Goal: Communication & Community: Answer question/provide support

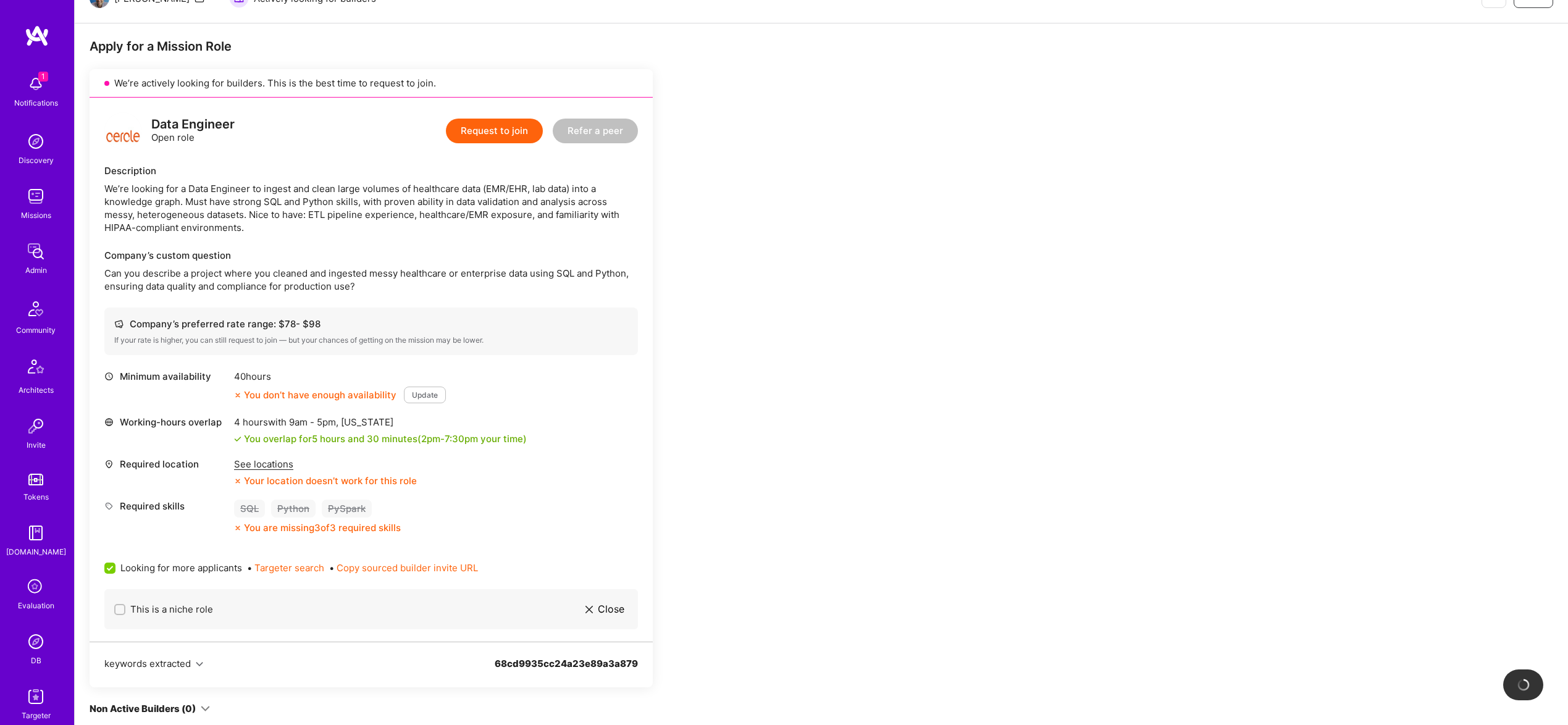
scroll to position [194, 0]
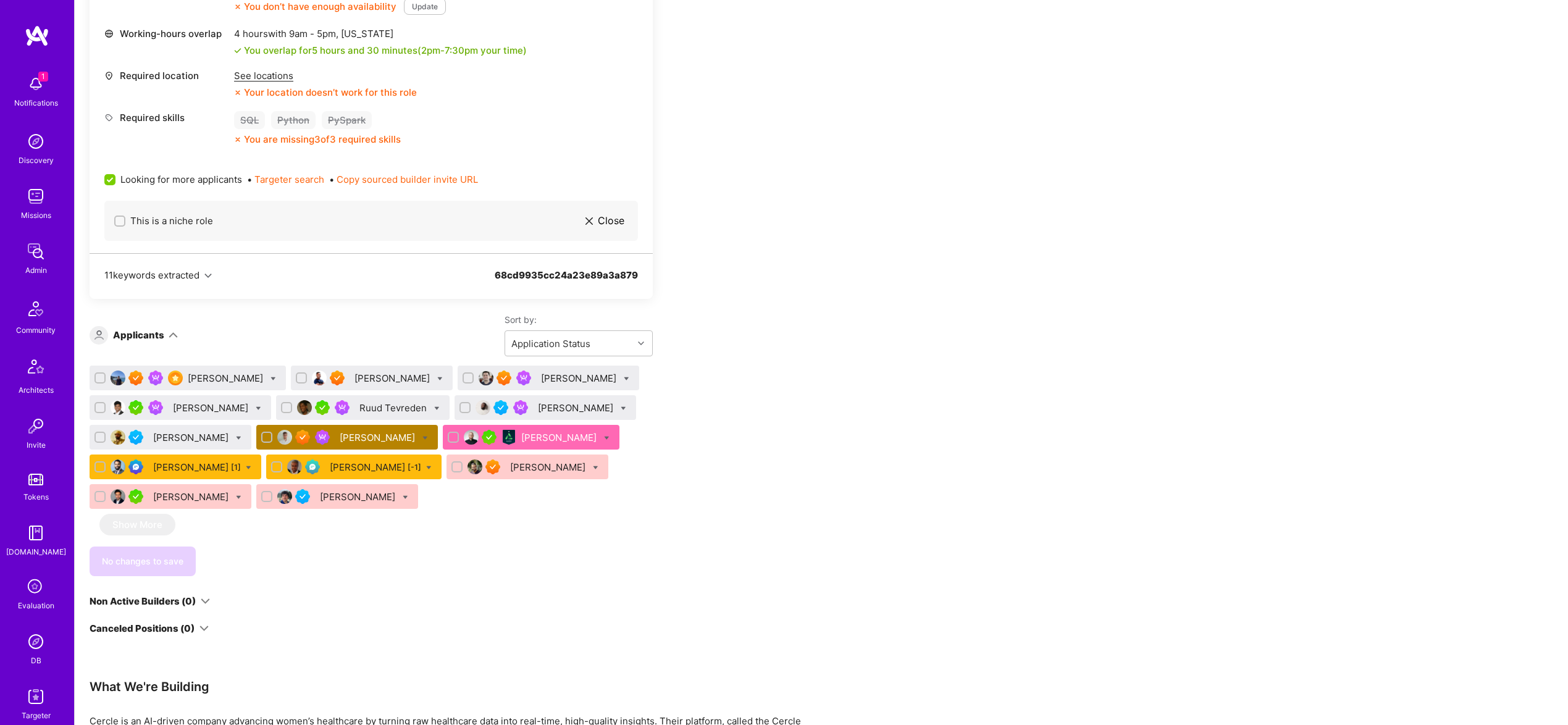
scroll to position [590, 0]
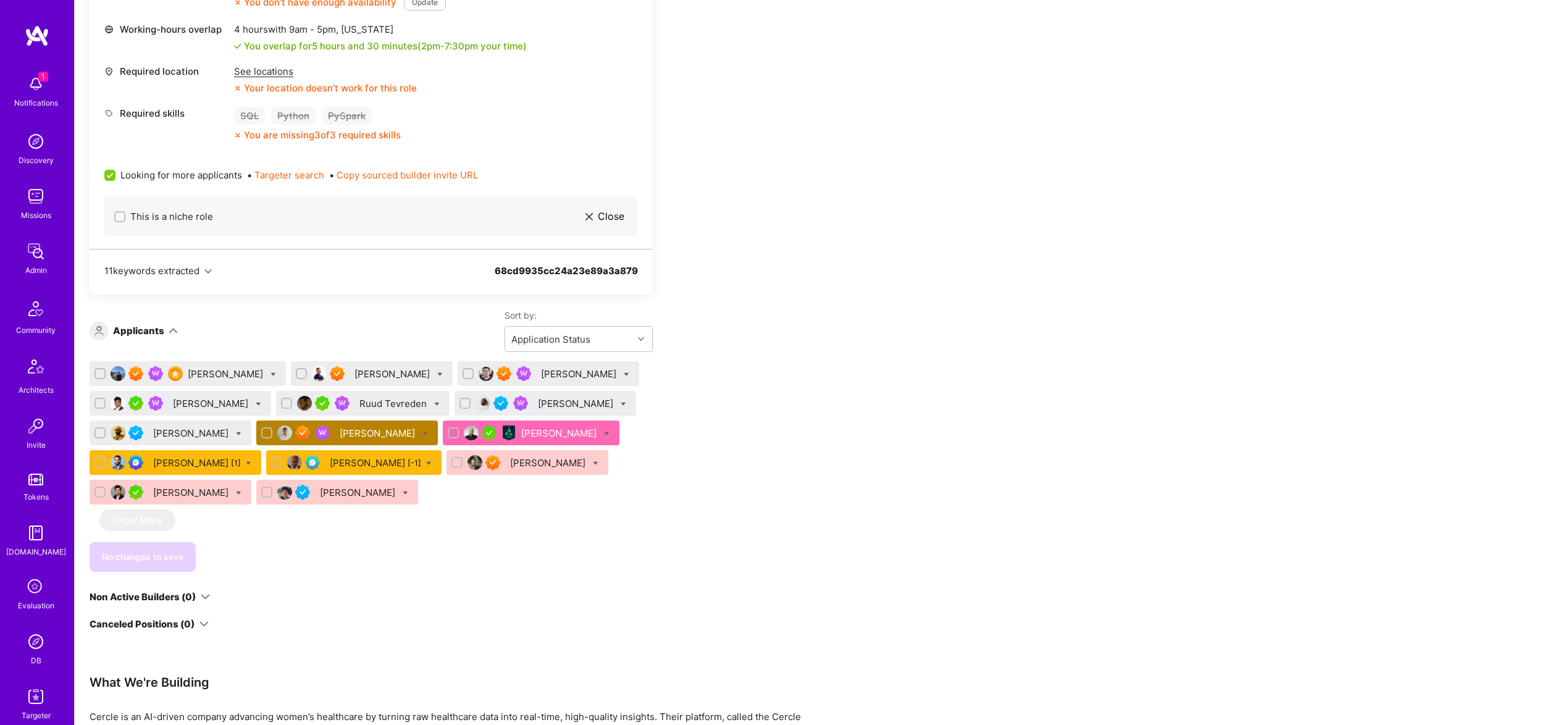
click at [753, 419] on div "Apply for a Mission Role We’re actively looking for builders. This is the best …" at bounding box center [460, 460] width 741 height 1629
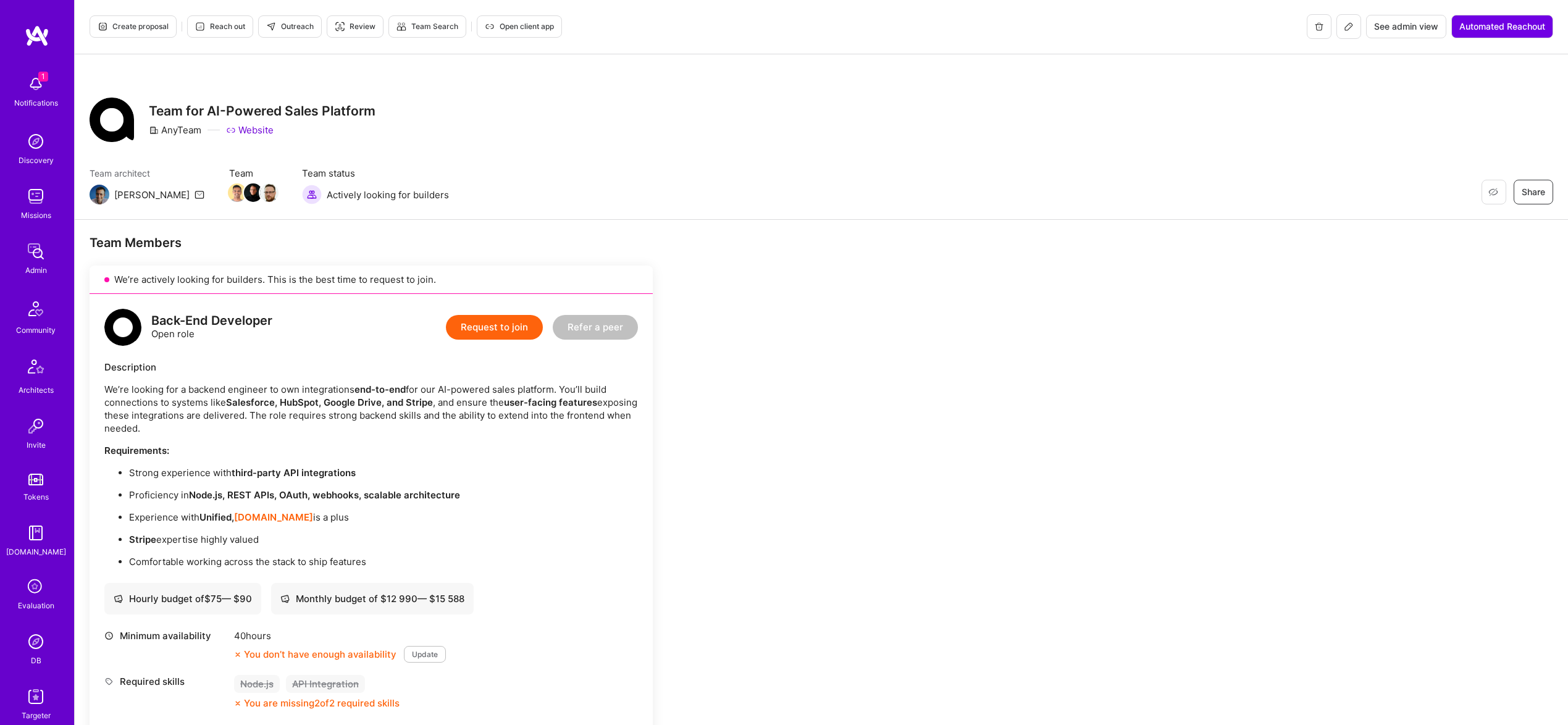
scroll to position [5, 0]
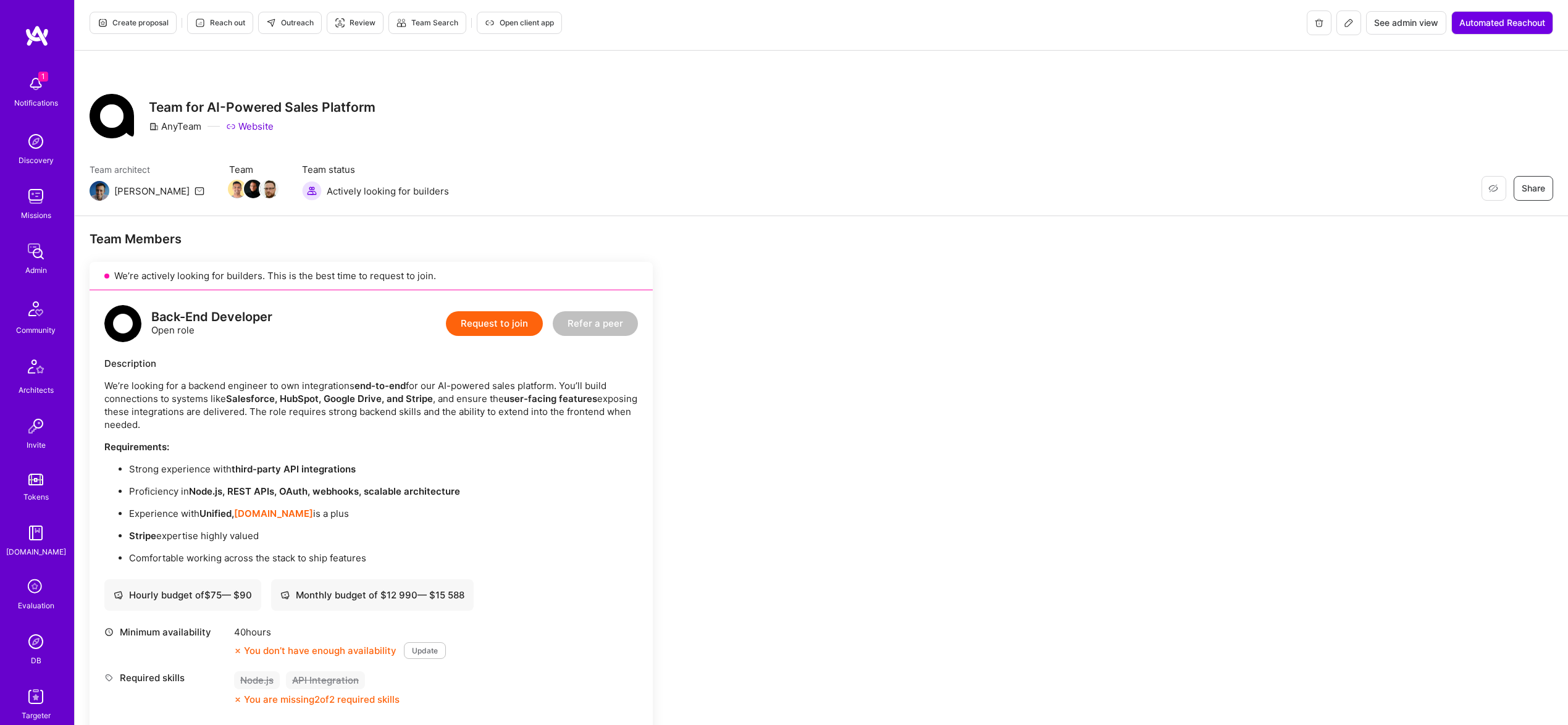
click at [1351, 24] on button at bounding box center [1348, 22] width 24 height 24
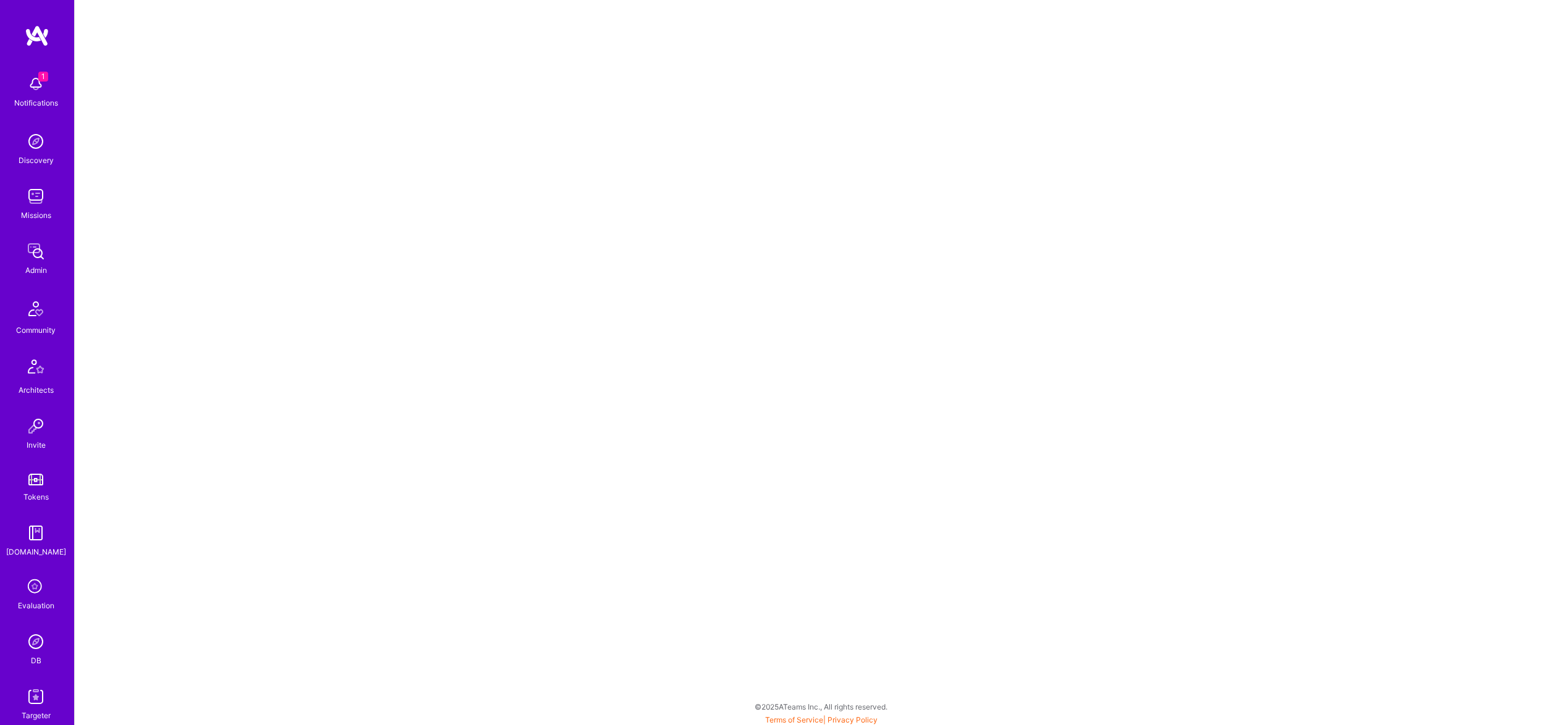
scroll to position [3, 0]
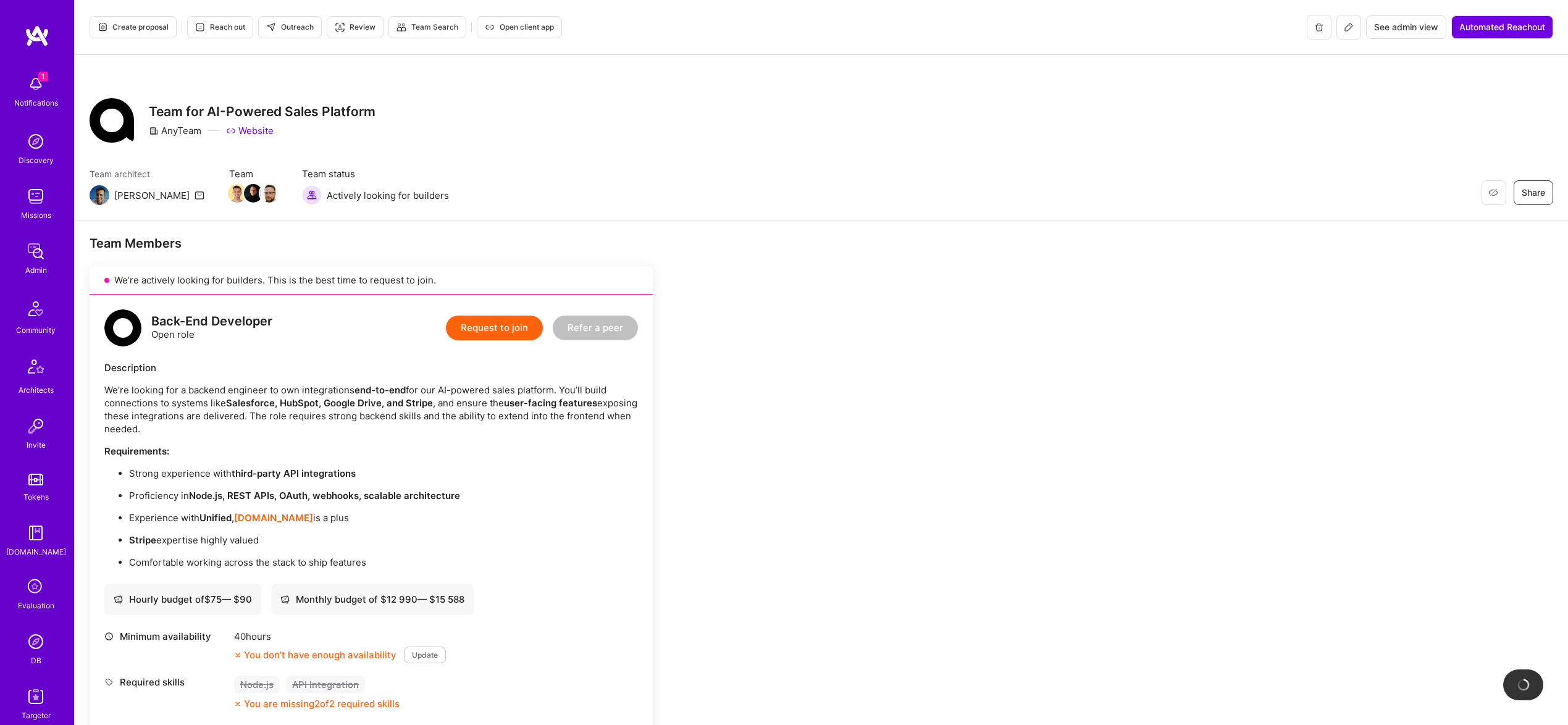
click at [284, 28] on span "Outreach" at bounding box center [290, 27] width 48 height 11
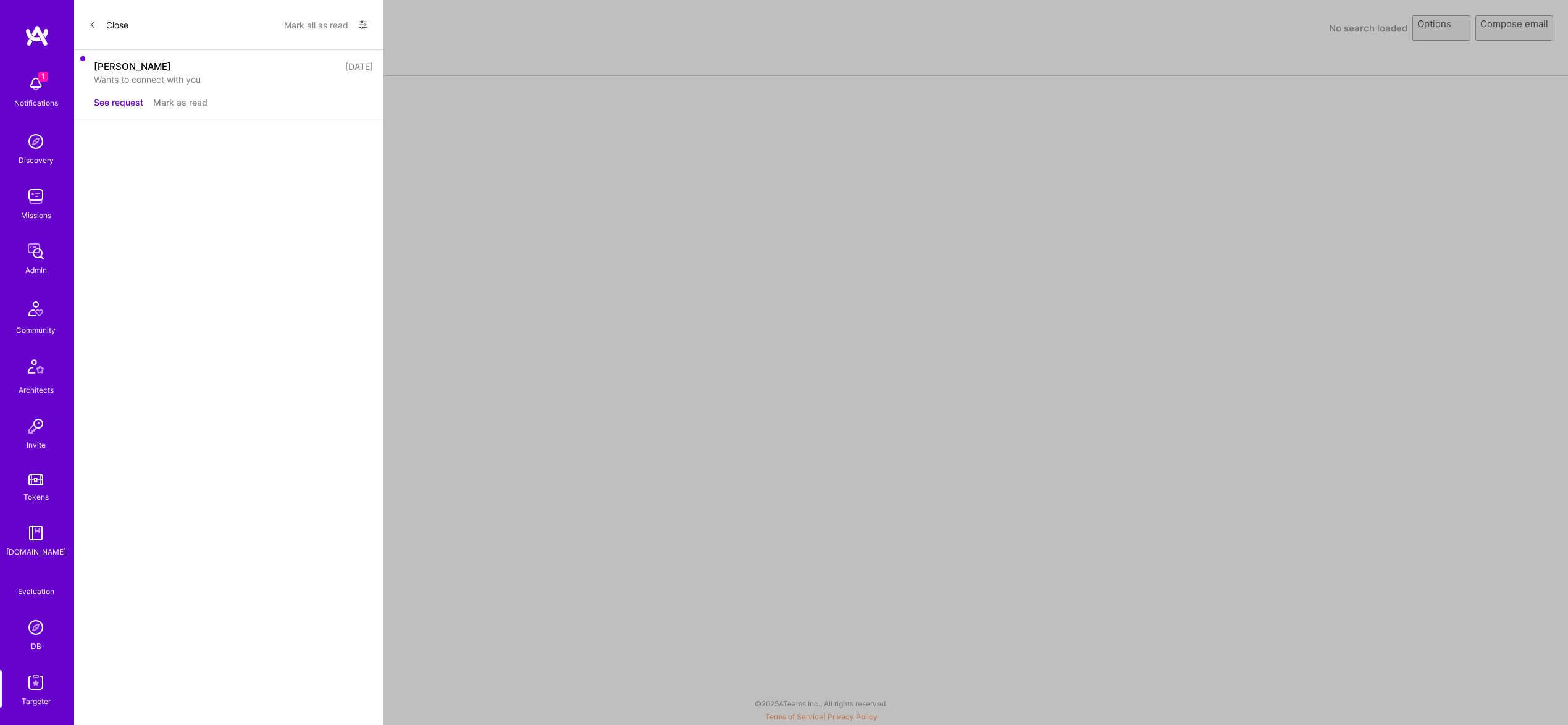
select select "rich-reachout"
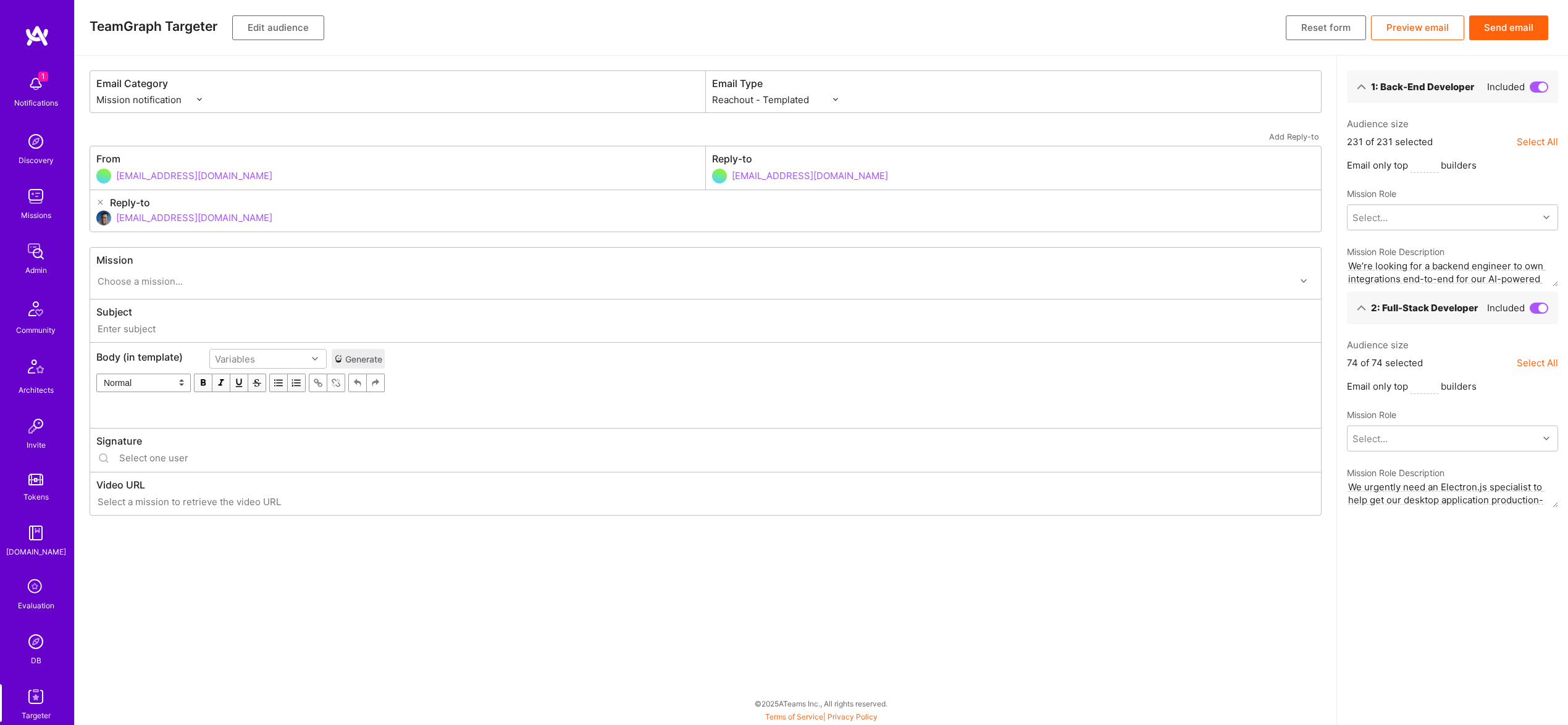
click at [281, 28] on button "Edit audience" at bounding box center [278, 27] width 92 height 24
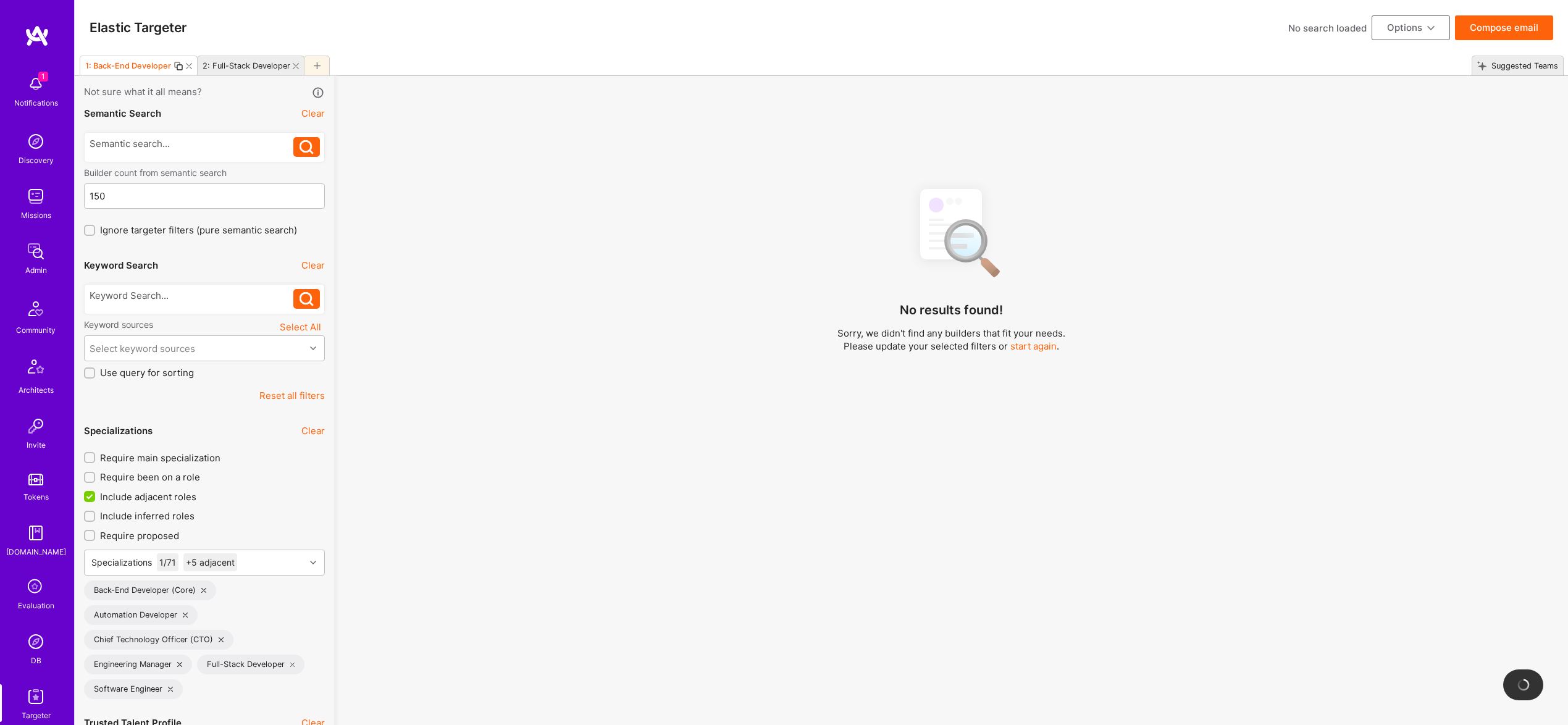
click at [193, 67] on div at bounding box center [185, 65] width 23 height 10
click at [190, 67] on icon at bounding box center [188, 65] width 6 height 6
click at [206, 304] on div at bounding box center [191, 299] width 204 height 20
click at [178, 307] on div at bounding box center [191, 299] width 204 height 20
click at [183, 294] on div at bounding box center [191, 296] width 204 height 13
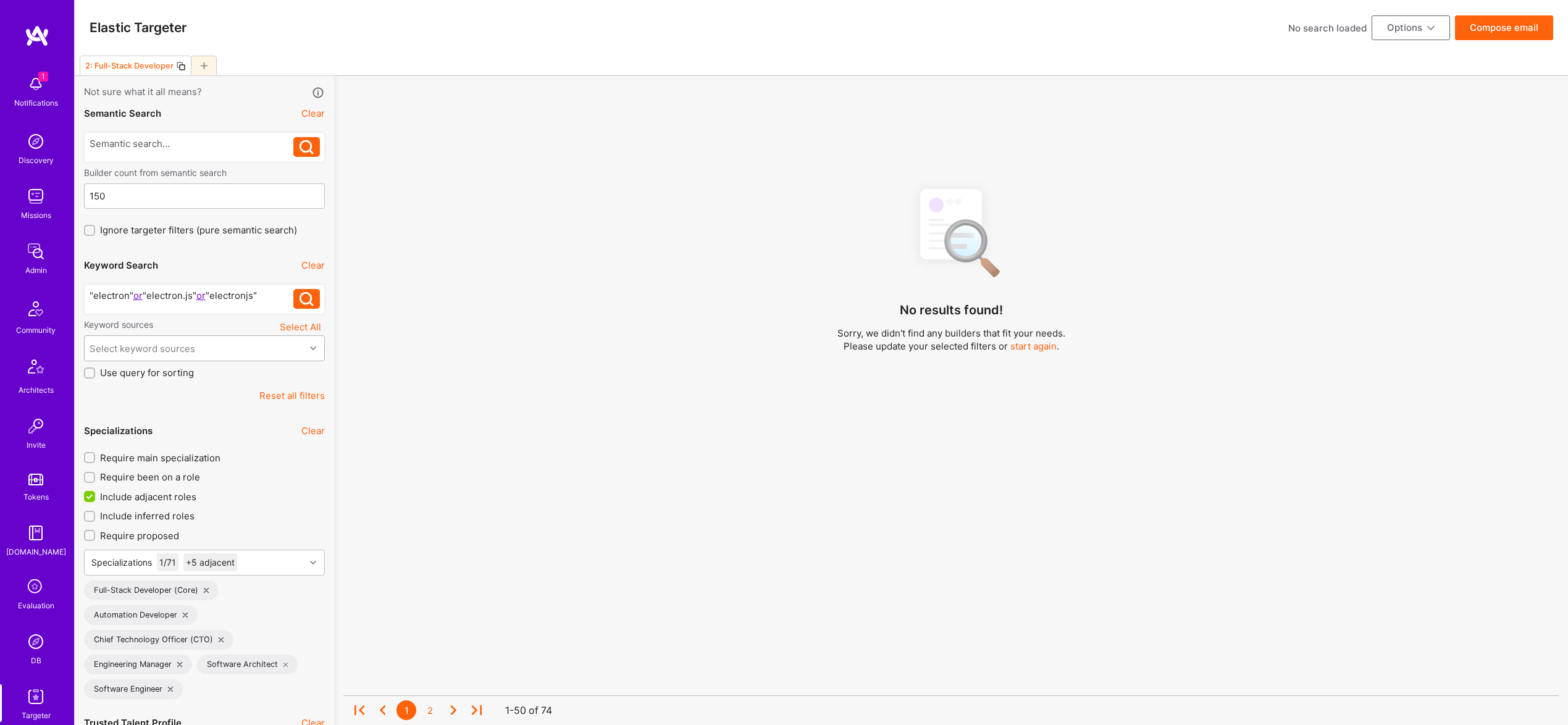
click at [206, 353] on div "Select keyword sources" at bounding box center [194, 348] width 220 height 24
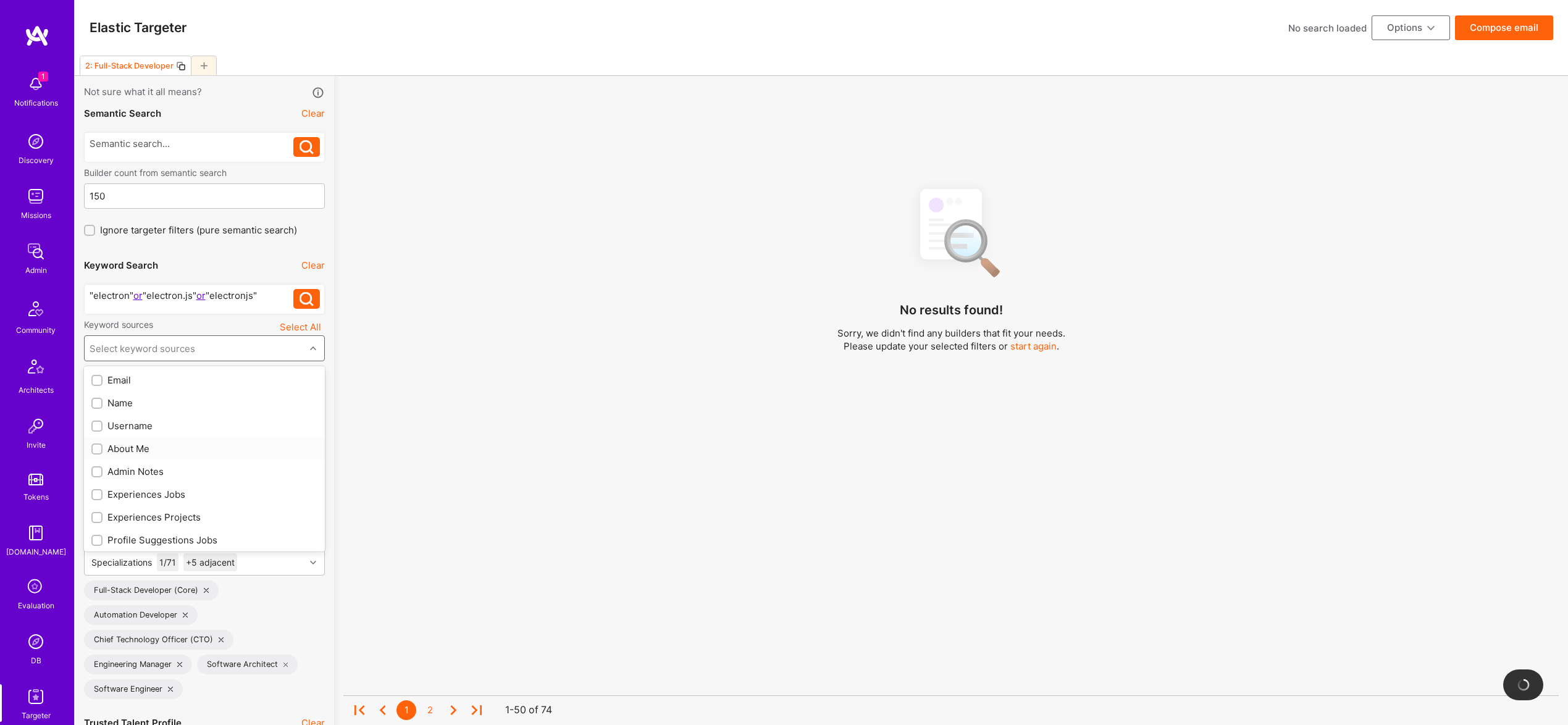
drag, startPoint x: 128, startPoint y: 448, endPoint x: 145, endPoint y: 479, distance: 35.4
click at [128, 448] on div "About Me" at bounding box center [204, 449] width 226 height 13
checkbox input "true"
click at [145, 479] on div "Admin Notes" at bounding box center [204, 472] width 241 height 23
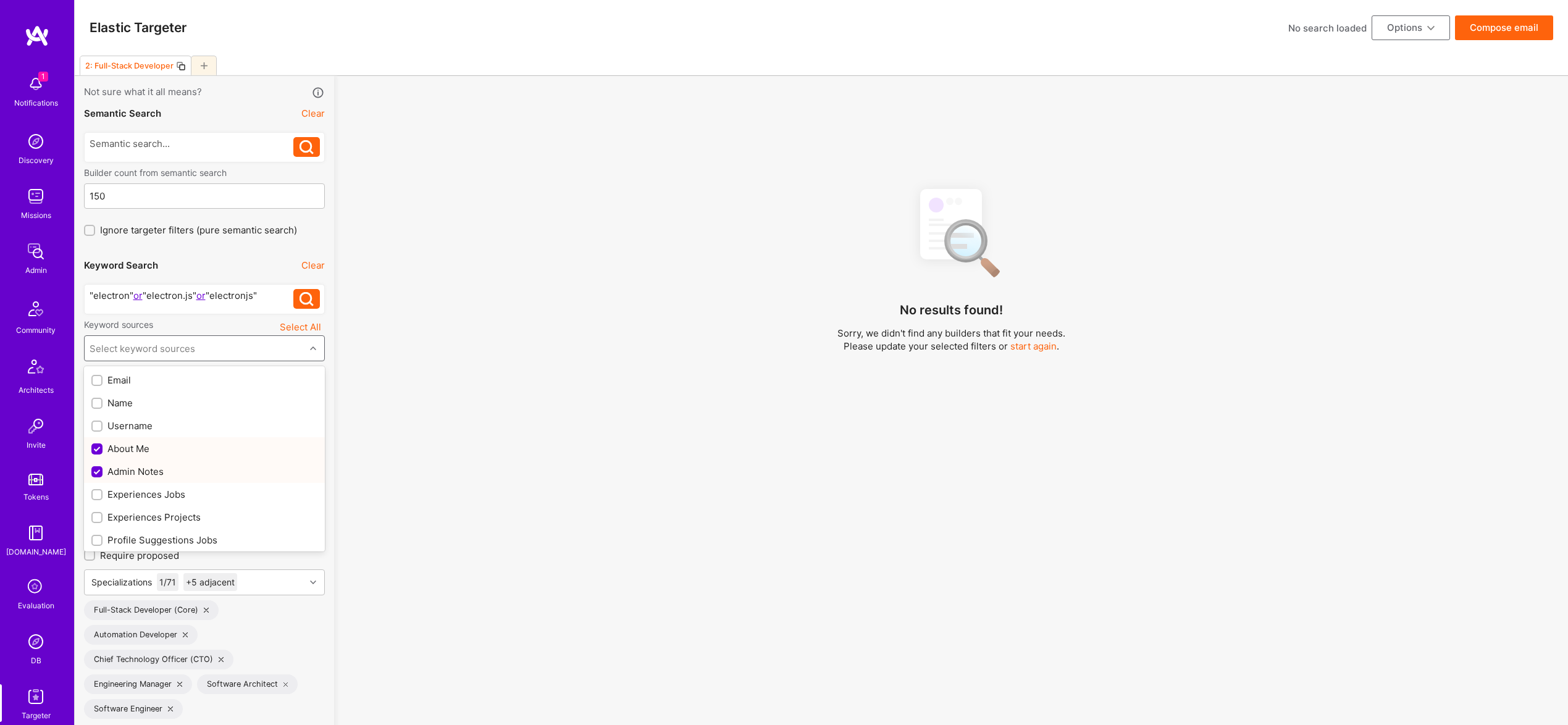
click at [147, 475] on div "Admin Notes" at bounding box center [204, 472] width 226 height 13
checkbox input "false"
click at [153, 495] on div "Experiences Jobs" at bounding box center [204, 495] width 226 height 13
checkbox input "true"
drag, startPoint x: 154, startPoint y: 518, endPoint x: 172, endPoint y: 521, distance: 18.2
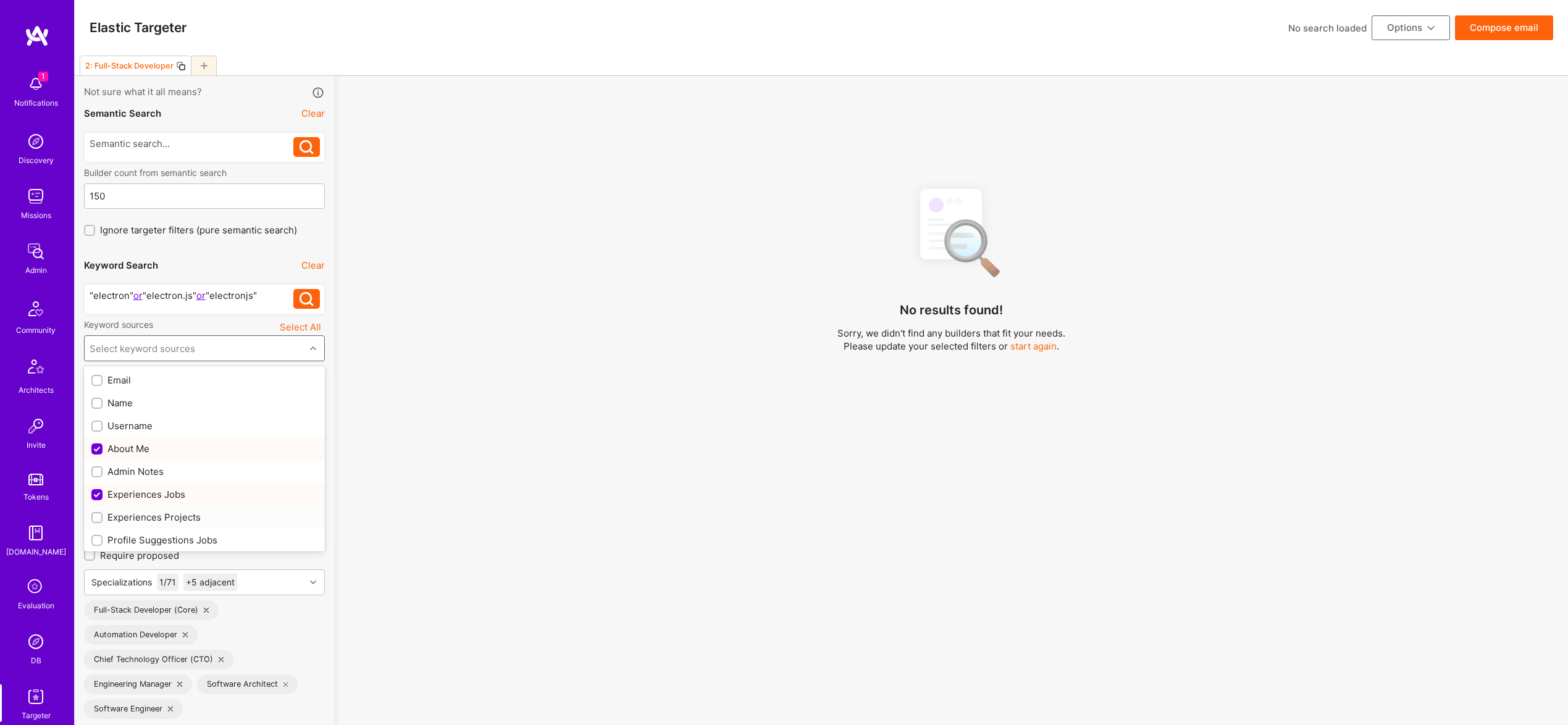
click at [154, 518] on div "Experiences Projects" at bounding box center [204, 517] width 226 height 13
checkbox input "true"
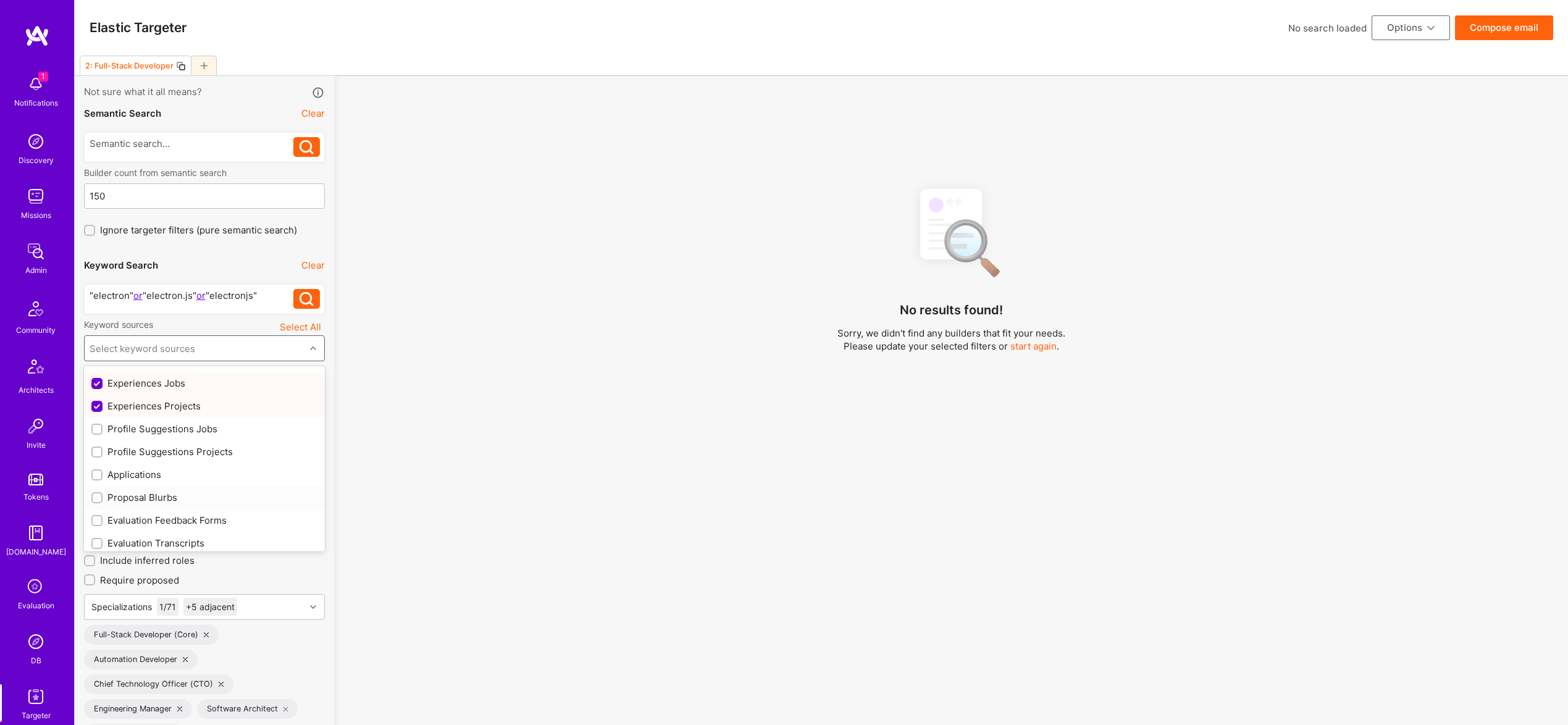
scroll to position [130, 0]
click at [185, 402] on div "Profile Suggestions Jobs" at bounding box center [204, 409] width 241 height 23
checkbox input "true"
click at [191, 431] on div "Profile Suggestions Projects" at bounding box center [204, 433] width 226 height 13
checkbox input "true"
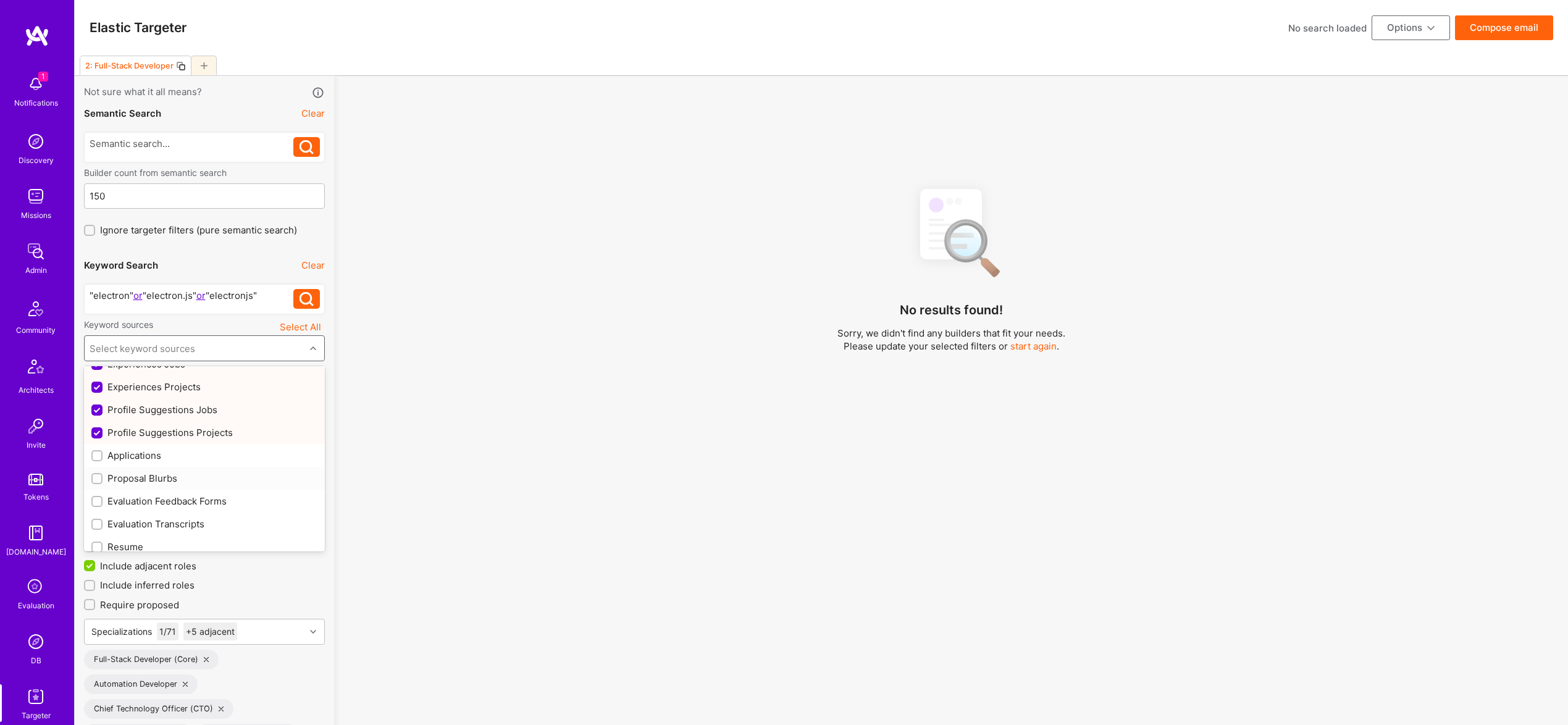
scroll to position [163, 0]
click at [124, 517] on div "Resume" at bounding box center [204, 515] width 226 height 13
checkbox input "true"
click at [601, 474] on div "No results found! Sorry, we didn't find any builders that fit your needs. Pleas…" at bounding box center [951, 468] width 1216 height 580
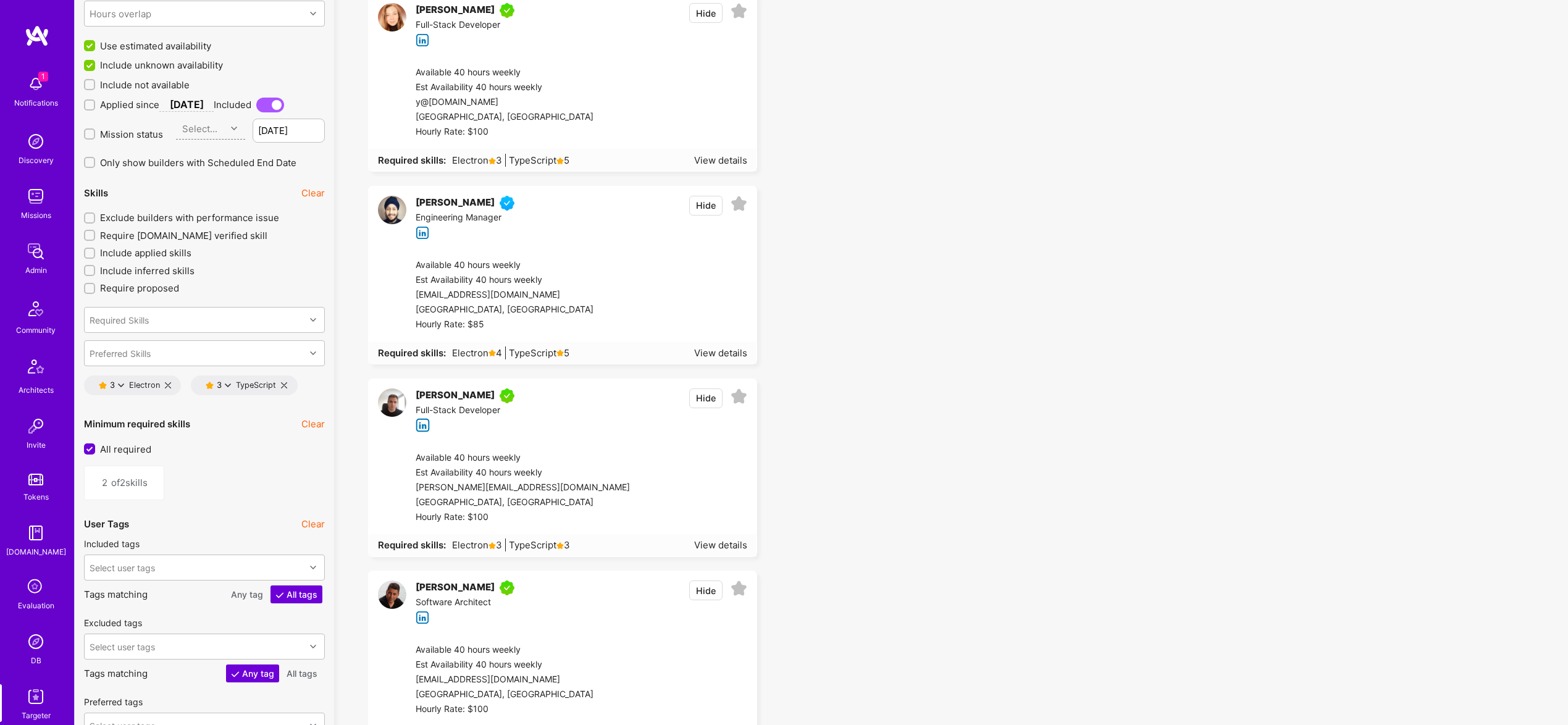
scroll to position [1763, 0]
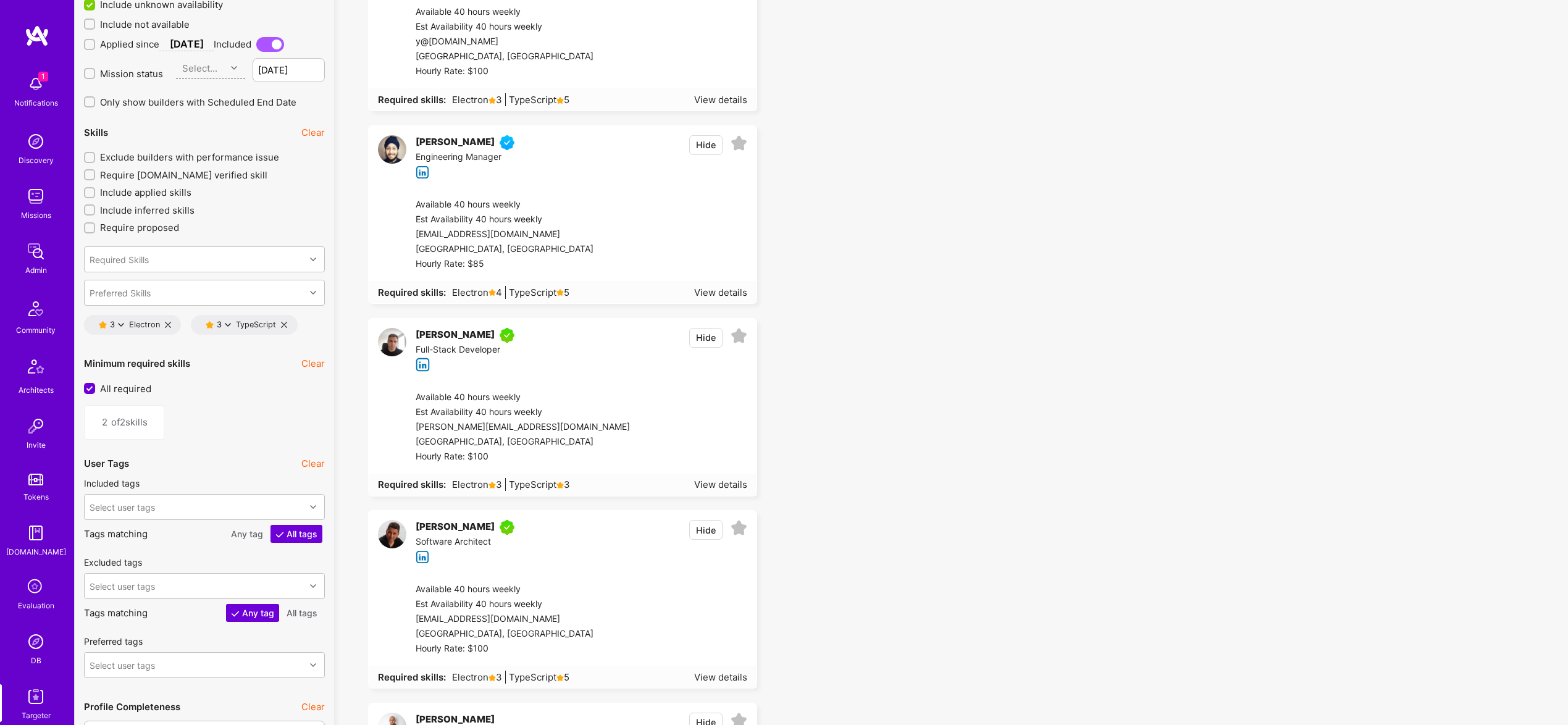
click at [283, 322] on icon at bounding box center [284, 325] width 6 height 6
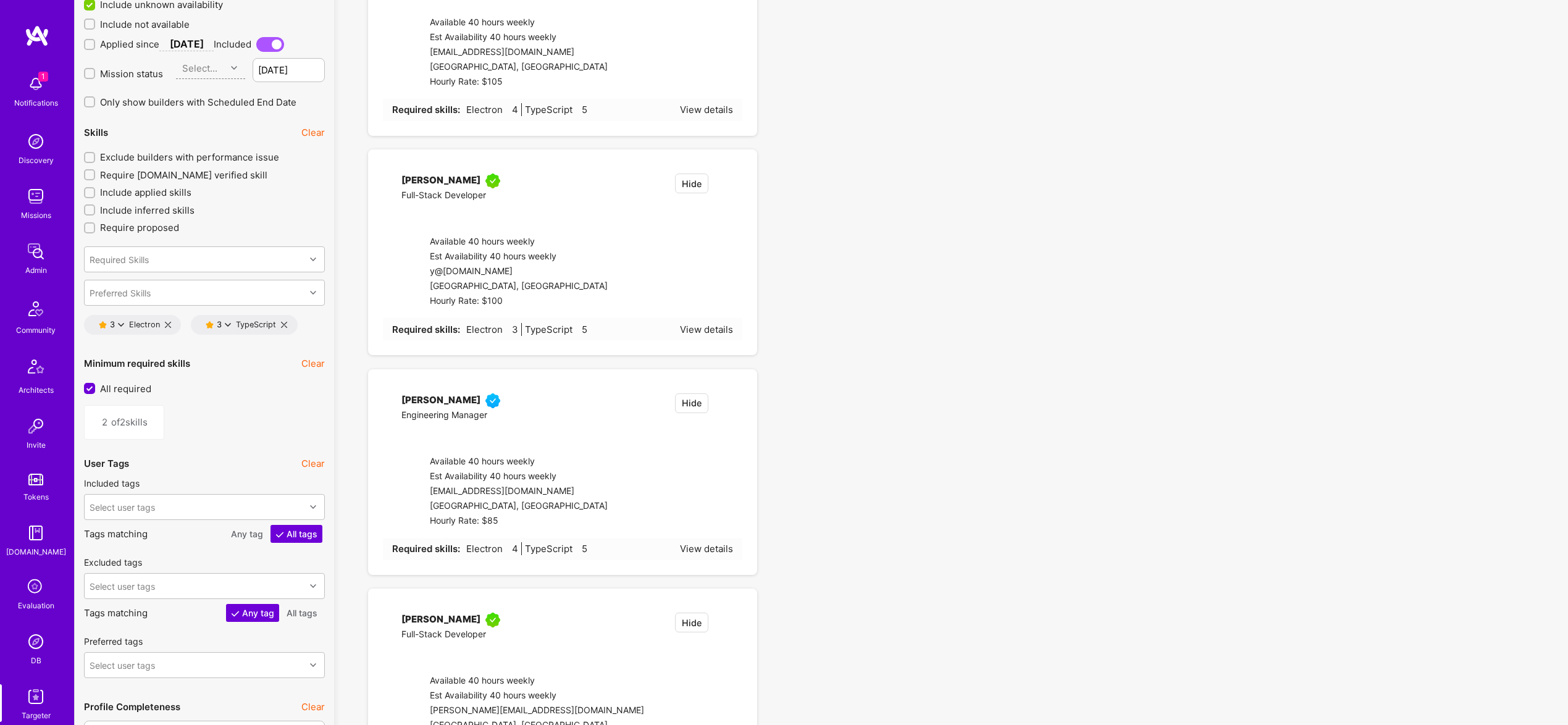
type input "1"
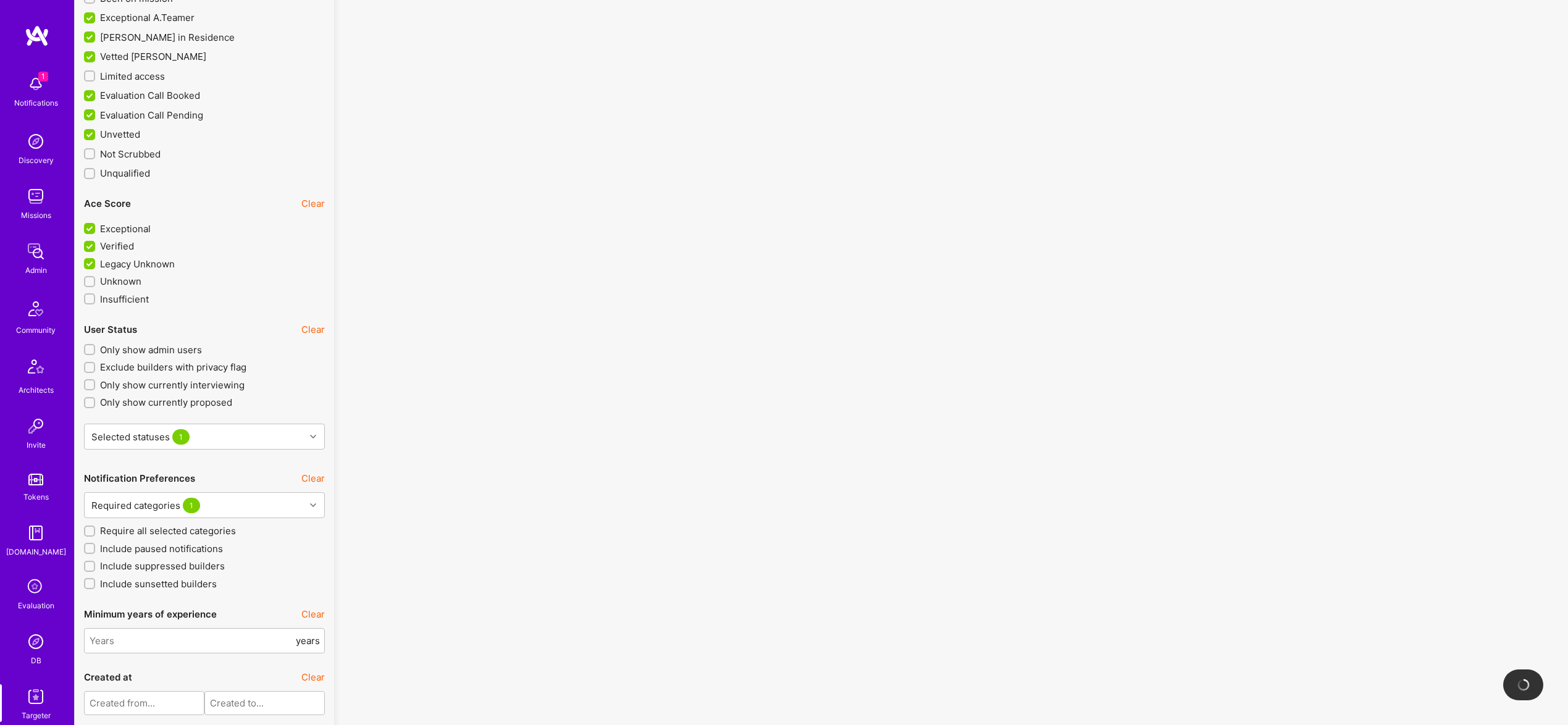
scroll to position [2609, 0]
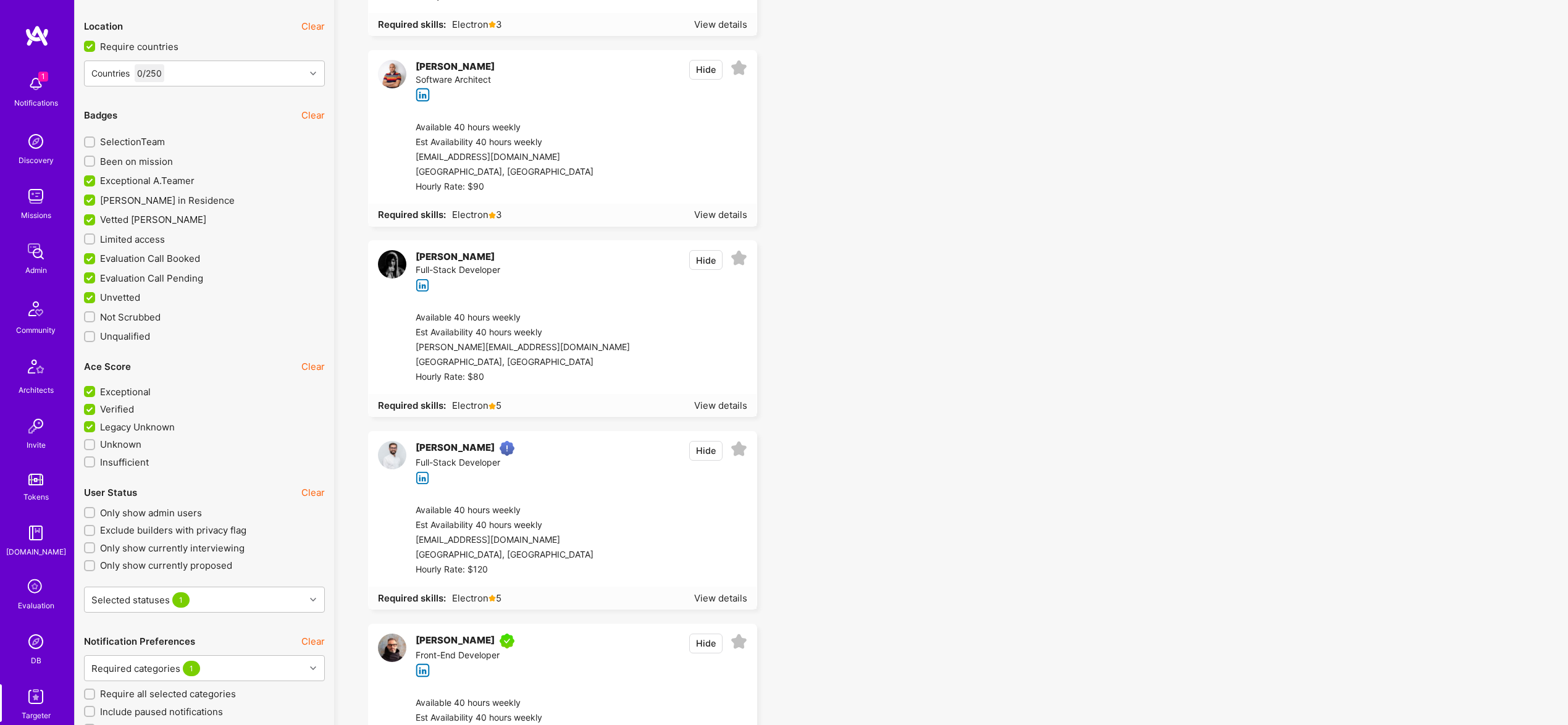
click at [124, 237] on span "Limited access" at bounding box center [132, 239] width 65 height 13
click at [95, 237] on input "Limited access" at bounding box center [91, 239] width 9 height 9
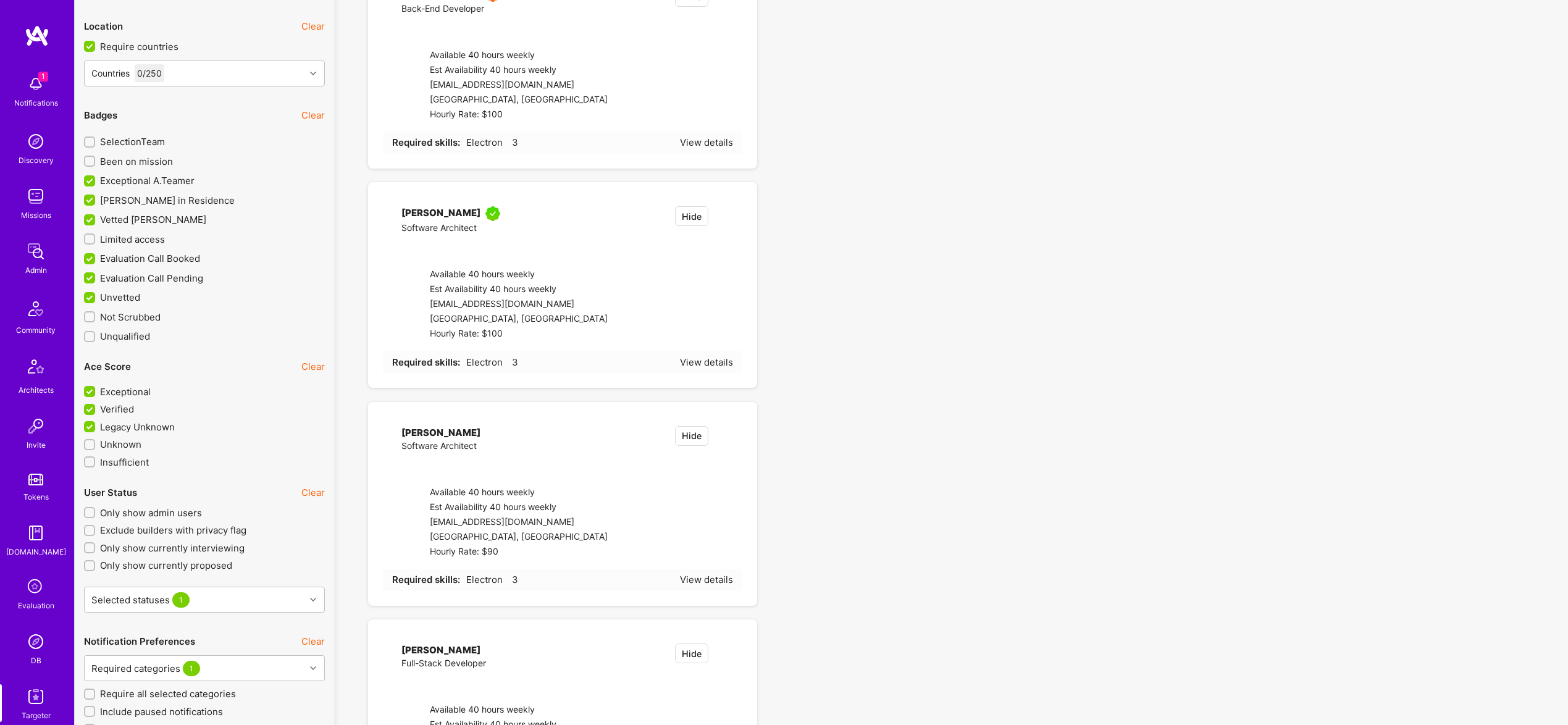
checkbox input "true"
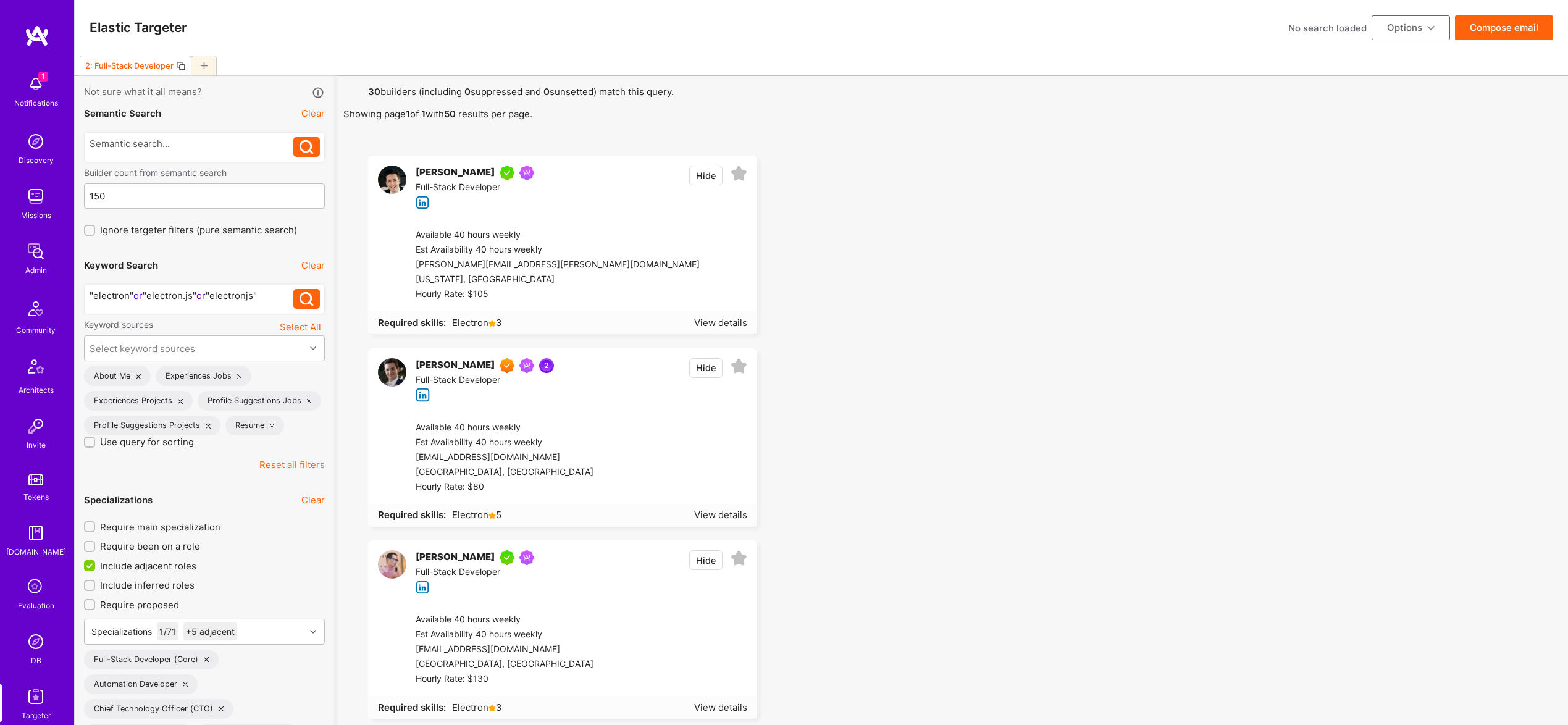
click at [1506, 4] on div "Elastic Targeter No search loaded Options Compose email" at bounding box center [821, 28] width 1493 height 56
click at [1517, 22] on button "Compose email" at bounding box center [1504, 27] width 98 height 24
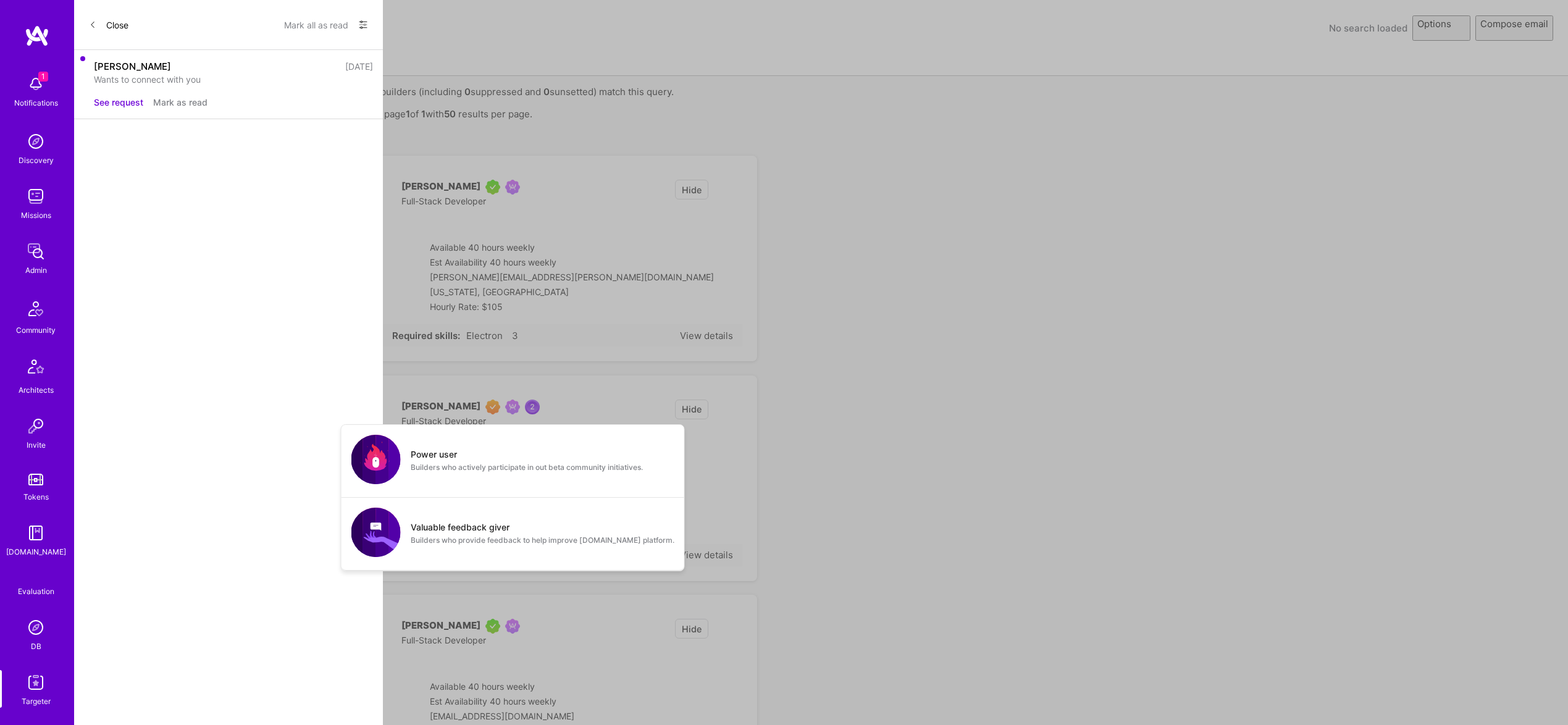
select select "rich-reachout"
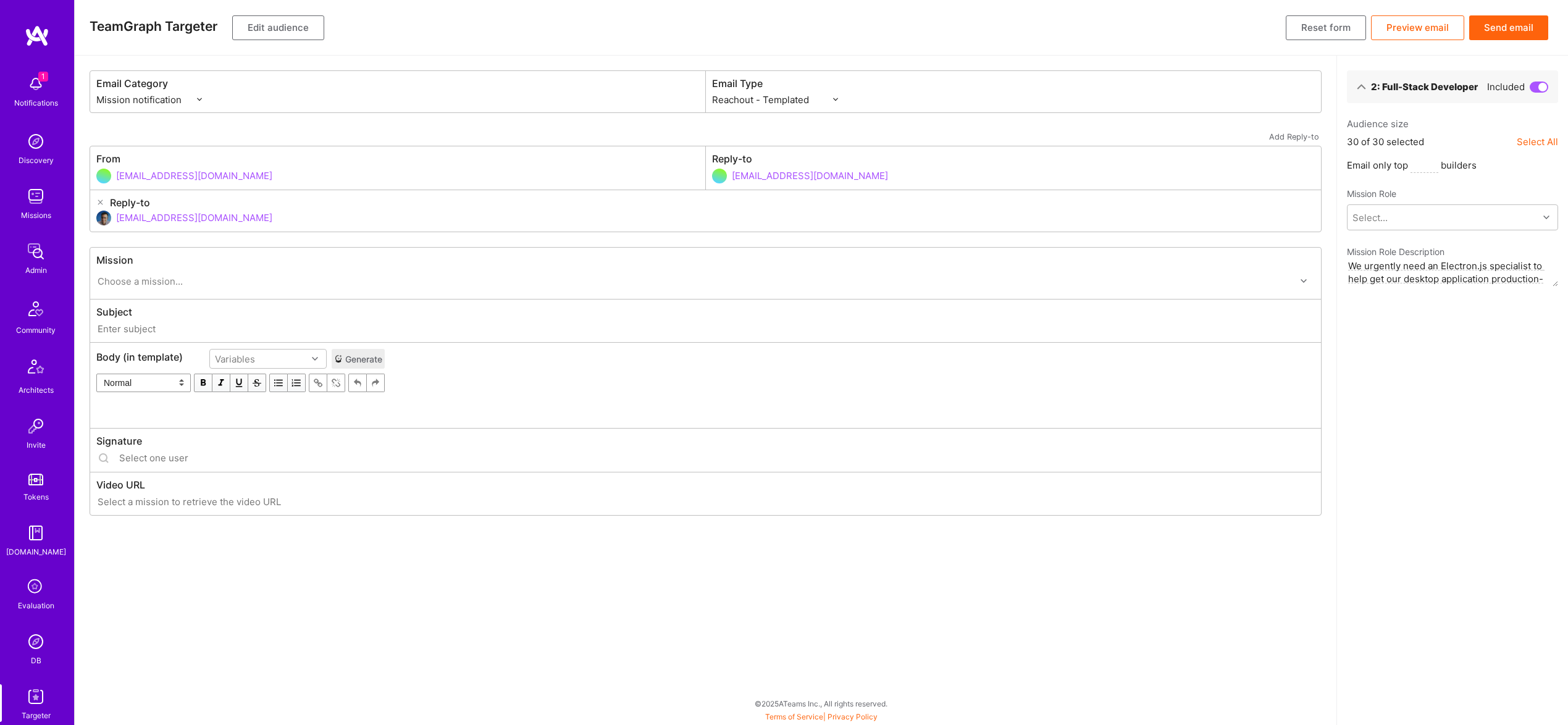
type input "A.Team // AnyTeam: Team for AI-Powered Sales Platform"
type input "luisteofilo@a.team"
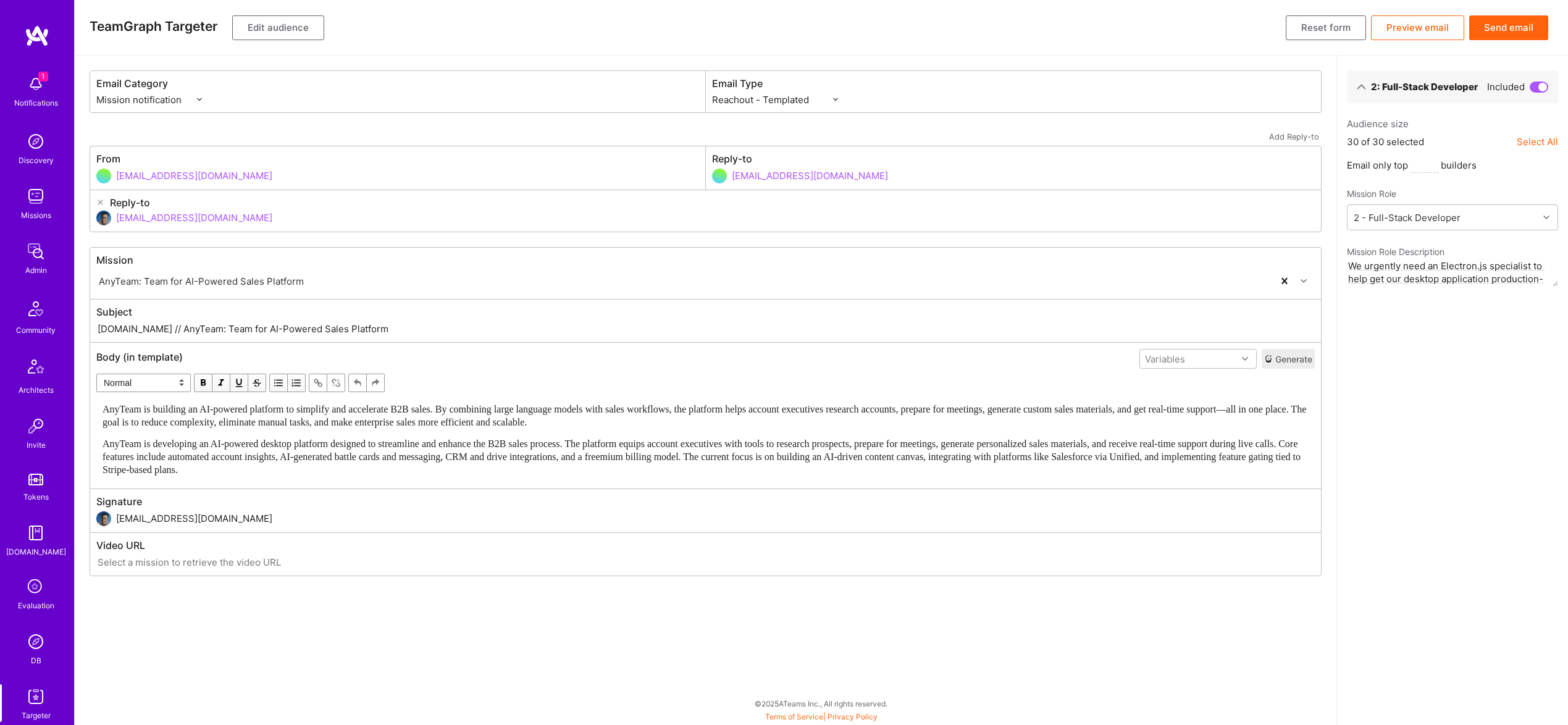
click at [323, 398] on div "AnyTeam is building an AI-powered platform to simplify and accelerate B2B sales…" at bounding box center [706, 439] width 1217 height 85
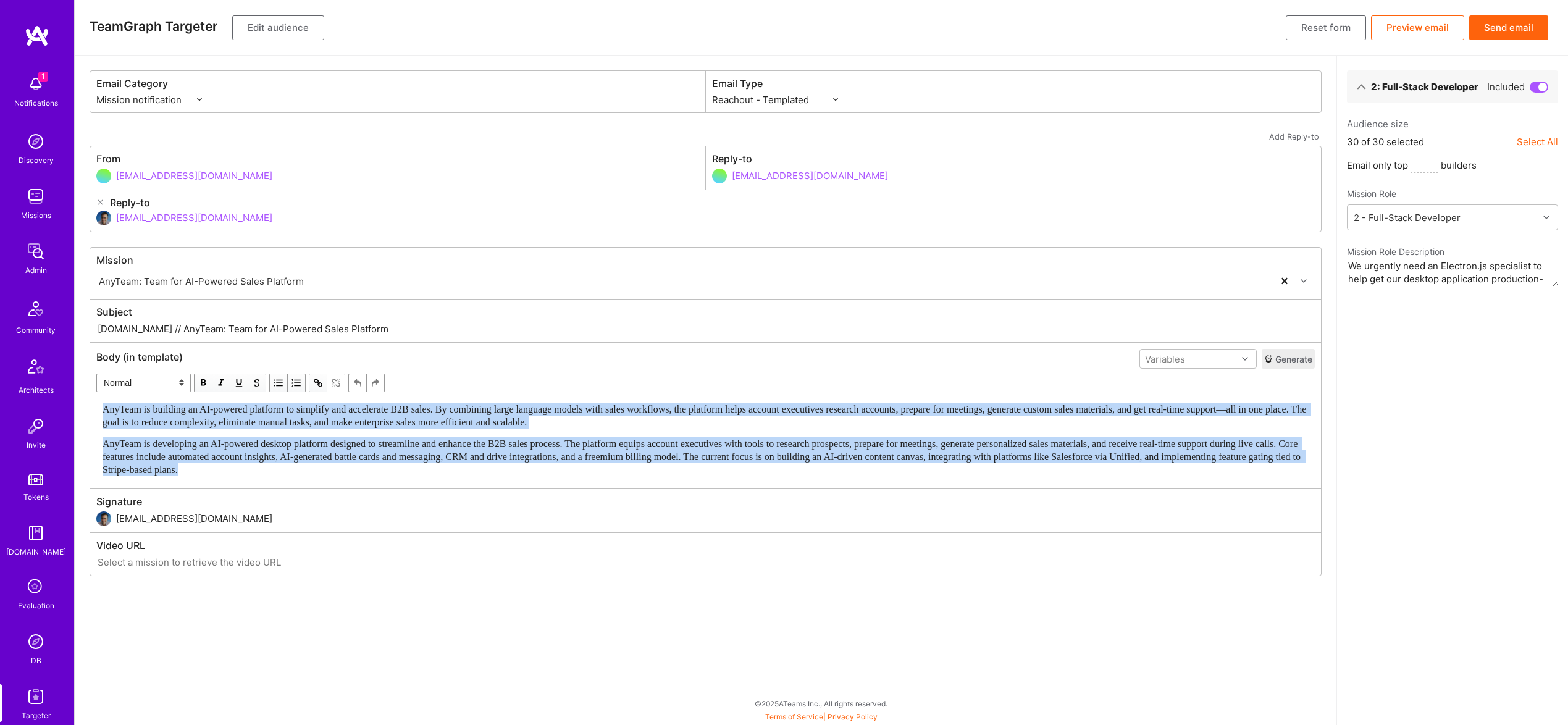
click at [368, 440] on span "AnyTeam is developing an AI-powered desktop platform designed to streamline and…" at bounding box center [702, 456] width 1200 height 36
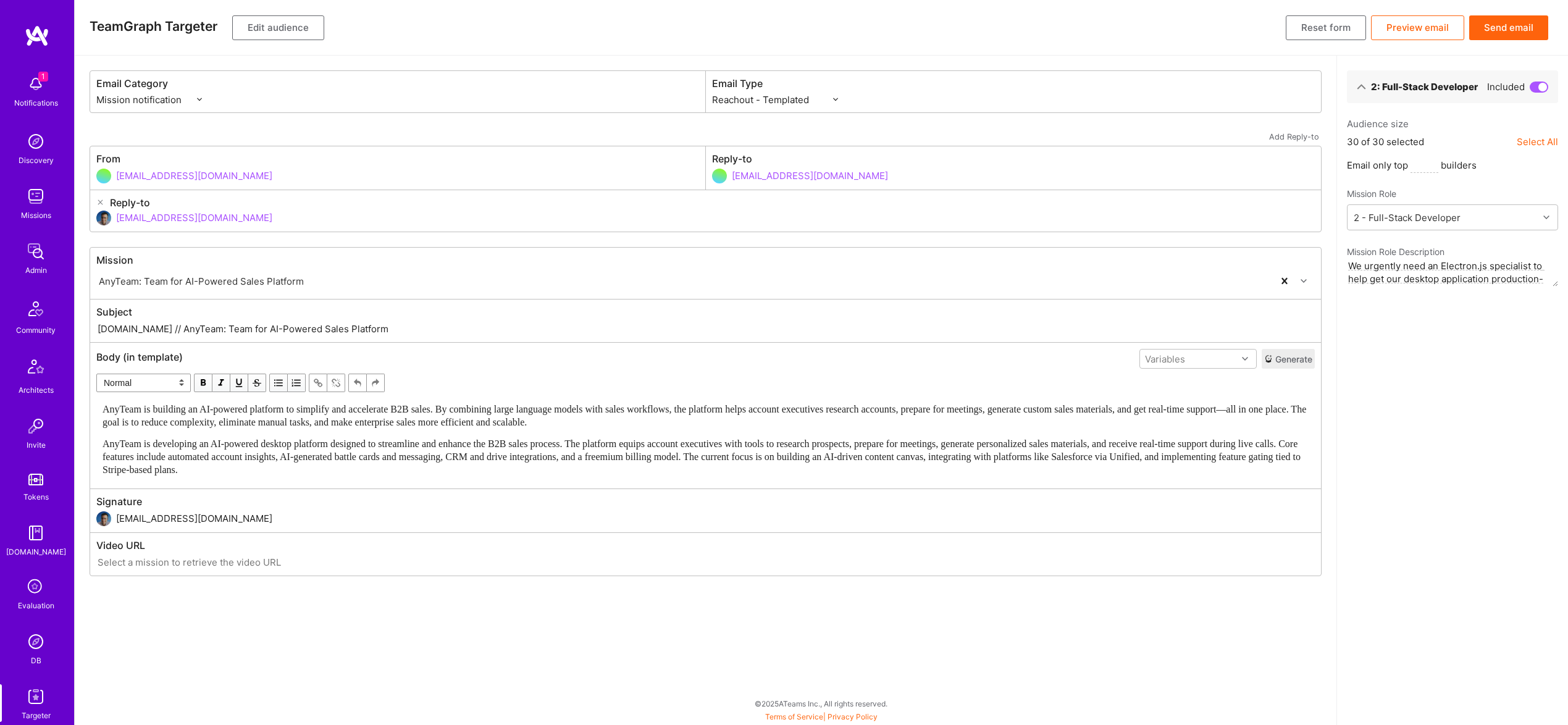
click at [370, 439] on span "AnyTeam is developing an AI-powered desktop platform designed to streamline and…" at bounding box center [702, 456] width 1200 height 36
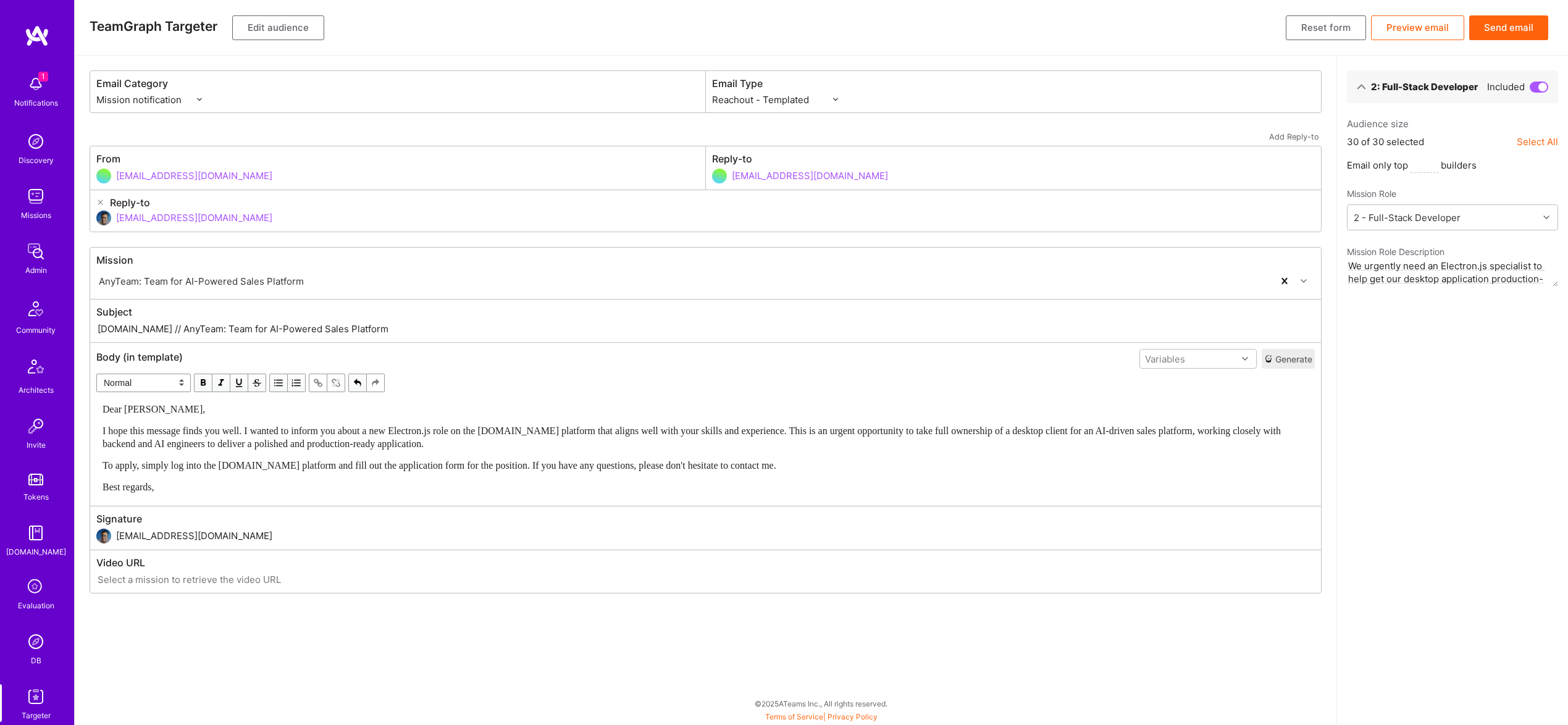
click at [161, 415] on div "Dear Luis," at bounding box center [706, 409] width 1206 height 13
click at [1182, 358] on div "Variables" at bounding box center [1165, 359] width 40 height 13
click at [1164, 403] on div "userFirstName" at bounding box center [1198, 407] width 117 height 23
click at [129, 407] on span "Dear Luis," at bounding box center [153, 409] width 103 height 11
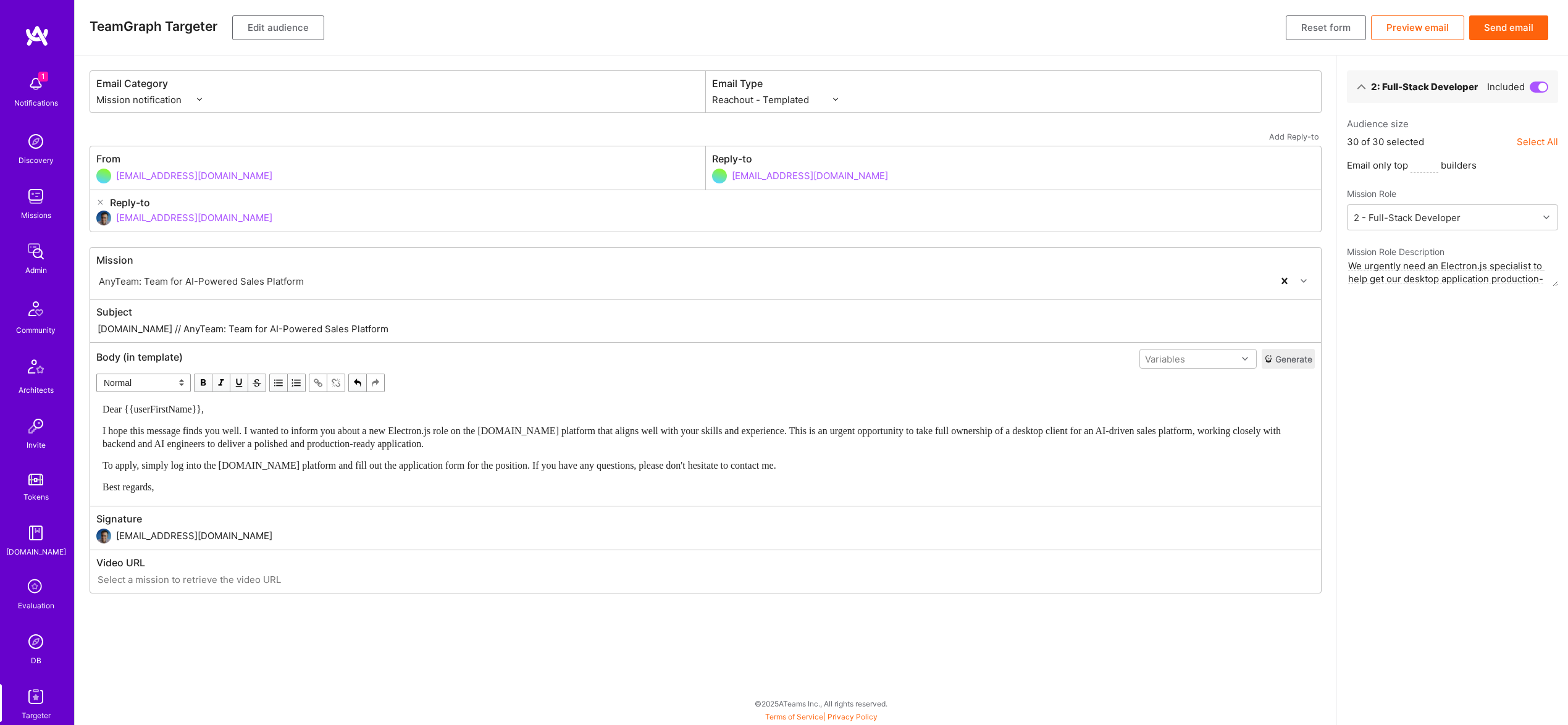
drag, startPoint x: 142, startPoint y: 329, endPoint x: 742, endPoint y: 328, distance: 600.0
click at [742, 328] on input "A.Team // AnyTeam: Team for AI-Powered Sales Platform" at bounding box center [706, 329] width 1218 height 14
paste input "ew Electron.js Role on A.Tea"
click at [141, 328] on input "A.Team // ew Electron.js Role on A.Team" at bounding box center [706, 329] width 1218 height 14
type input "A.Team // New Electron.js Role on A.Team"
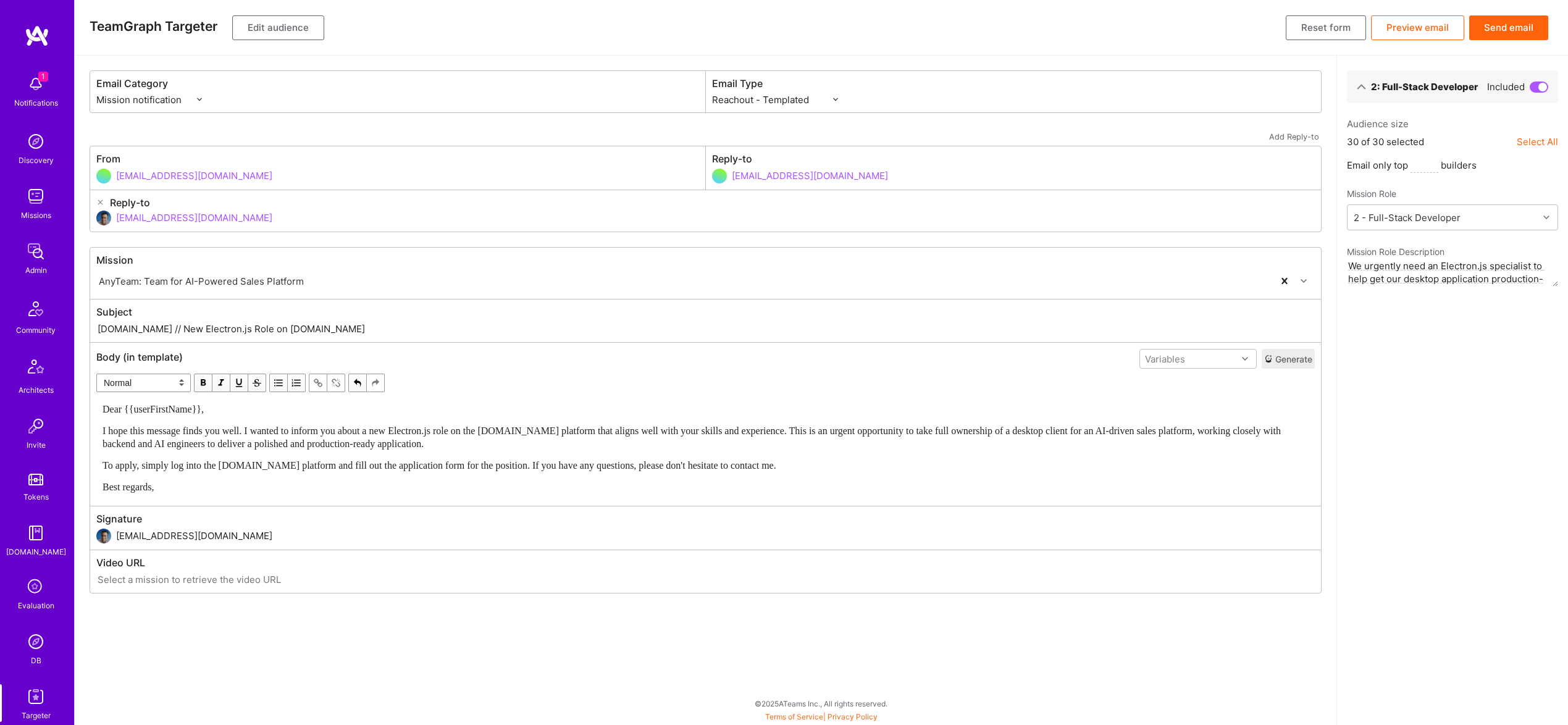
click at [658, 449] on div "I hope this message finds you well. I wanted to inform you about a new Electron…" at bounding box center [706, 437] width 1206 height 26
click at [1501, 23] on button "Send email" at bounding box center [1509, 27] width 79 height 24
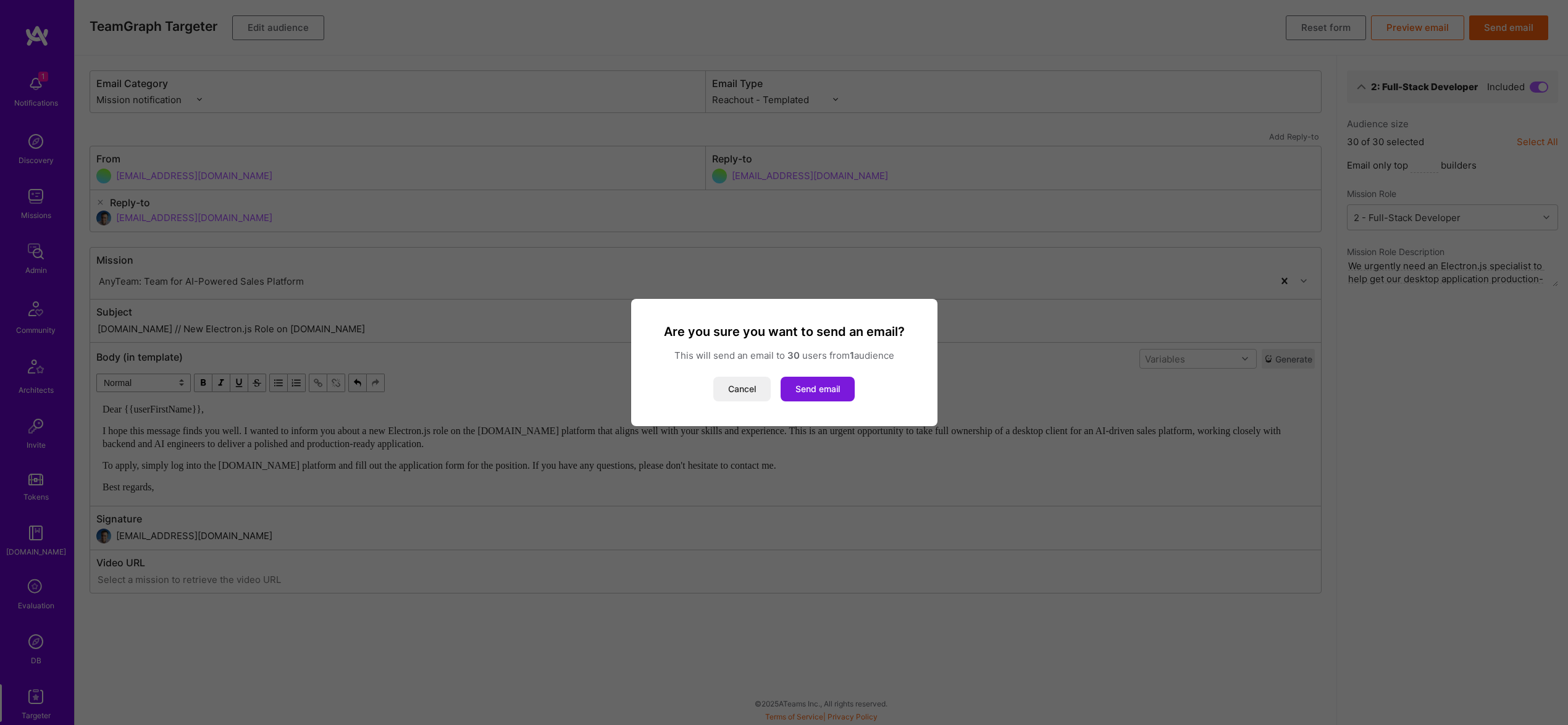
click at [824, 396] on button "Send email" at bounding box center [817, 389] width 74 height 24
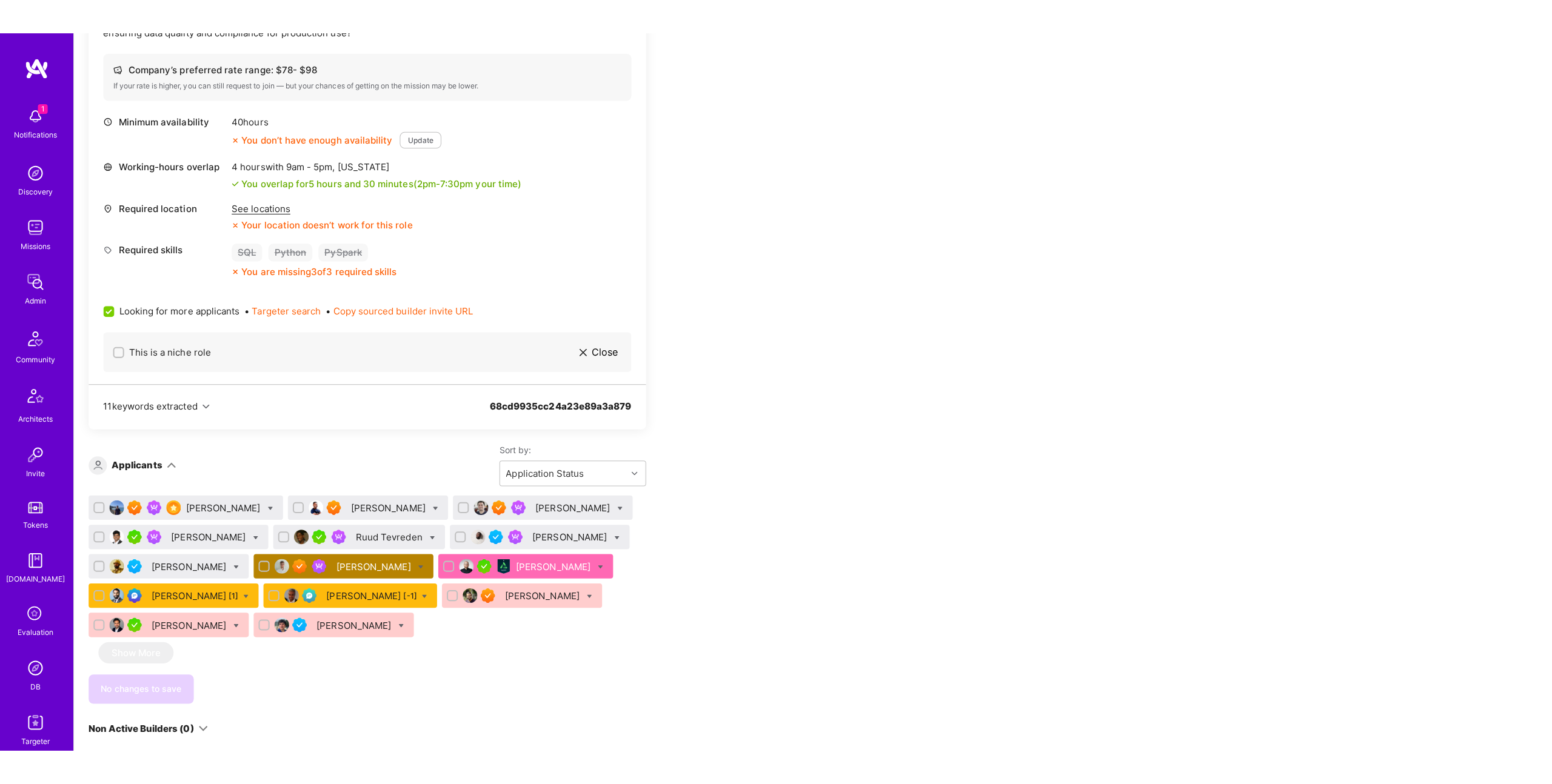
scroll to position [476, 0]
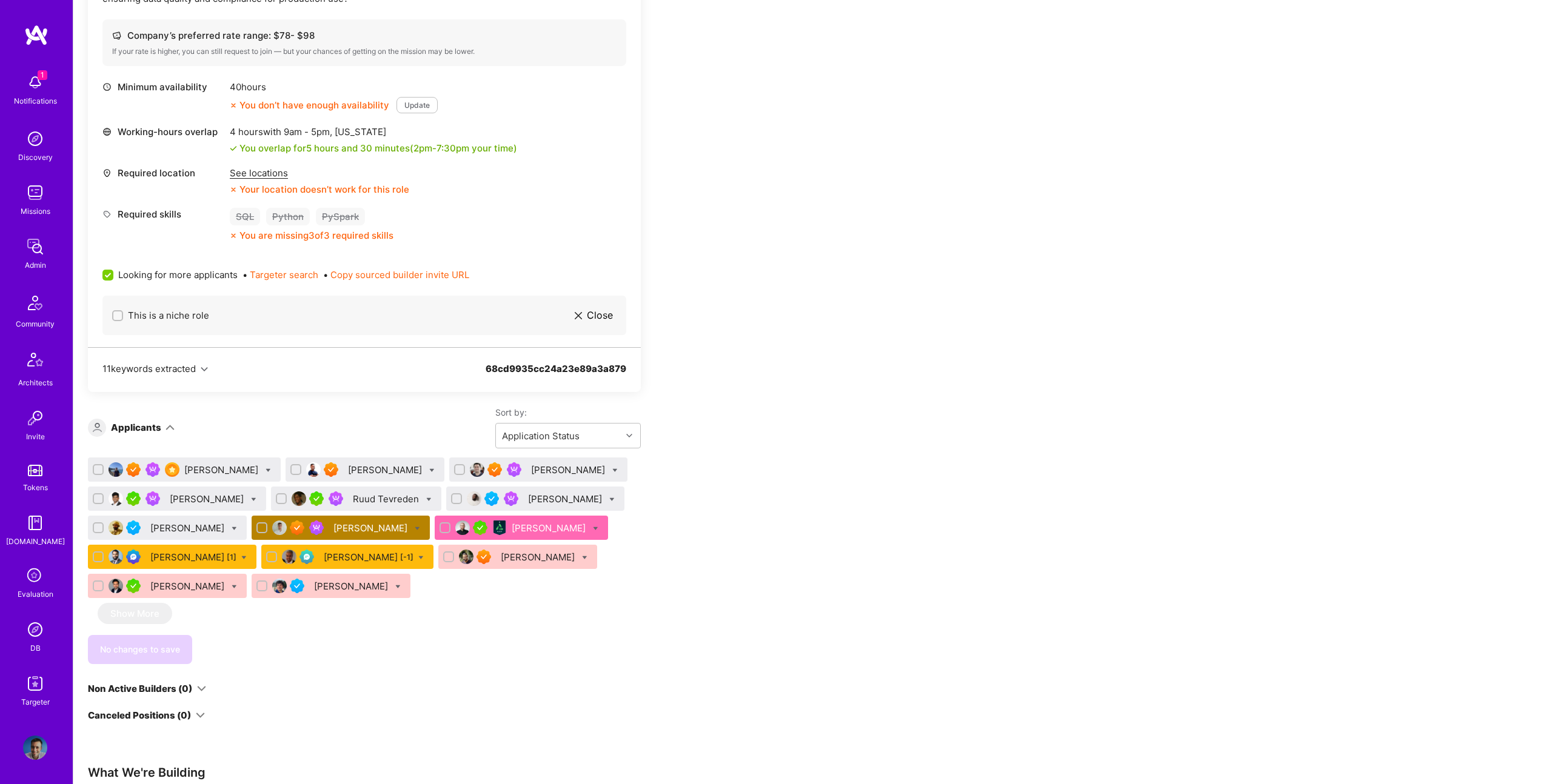
click at [237, 528] on icon at bounding box center [234, 529] width 5 height 5
checkbox input "true"
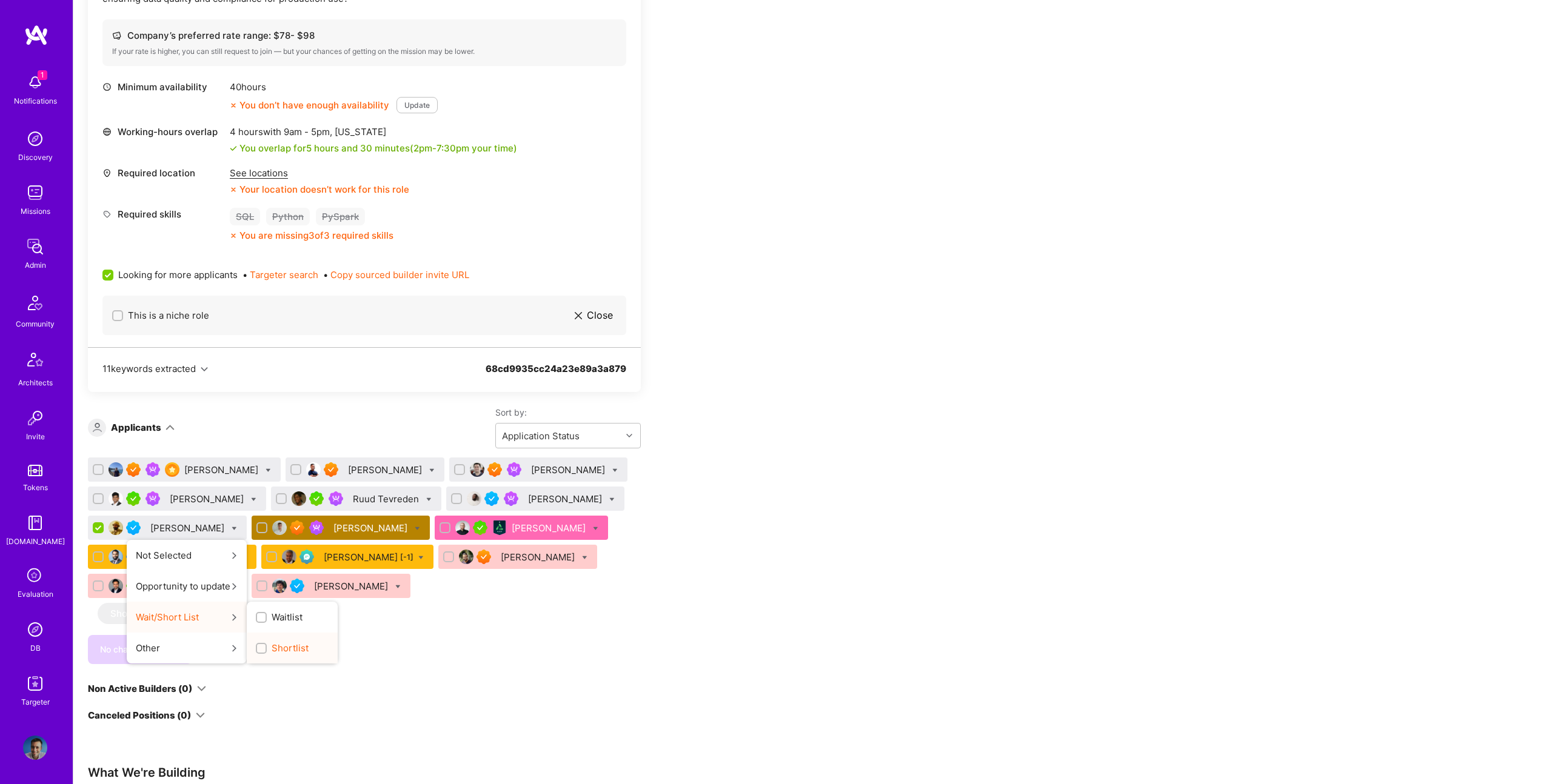
click at [308, 643] on span "Shortlist" at bounding box center [289, 648] width 37 height 13
click at [267, 645] on input "Shortlist" at bounding box center [262, 649] width 8 height 8
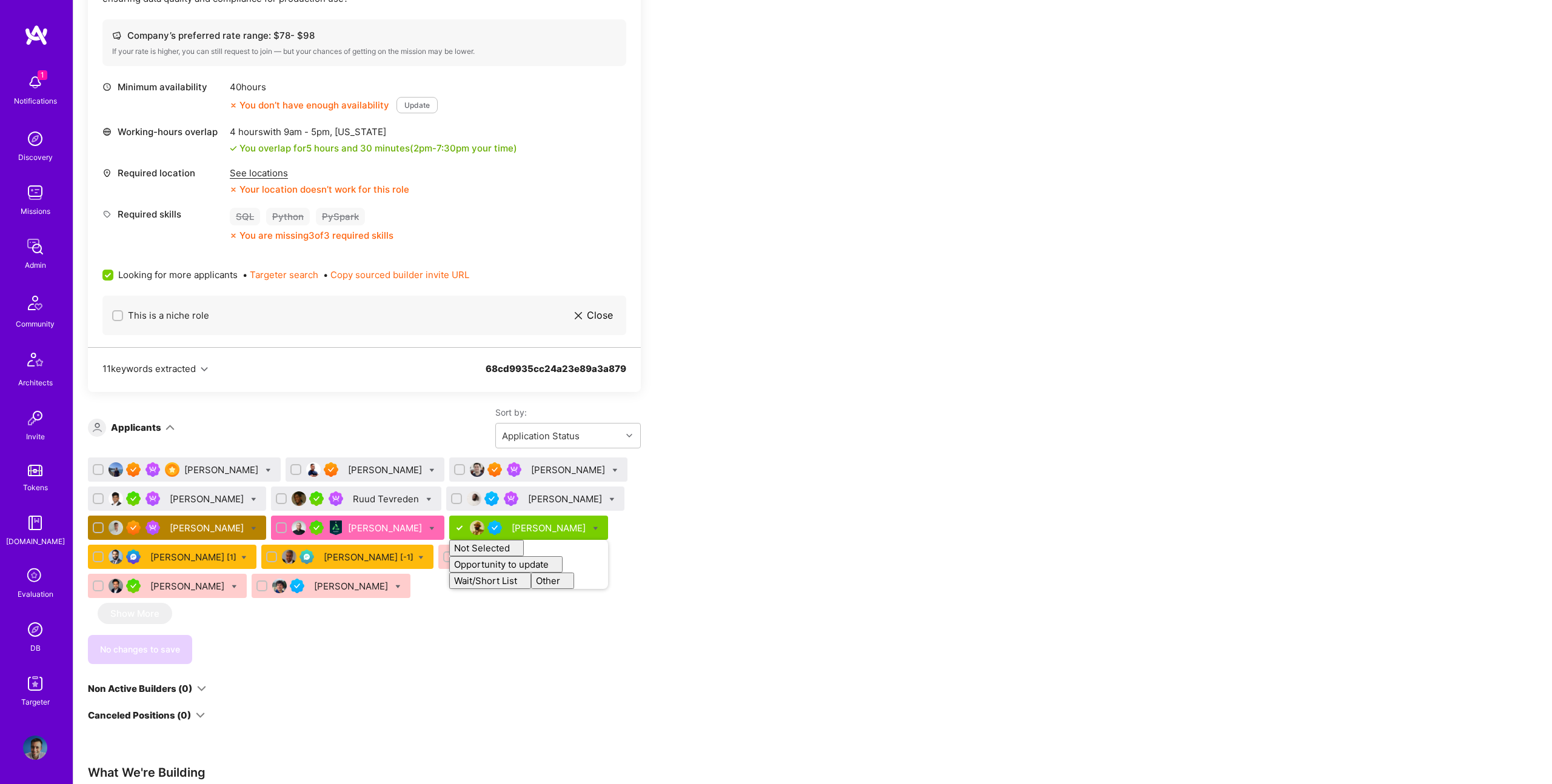
checkbox input "false"
drag, startPoint x: 717, startPoint y: 522, endPoint x: 433, endPoint y: 617, distance: 299.5
click at [708, 522] on div "Apply for a Mission Role We’re actively looking for builders. This is the best …" at bounding box center [451, 554] width 728 height 1599
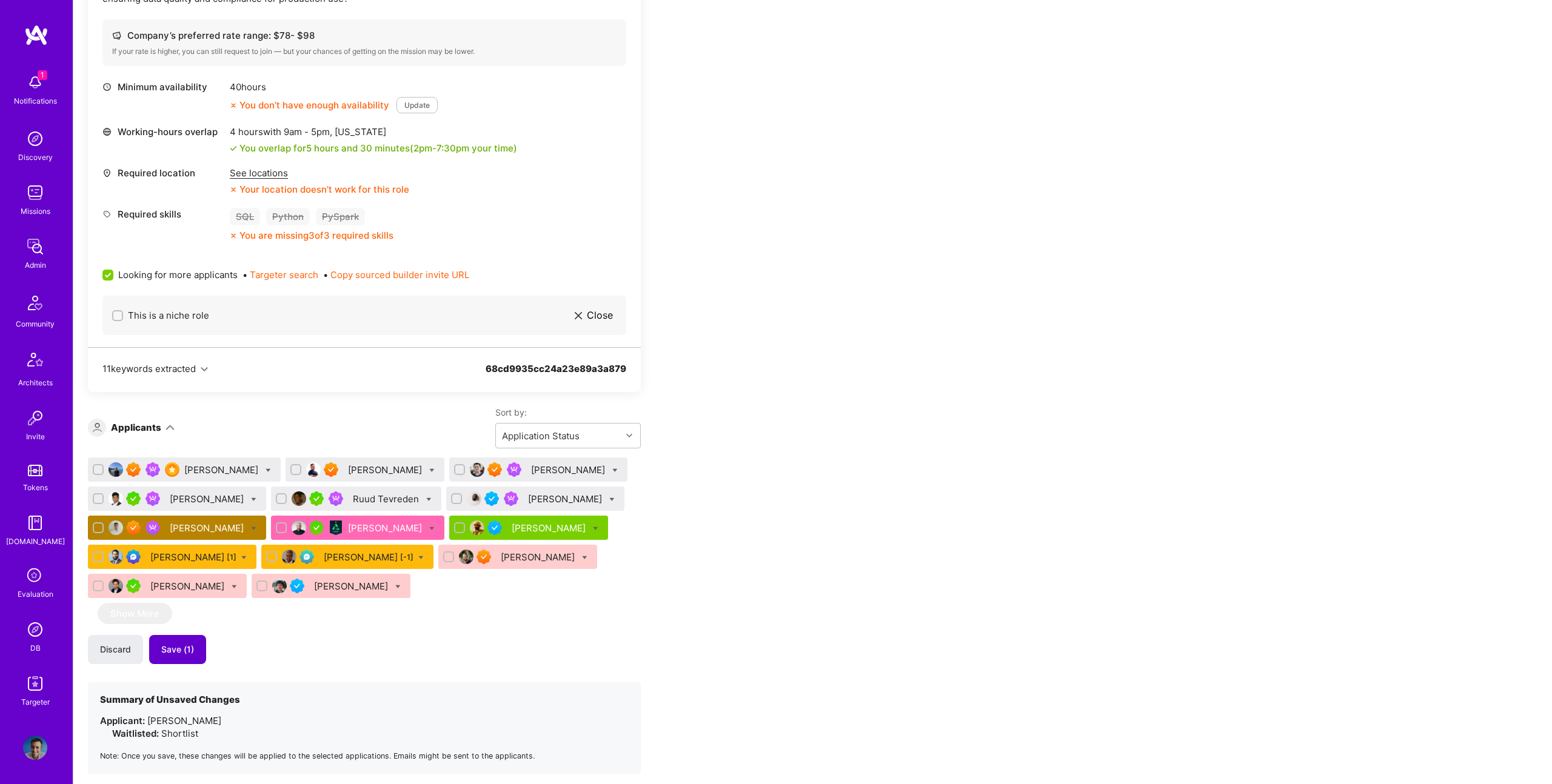
click at [186, 664] on button "Save (1)" at bounding box center [178, 650] width 57 height 29
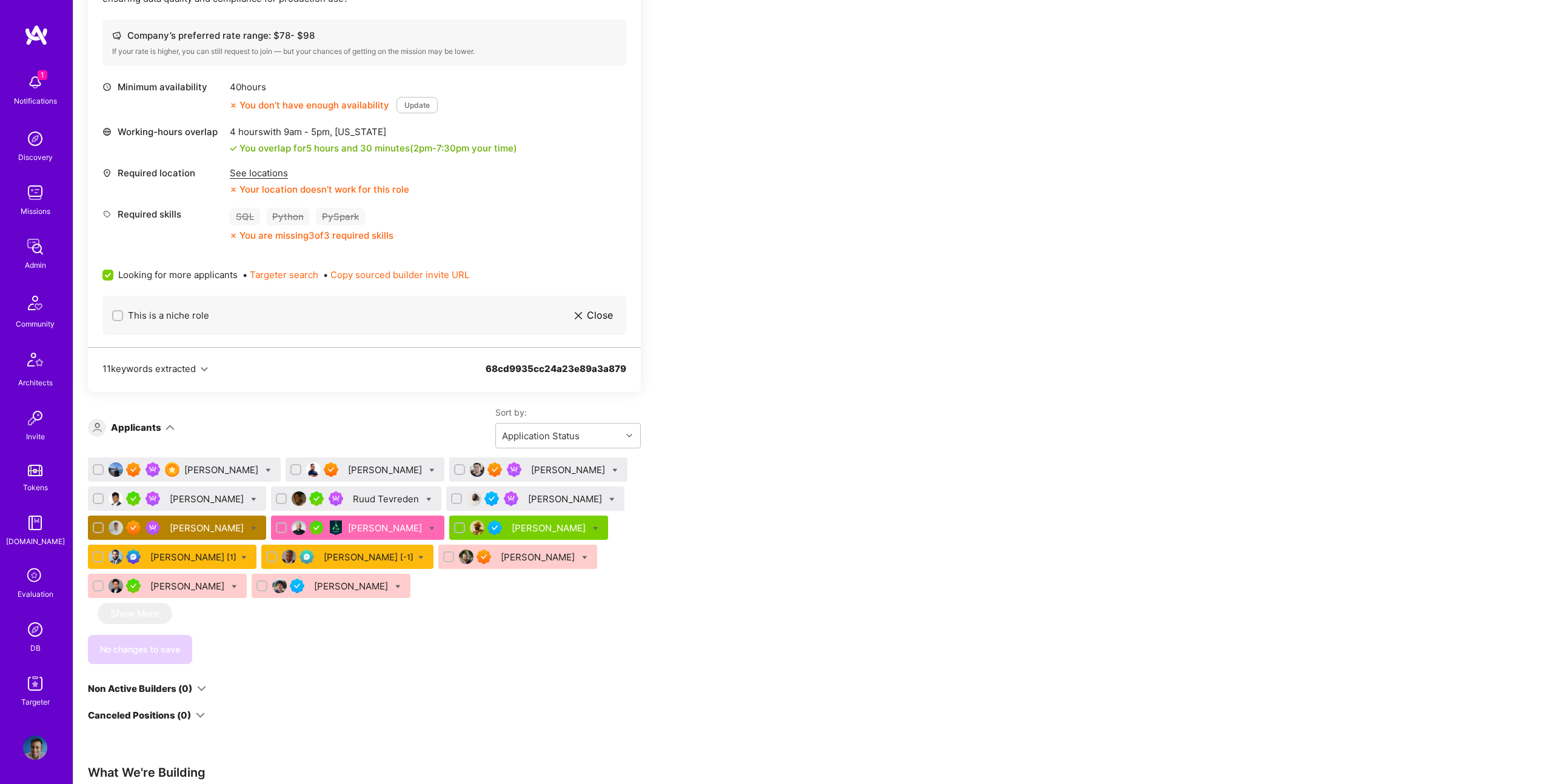
click at [612, 469] on icon at bounding box center [615, 471] width 5 height 5
checkbox input "true"
click at [652, 591] on span "Shortlist" at bounding box center [671, 590] width 37 height 13
click at [639, 591] on input "Shortlist" at bounding box center [643, 591] width 8 height 8
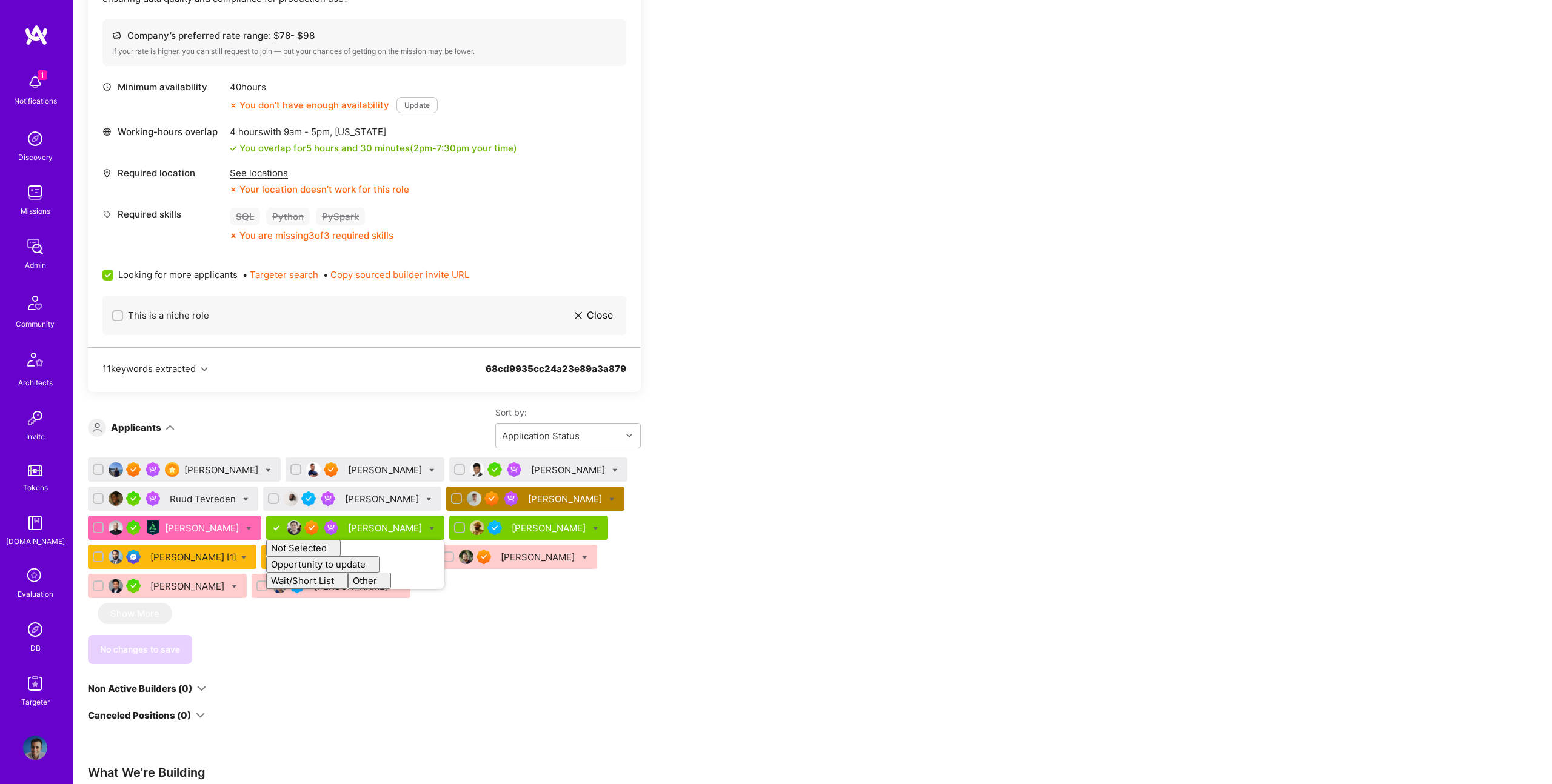
checkbox input "false"
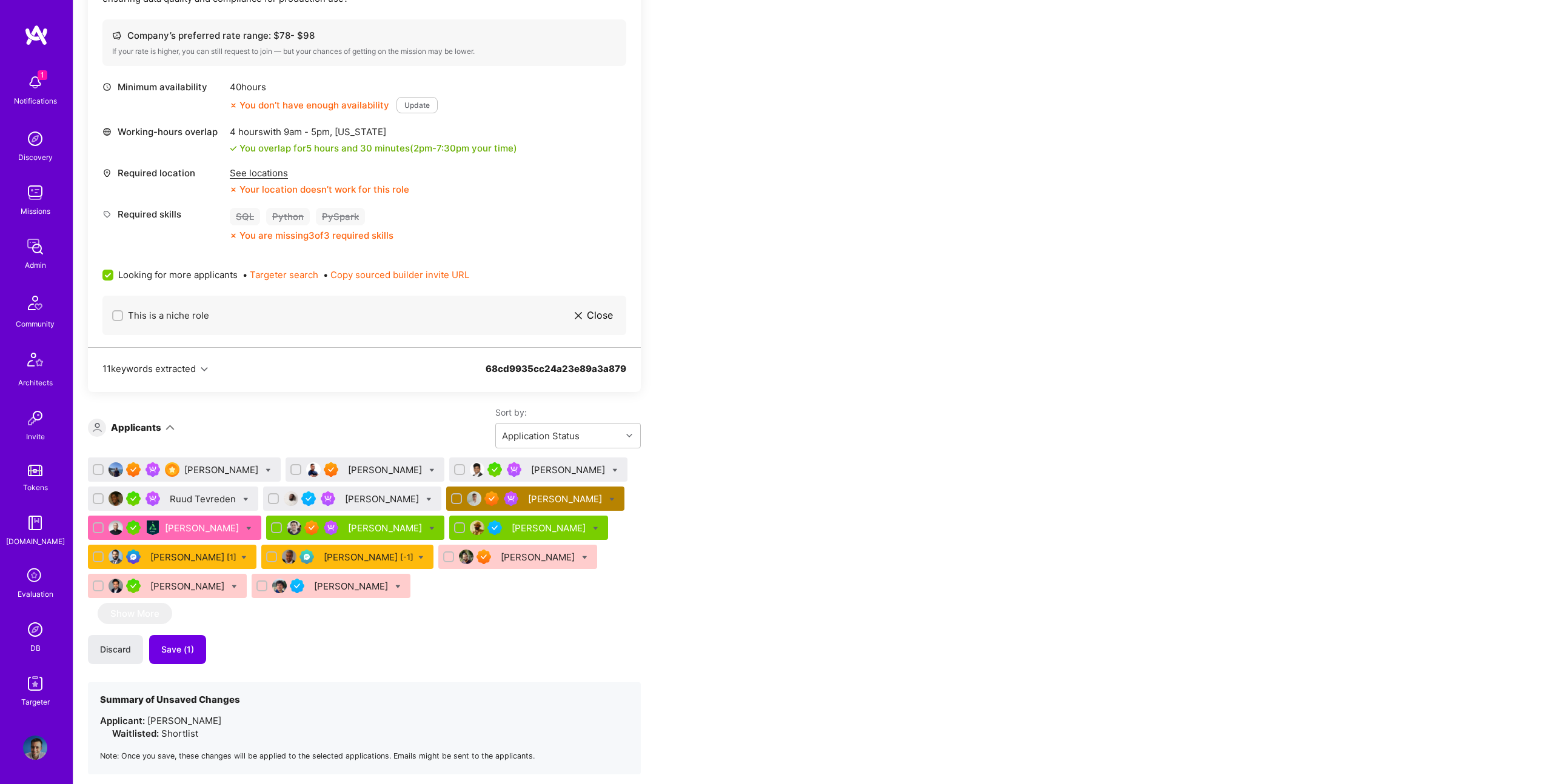
drag, startPoint x: 722, startPoint y: 474, endPoint x: 426, endPoint y: 530, distance: 301.3
click at [719, 474] on div "Apply for a Mission Role We’re actively looking for builders. This is the best …" at bounding box center [451, 607] width 728 height 1704
click at [183, 655] on span "Save (1)" at bounding box center [177, 650] width 32 height 12
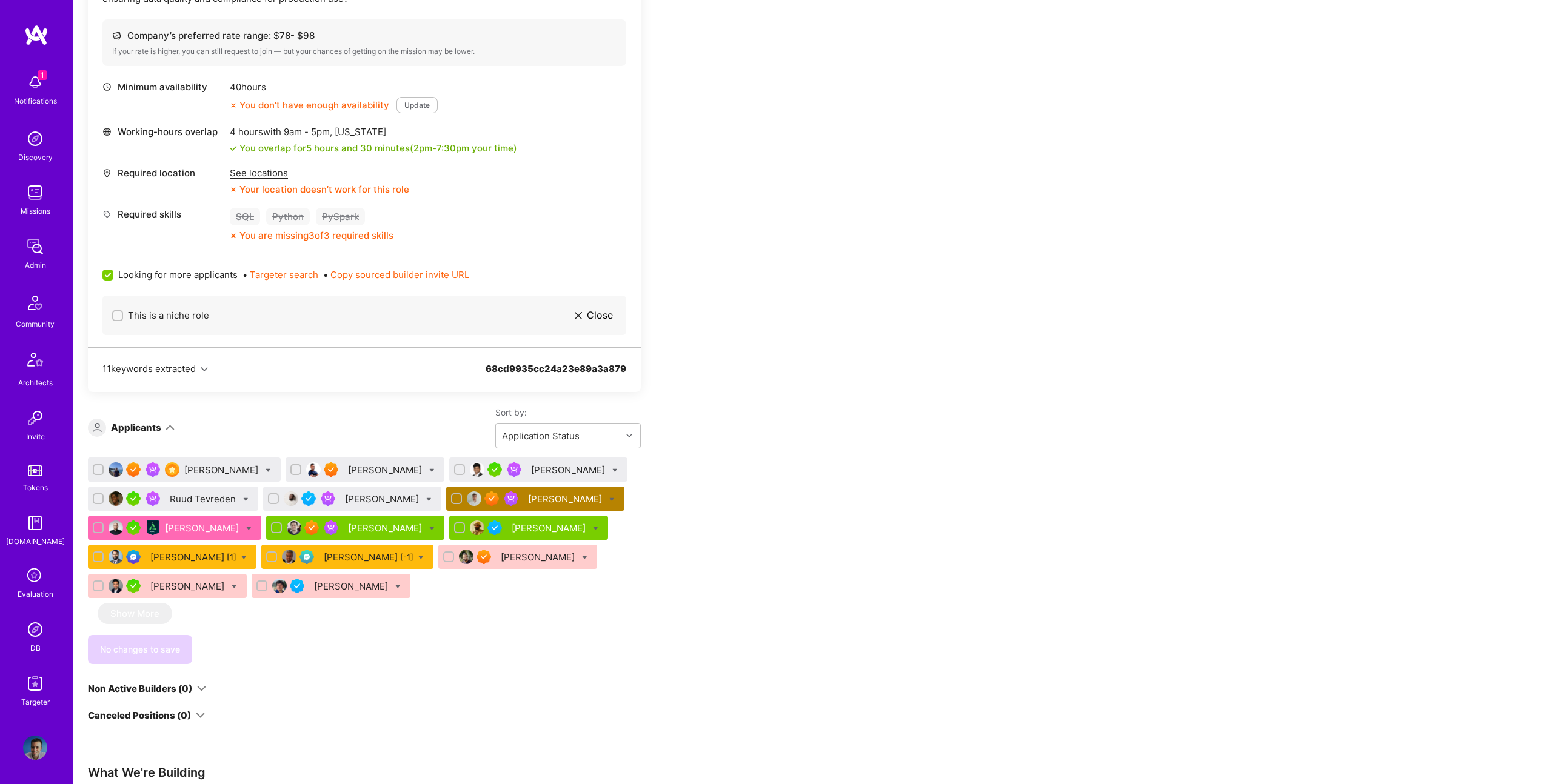
click at [432, 499] on icon at bounding box center [428, 500] width 5 height 5
checkbox input "true"
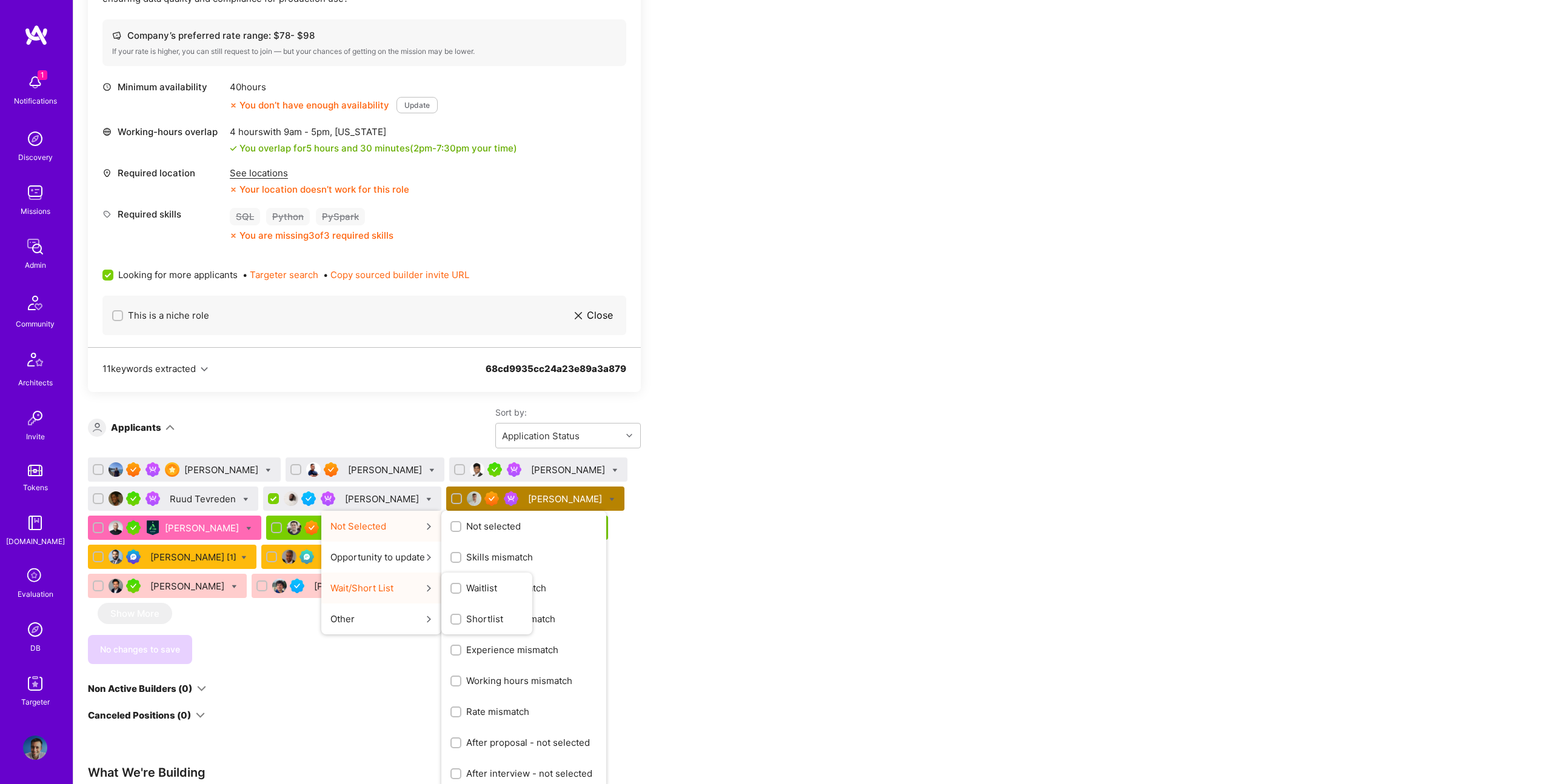
drag, startPoint x: 554, startPoint y: 521, endPoint x: 430, endPoint y: 583, distance: 138.6
click at [430, 583] on div "Not Selected Not selected Skills mismatch Location mismatch Availability mismat…" at bounding box center [381, 572] width 120 height 124
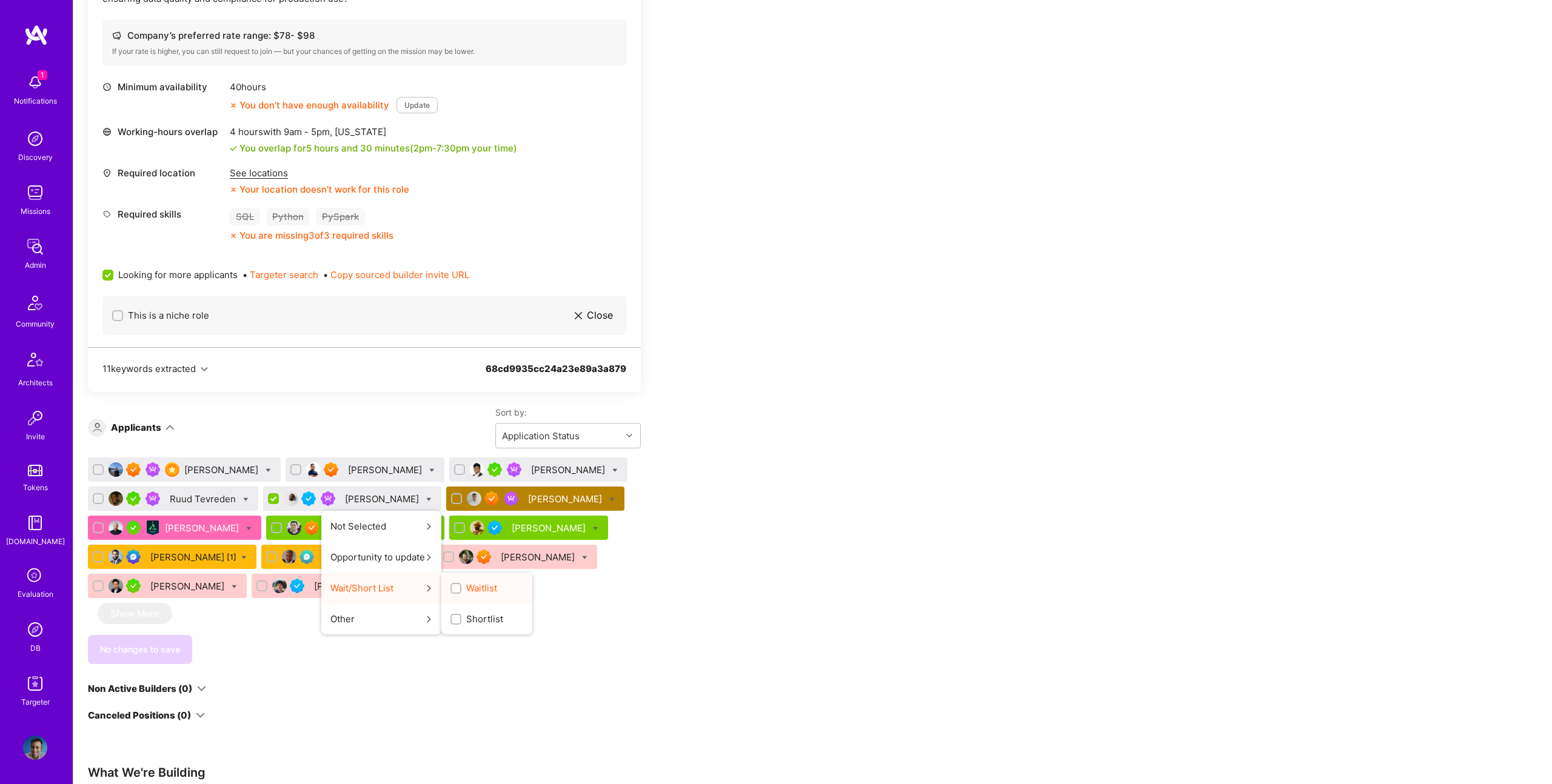
click at [497, 587] on label "Waitlist" at bounding box center [474, 588] width 47 height 13
click at [462, 587] on input "Waitlist" at bounding box center [457, 589] width 8 height 8
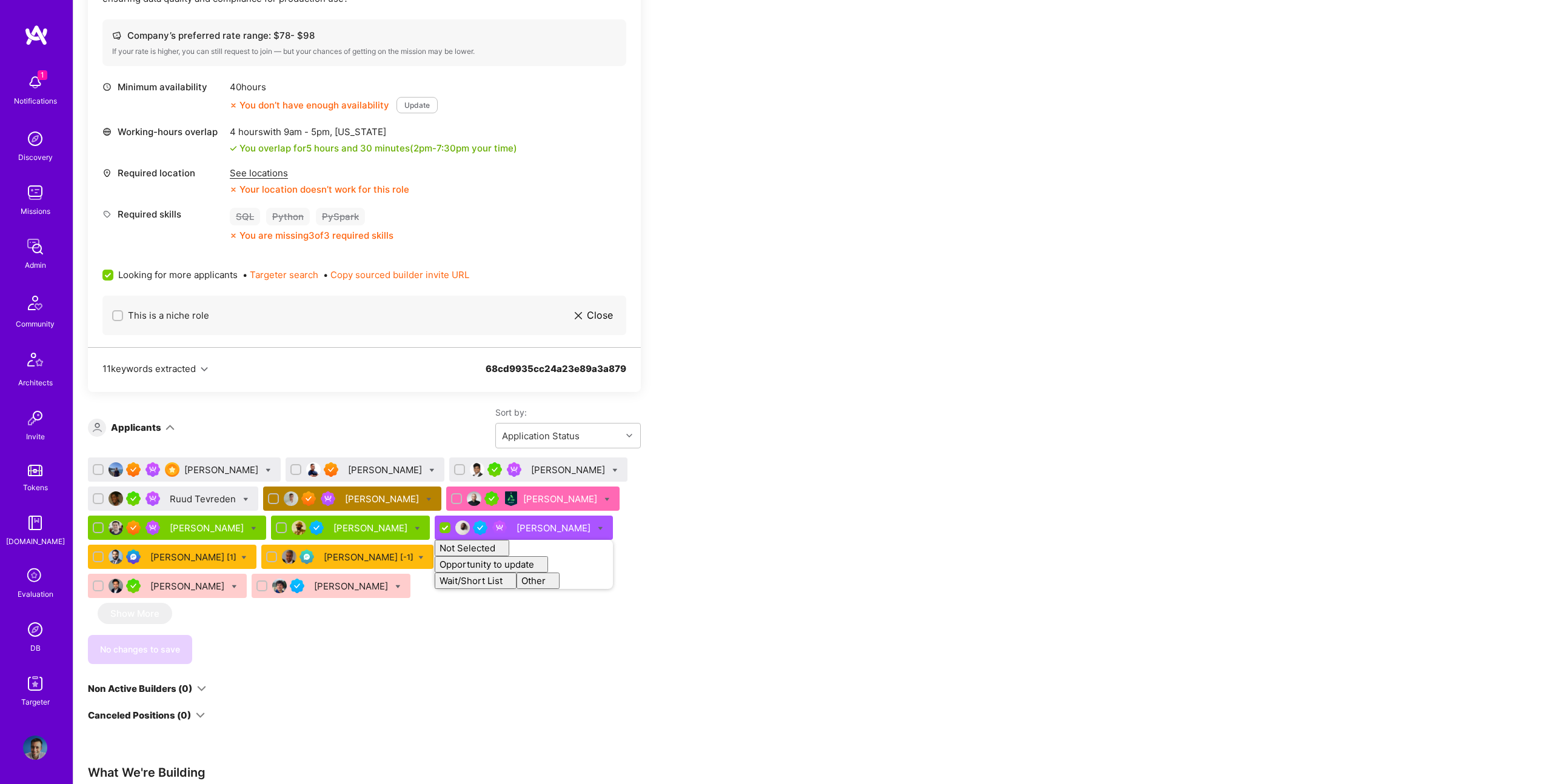
checkbox input "false"
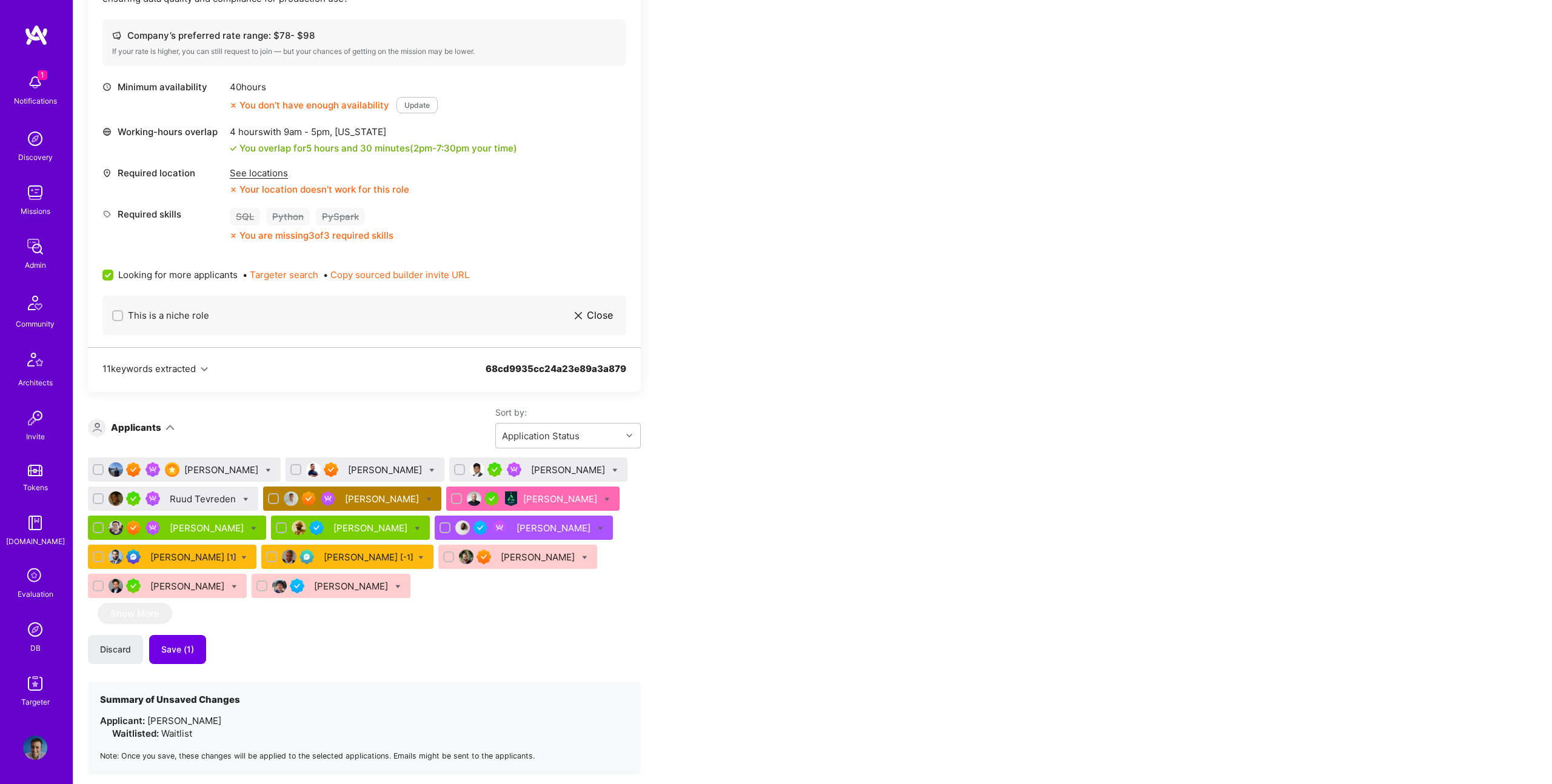
drag, startPoint x: 759, startPoint y: 534, endPoint x: 560, endPoint y: 520, distance: 199.5
click at [731, 531] on div "Apply for a Mission Role We’re actively looking for builders. This is the best …" at bounding box center [451, 607] width 728 height 1704
click at [243, 498] on icon at bounding box center [245, 500] width 5 height 5
checkbox input "true"
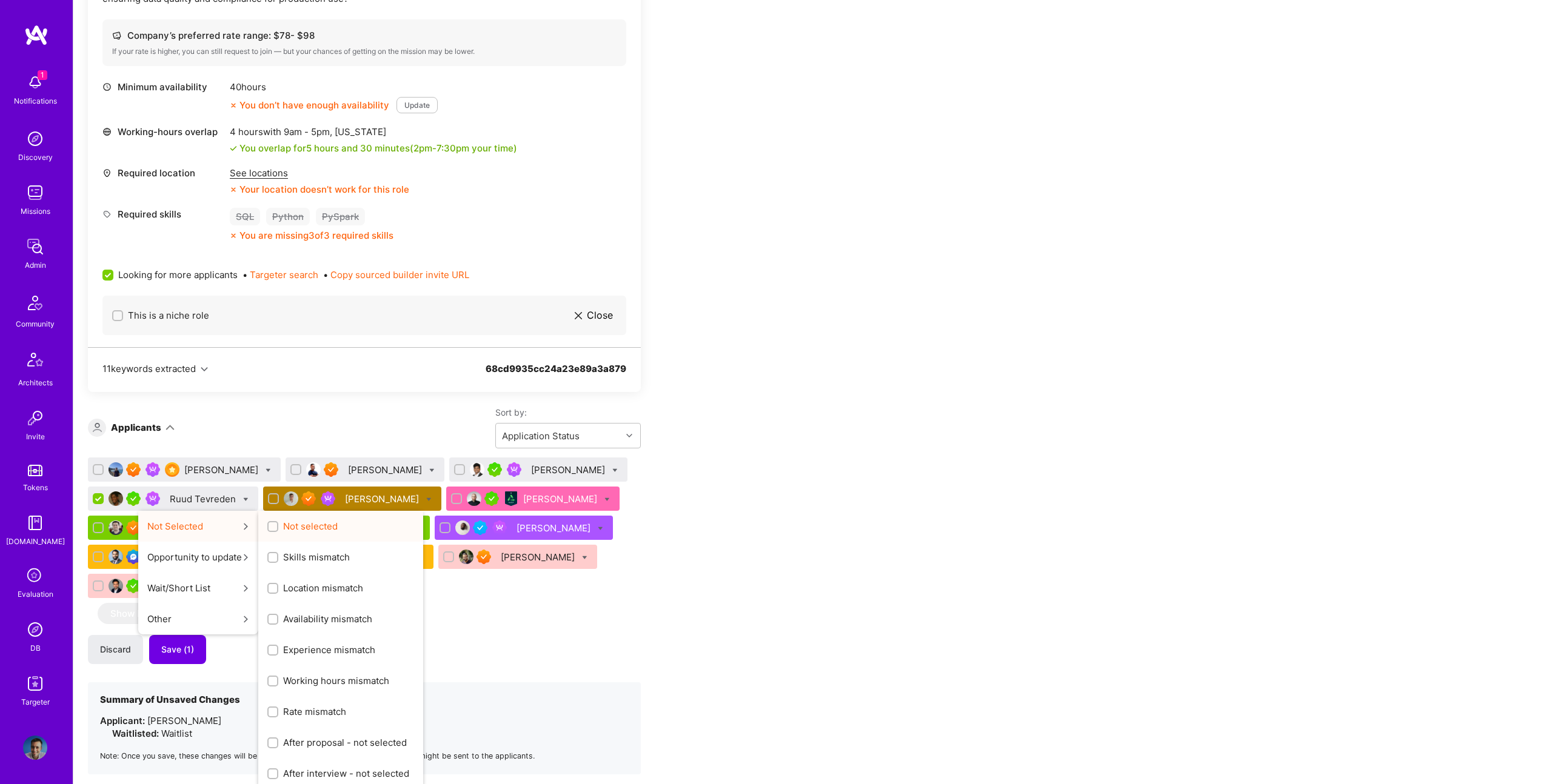
click at [316, 527] on span "Not selected" at bounding box center [310, 526] width 55 height 13
click at [278, 527] on input "Not selected" at bounding box center [274, 527] width 8 height 8
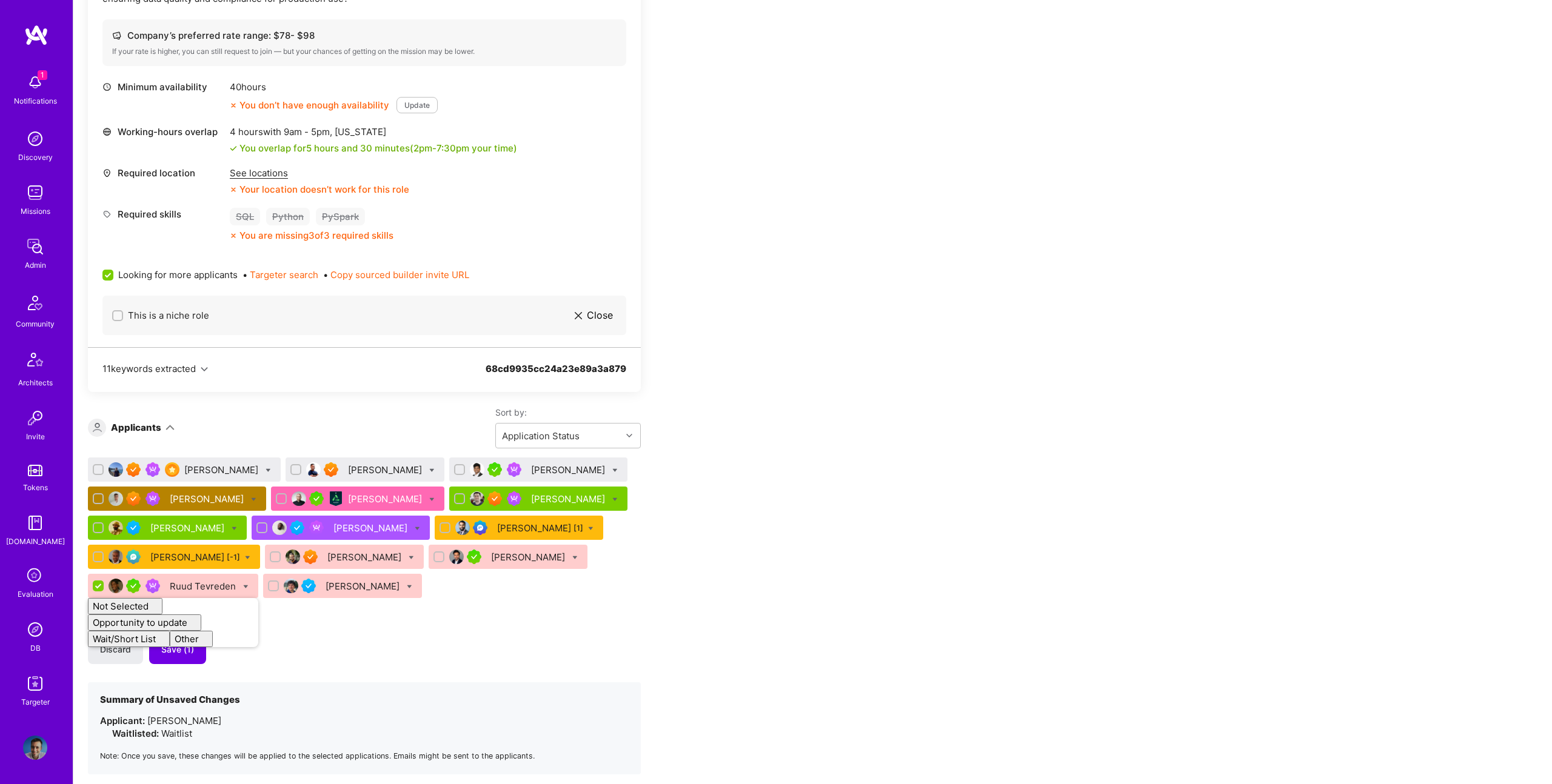
checkbox input "false"
click at [265, 471] on icon at bounding box center [268, 471] width 5 height 5
checkbox input "true"
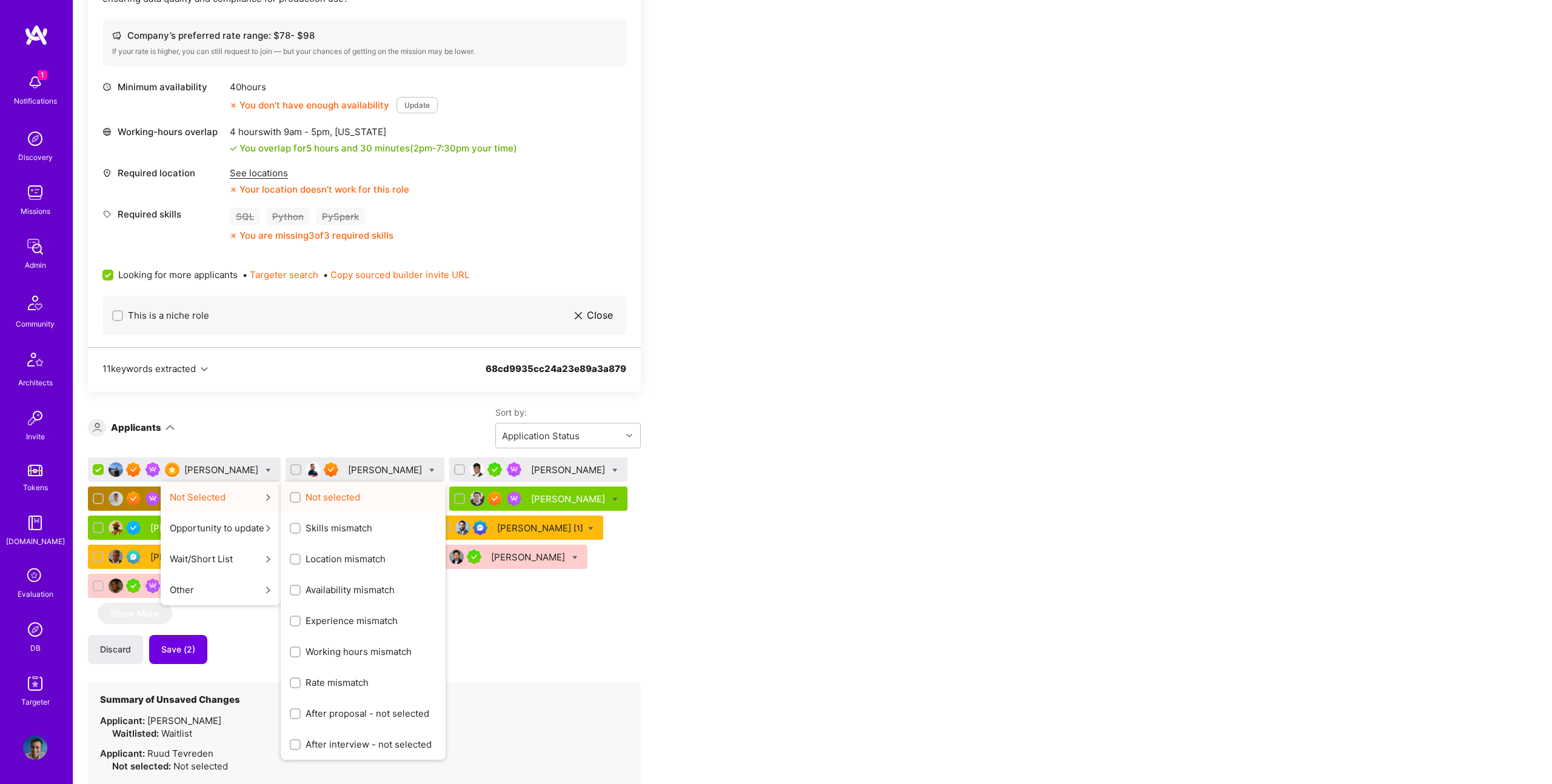
drag, startPoint x: 229, startPoint y: 493, endPoint x: 274, endPoint y: 494, distance: 45.0
click at [233, 493] on button "Not Selected Not selected Skills mismatch Location mismatch Availability mismat…" at bounding box center [220, 497] width 120 height 31
click at [306, 495] on span "Not selected" at bounding box center [333, 497] width 55 height 13
click at [292, 495] on input "Not selected" at bounding box center [296, 498] width 8 height 8
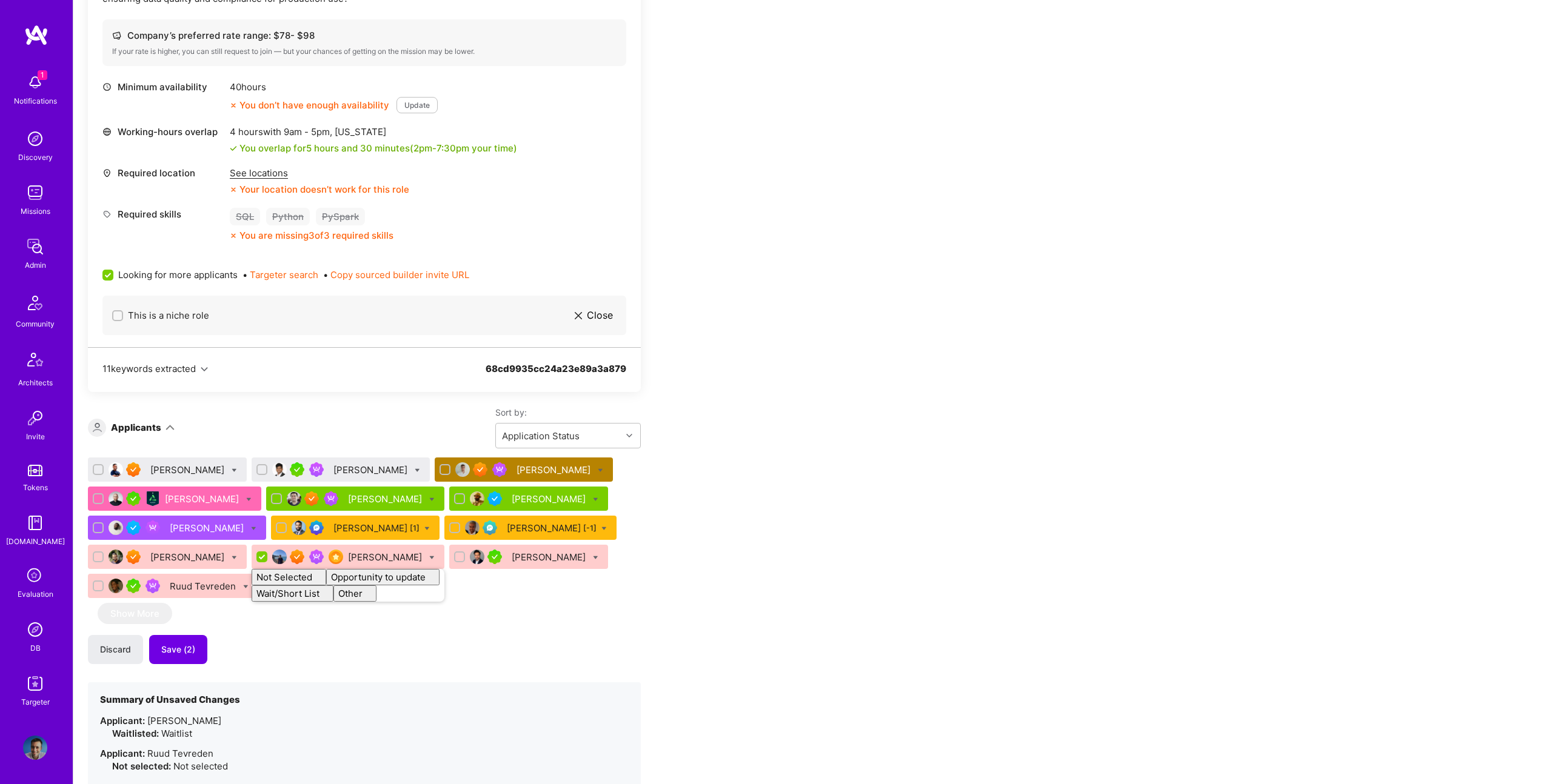
checkbox input "false"
click at [415, 470] on icon at bounding box center [417, 471] width 5 height 5
checkbox input "true"
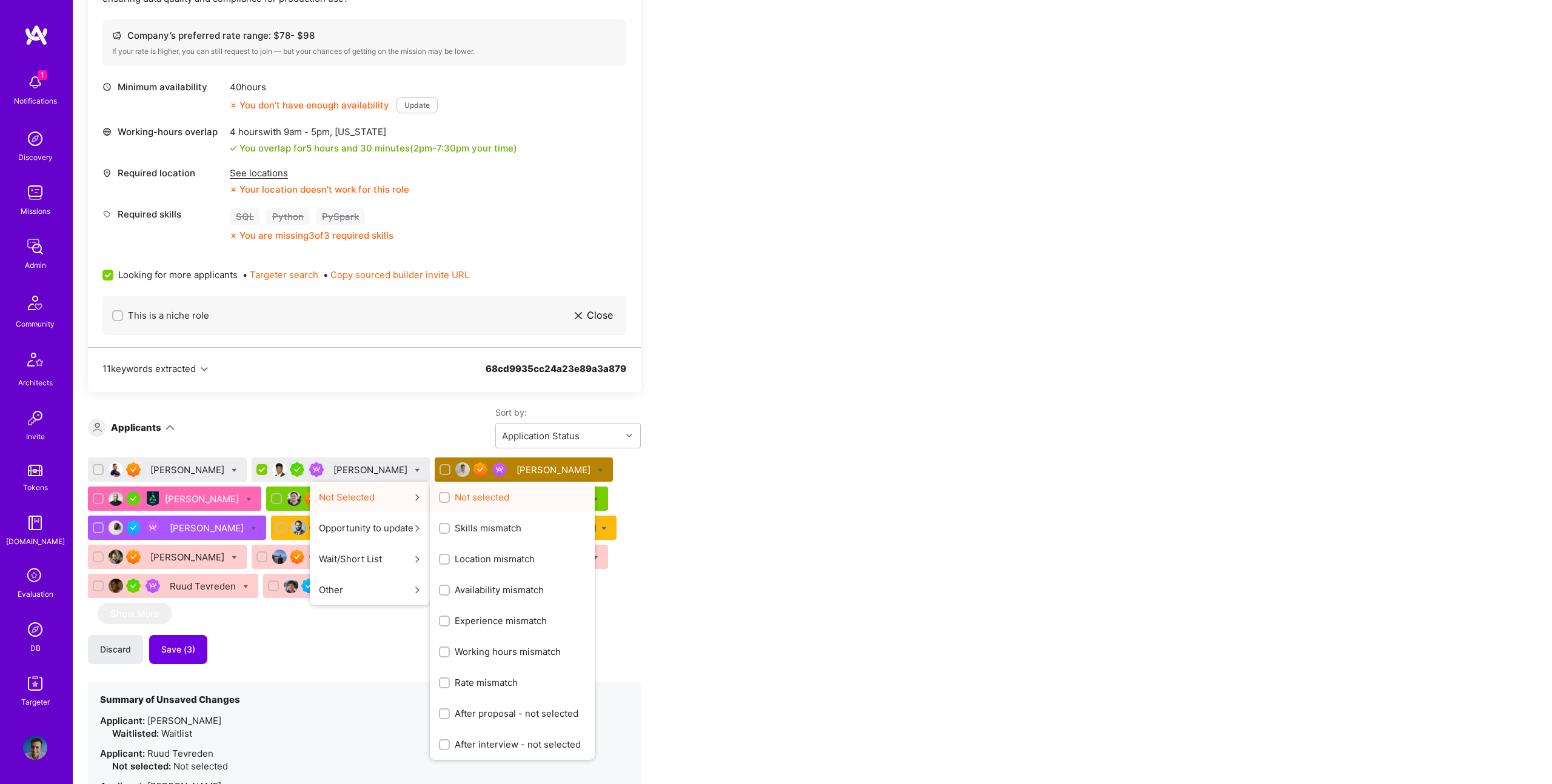
click at [490, 500] on span "Not selected" at bounding box center [482, 497] width 55 height 13
click at [450, 500] on input "Not selected" at bounding box center [445, 498] width 8 height 8
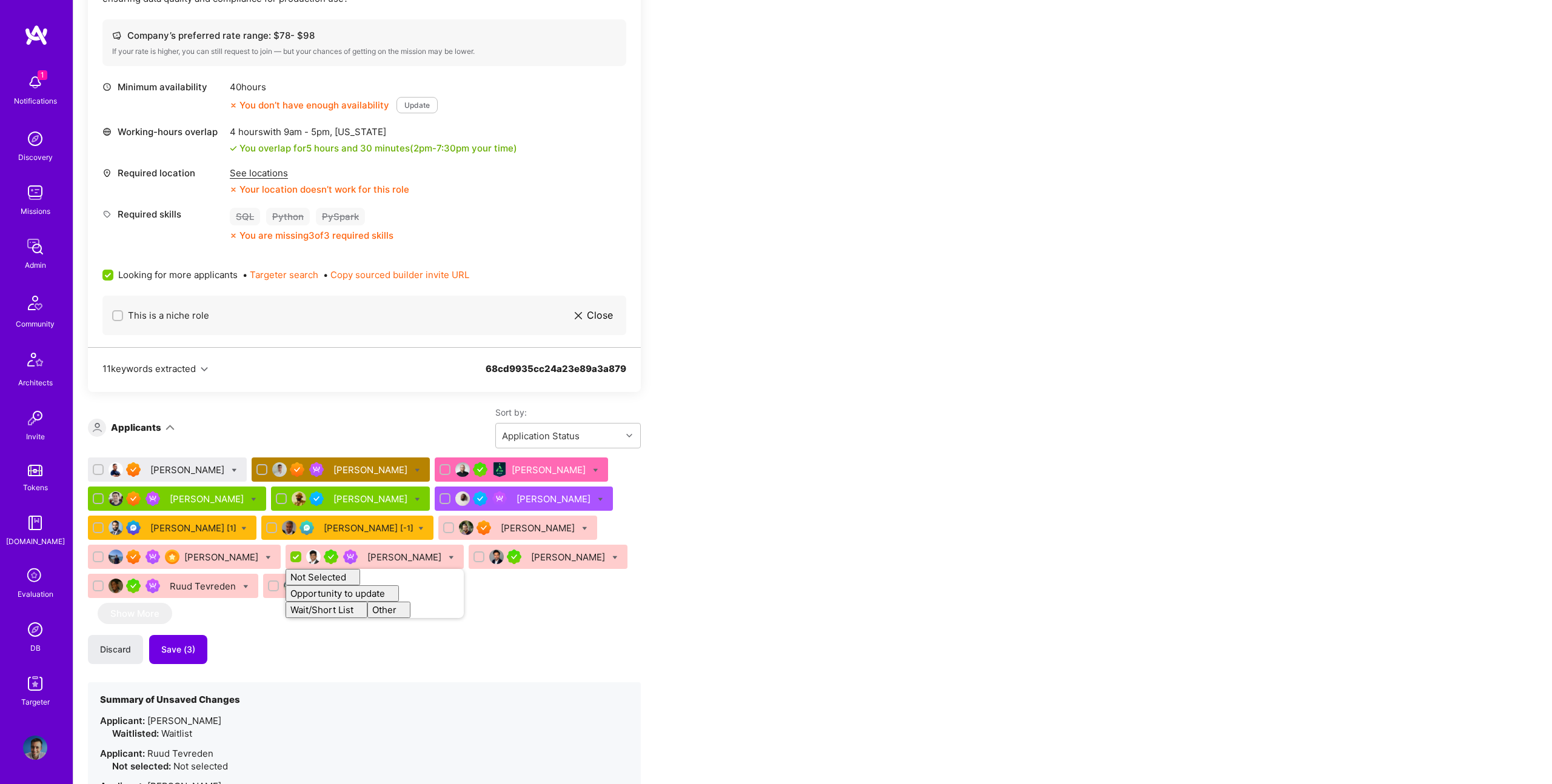
checkbox input "false"
click at [233, 471] on div "Malith Ranaweera" at bounding box center [167, 469] width 159 height 24
click at [234, 471] on icon at bounding box center [234, 471] width 5 height 5
checkbox input "true"
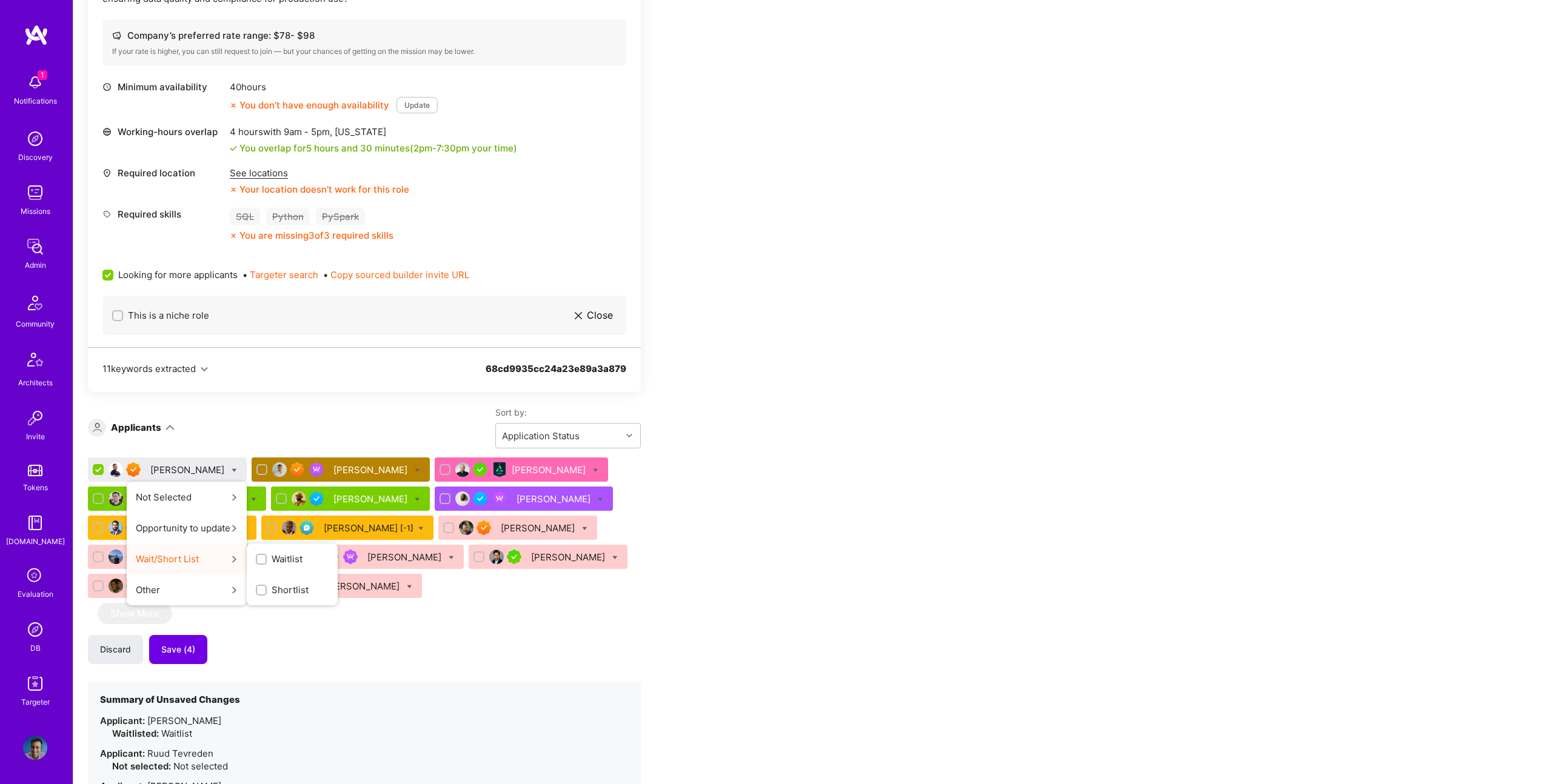
click at [293, 563] on span "Waitlist" at bounding box center [287, 559] width 31 height 13
click at [0, 0] on input "Waitlist" at bounding box center [0, 0] width 0 height 0
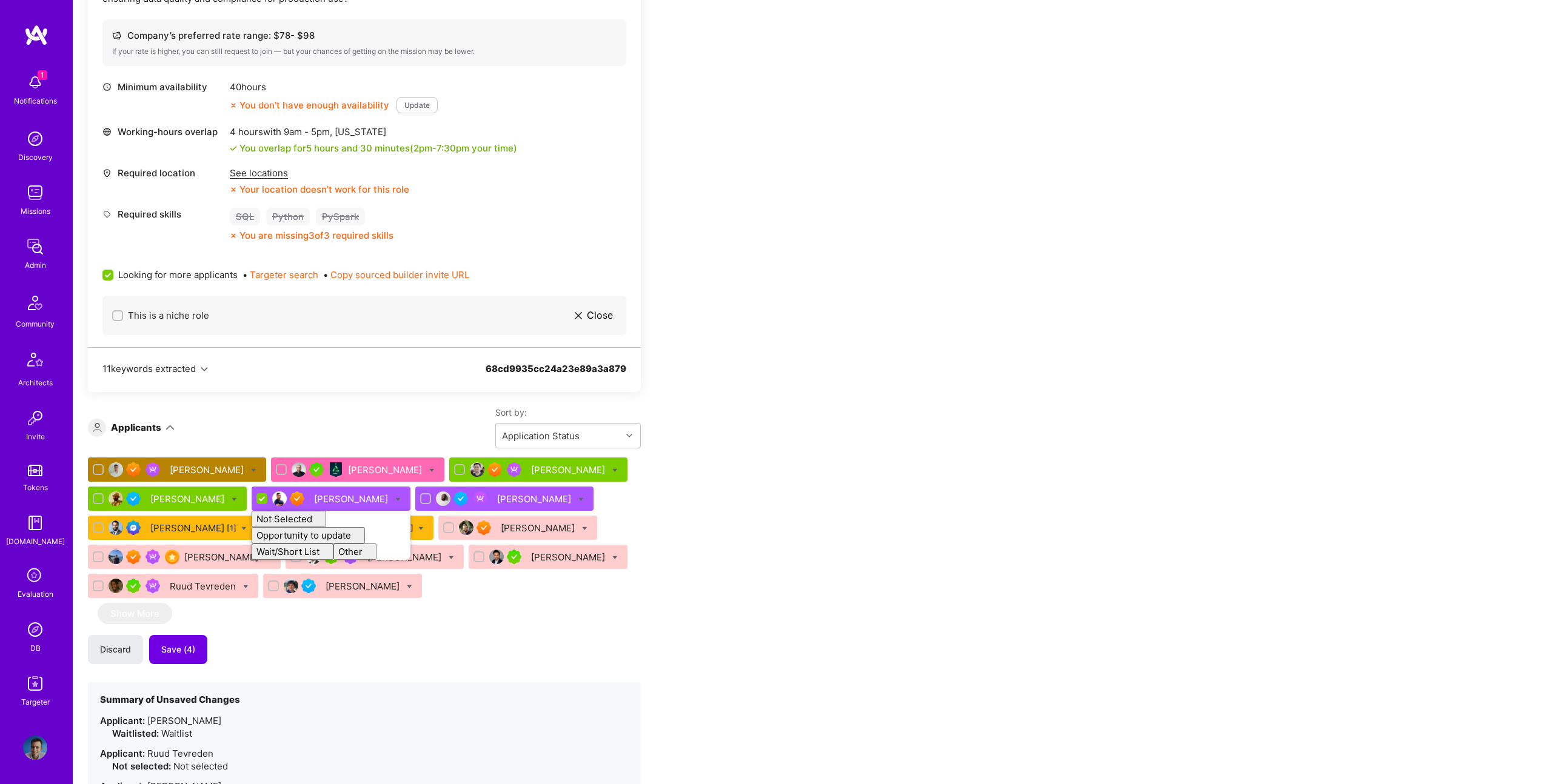
checkbox input "false"
click at [282, 644] on div "Jakub Kielbasiewicz Mateusz Cytrowski Eduardo Luttner William Leibzon Malith Ra…" at bounding box center [364, 665] width 553 height 415
click at [183, 655] on span "Save (5)" at bounding box center [178, 650] width 34 height 12
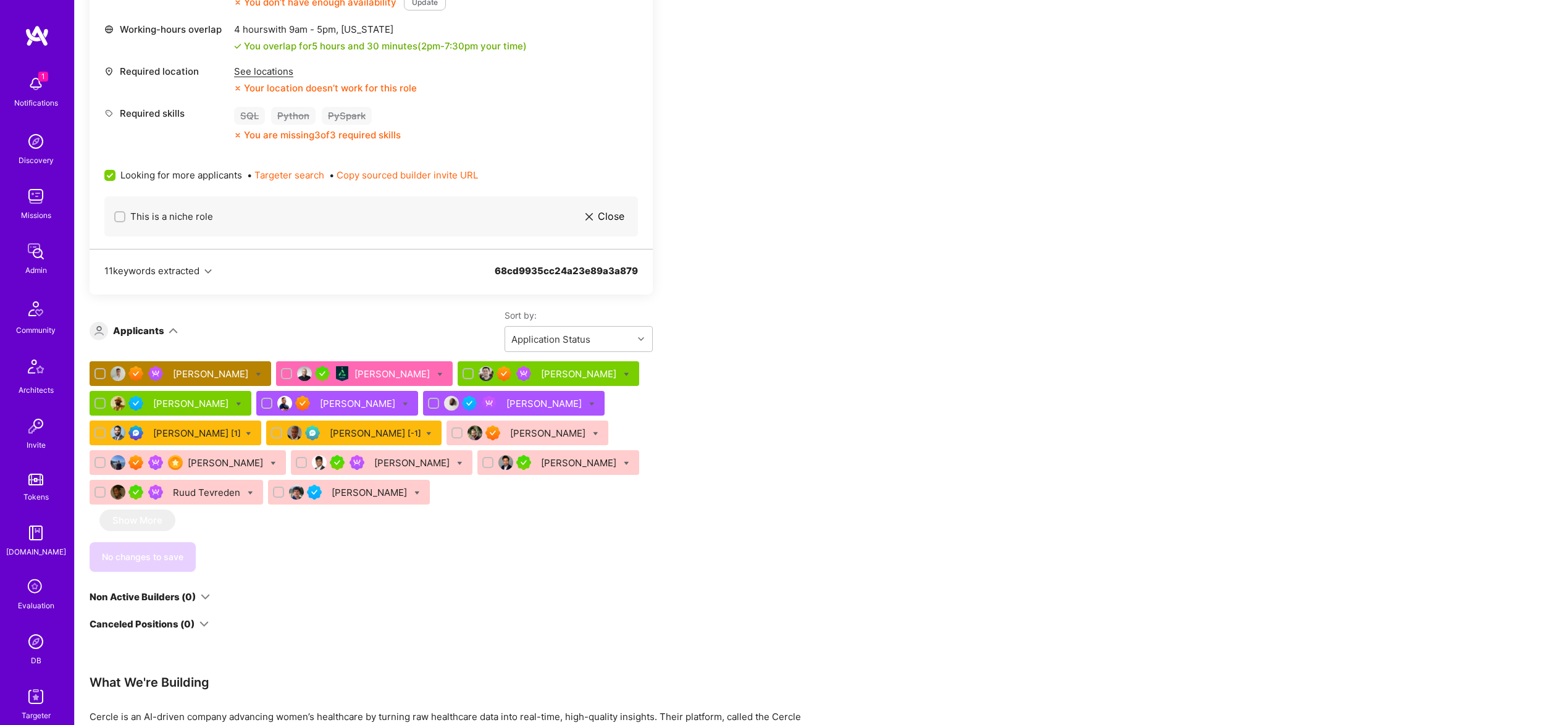
scroll to position [590, 0]
click at [541, 380] on div "[PERSON_NAME]" at bounding box center [580, 374] width 78 height 13
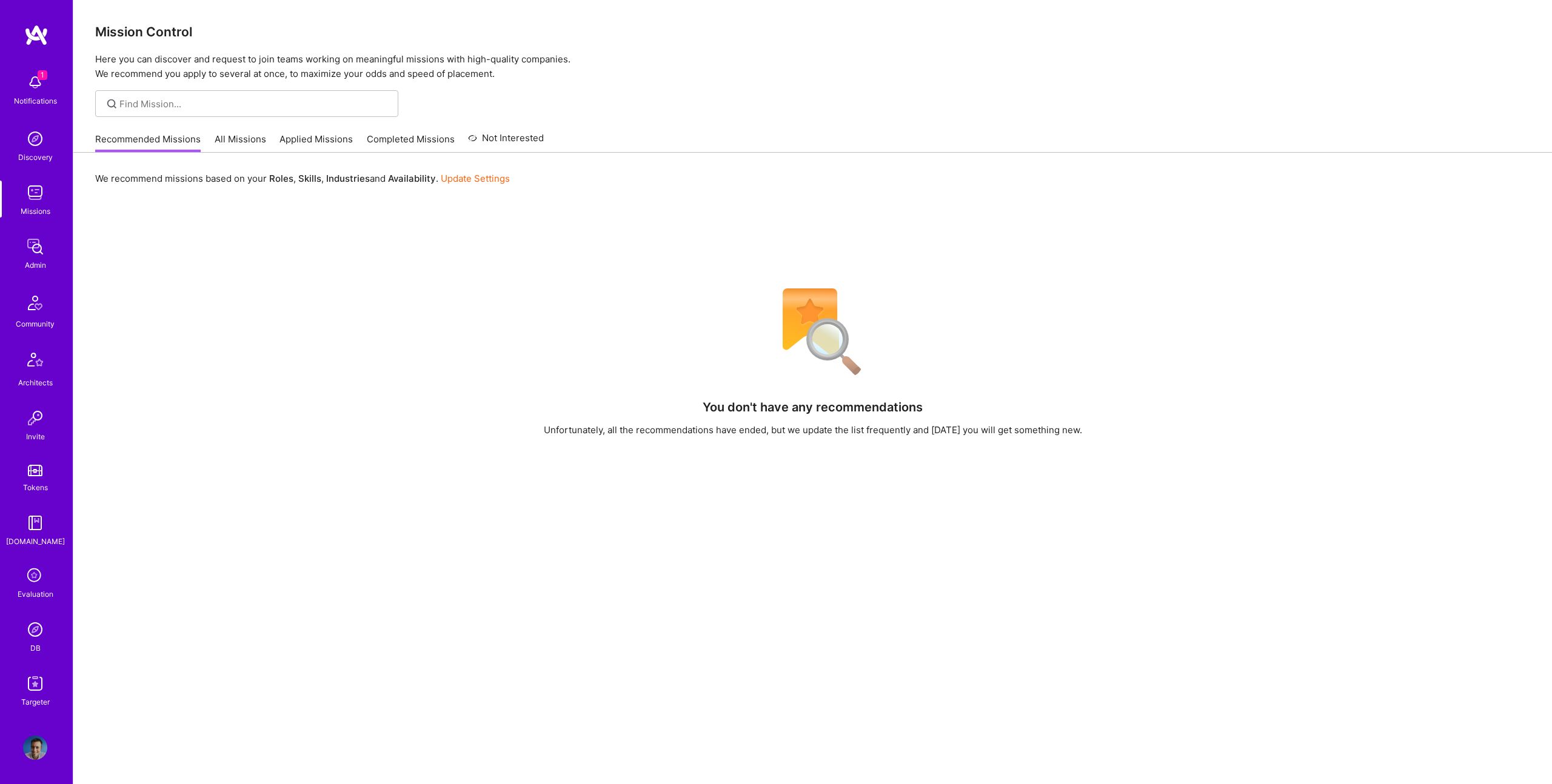
click at [38, 629] on img at bounding box center [34, 630] width 24 height 24
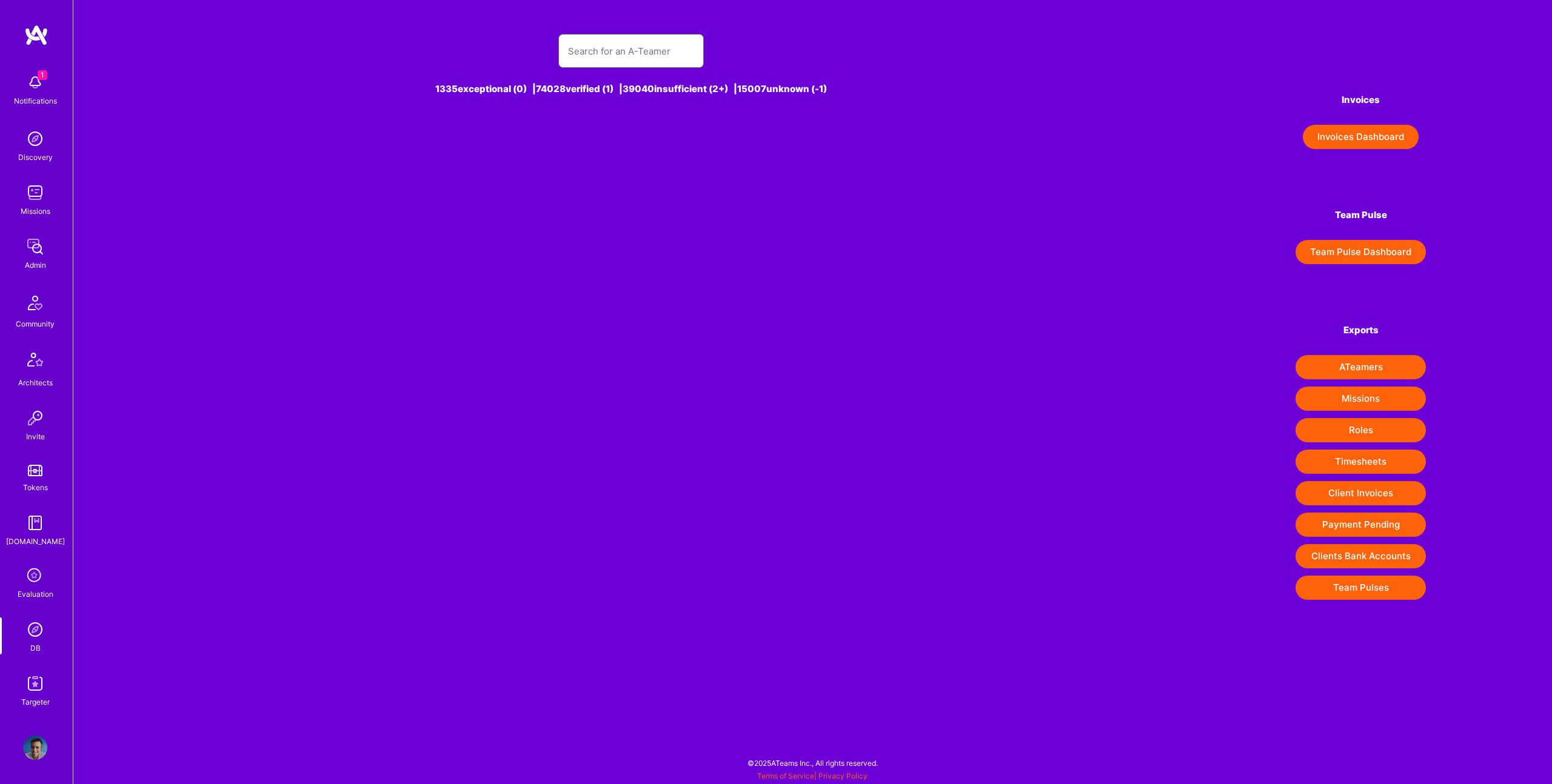
click at [641, 49] on input "text" at bounding box center [631, 51] width 126 height 31
paste input "[EMAIL_ADDRESS][DOMAIN_NAME]"
type input "[EMAIL_ADDRESS][DOMAIN_NAME]"
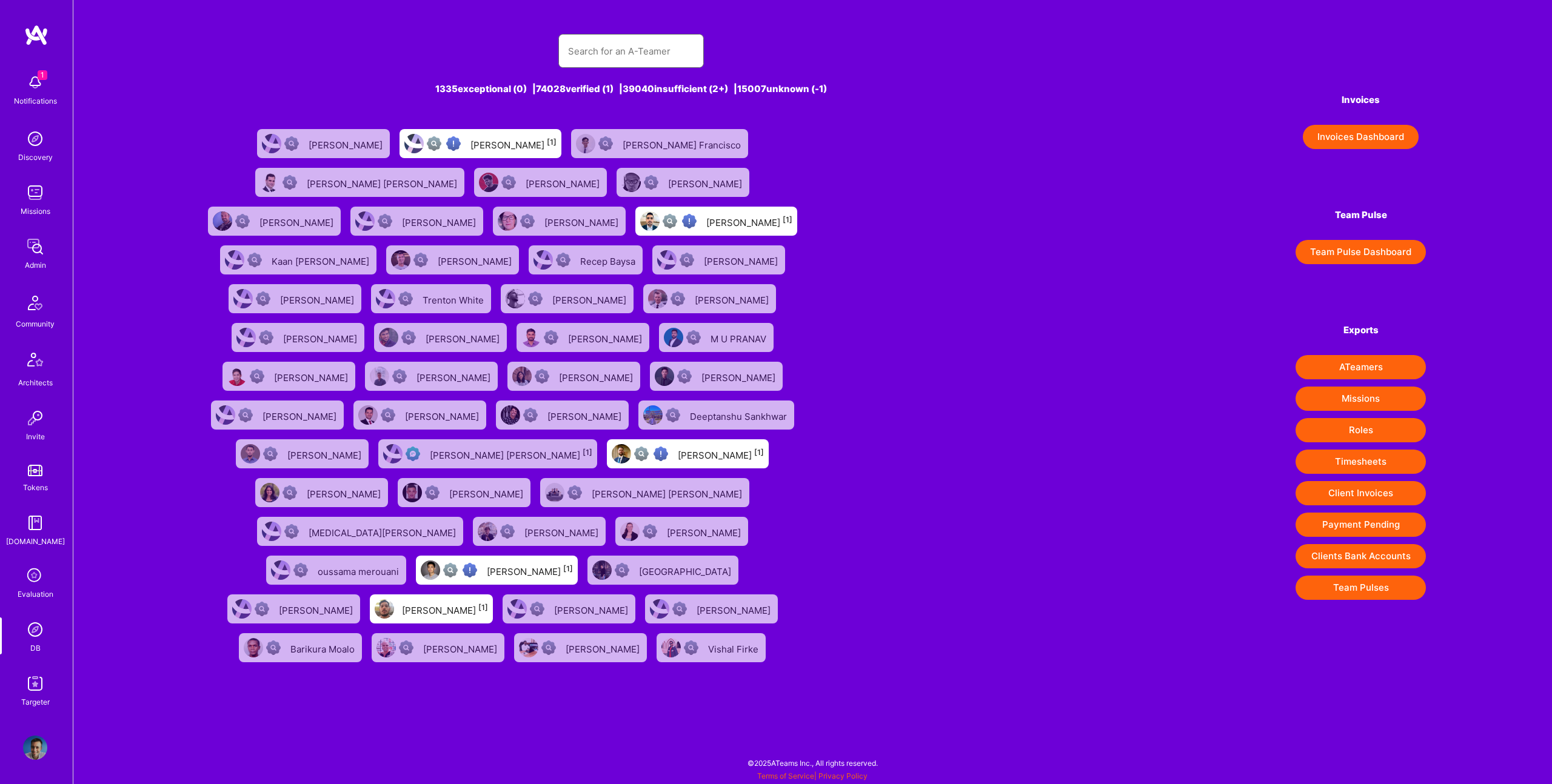
click at [640, 49] on input "text" at bounding box center [631, 51] width 126 height 31
paste input "[EMAIL_ADDRESS][DOMAIN_NAME]"
type input "[EMAIL_ADDRESS][DOMAIN_NAME]"
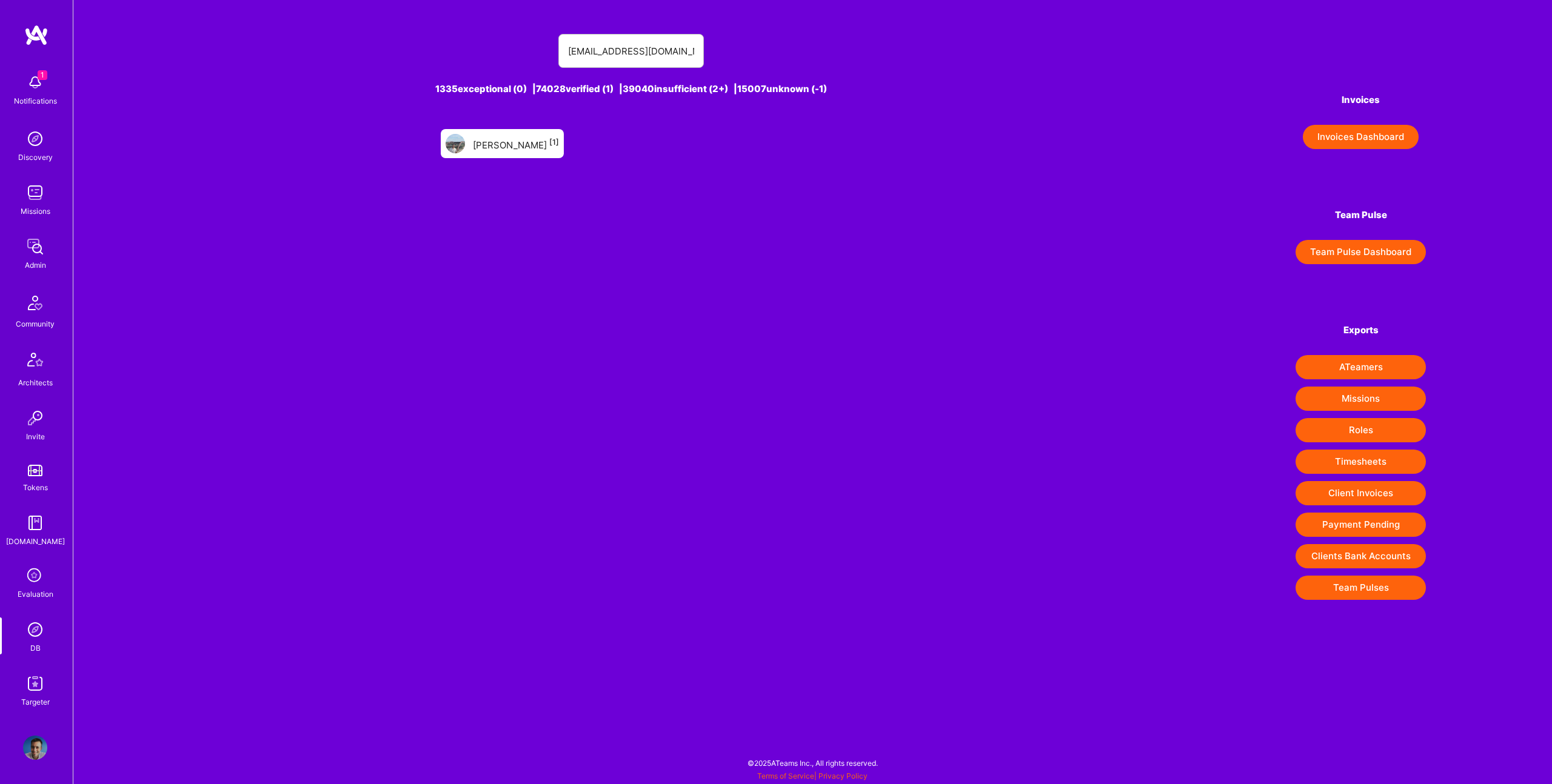
click at [518, 147] on div "[PERSON_NAME] [1]" at bounding box center [515, 143] width 86 height 16
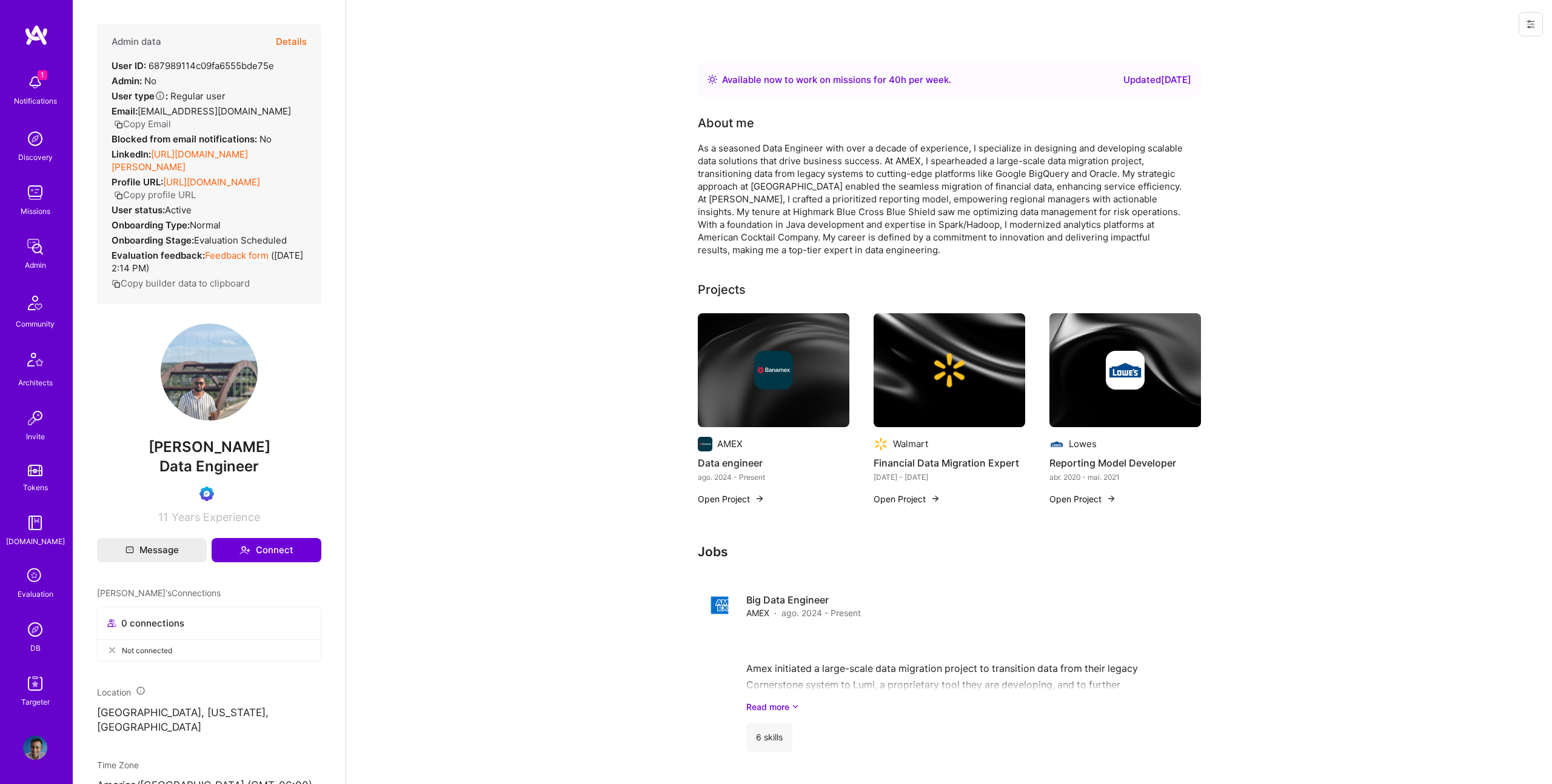
click at [345, 426] on div "Admin data Details User ID: 687989114c09fa6555bde75e Admin: No User type Regula…" at bounding box center [209, 392] width 273 height 784
click at [176, 446] on span "balaji kunchala" at bounding box center [209, 447] width 225 height 18
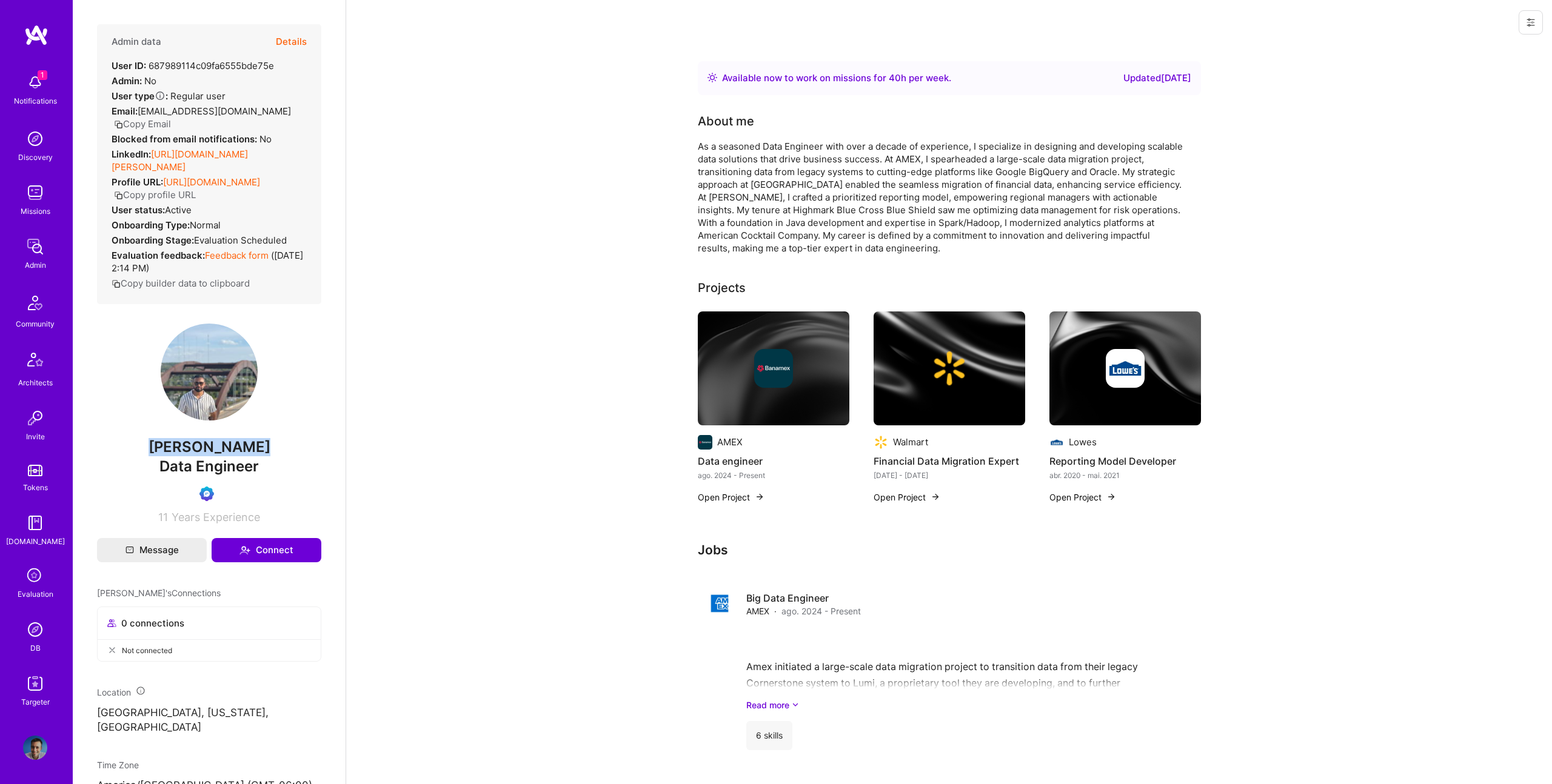
click at [176, 446] on span "balaji kunchala" at bounding box center [209, 447] width 225 height 18
copy span "balaji kunchala"
click at [225, 448] on span "balaji kunchala" at bounding box center [209, 447] width 225 height 18
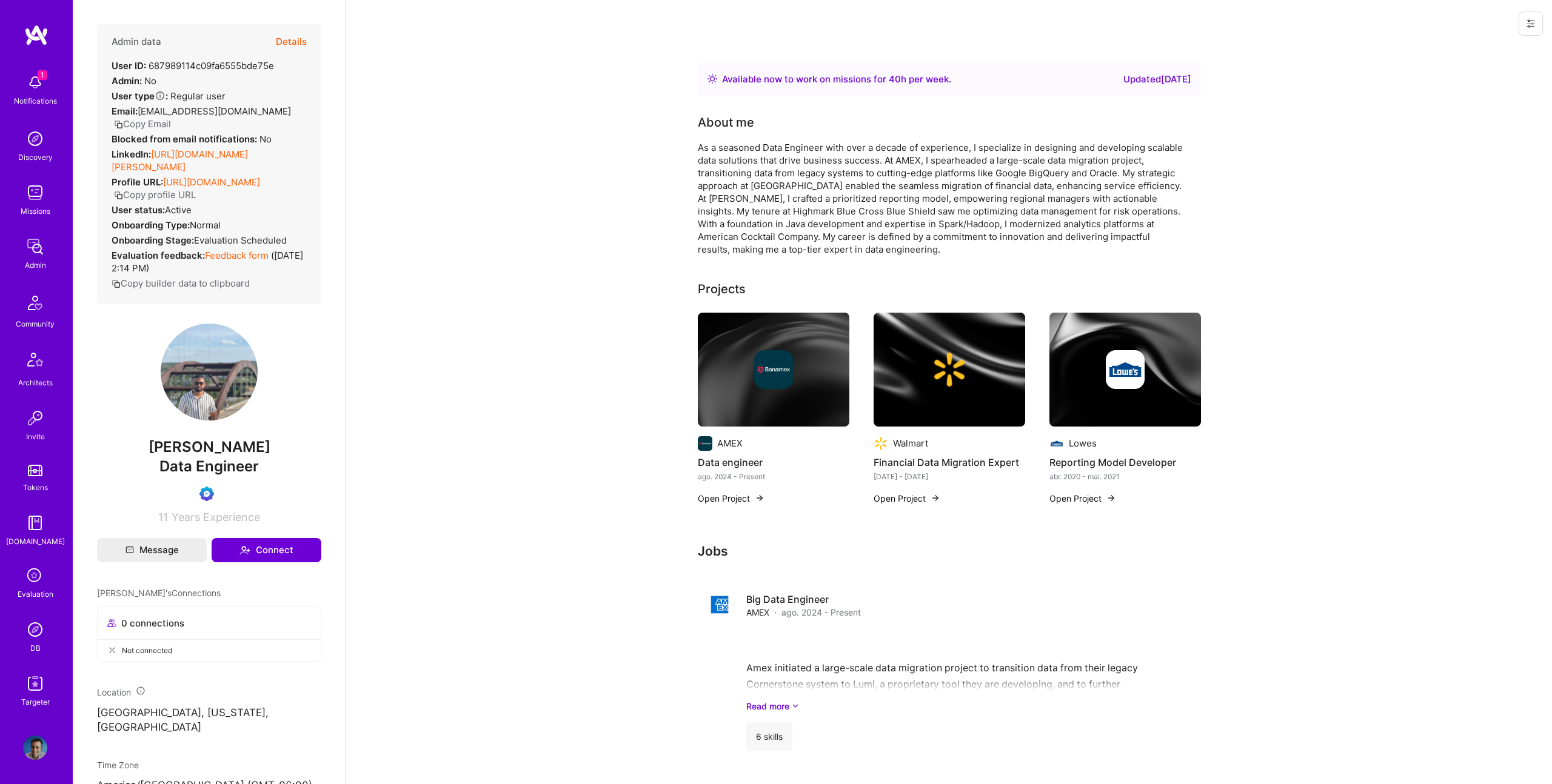
scroll to position [3, 0]
click at [189, 443] on span "balaji kunchala" at bounding box center [209, 447] width 225 height 18
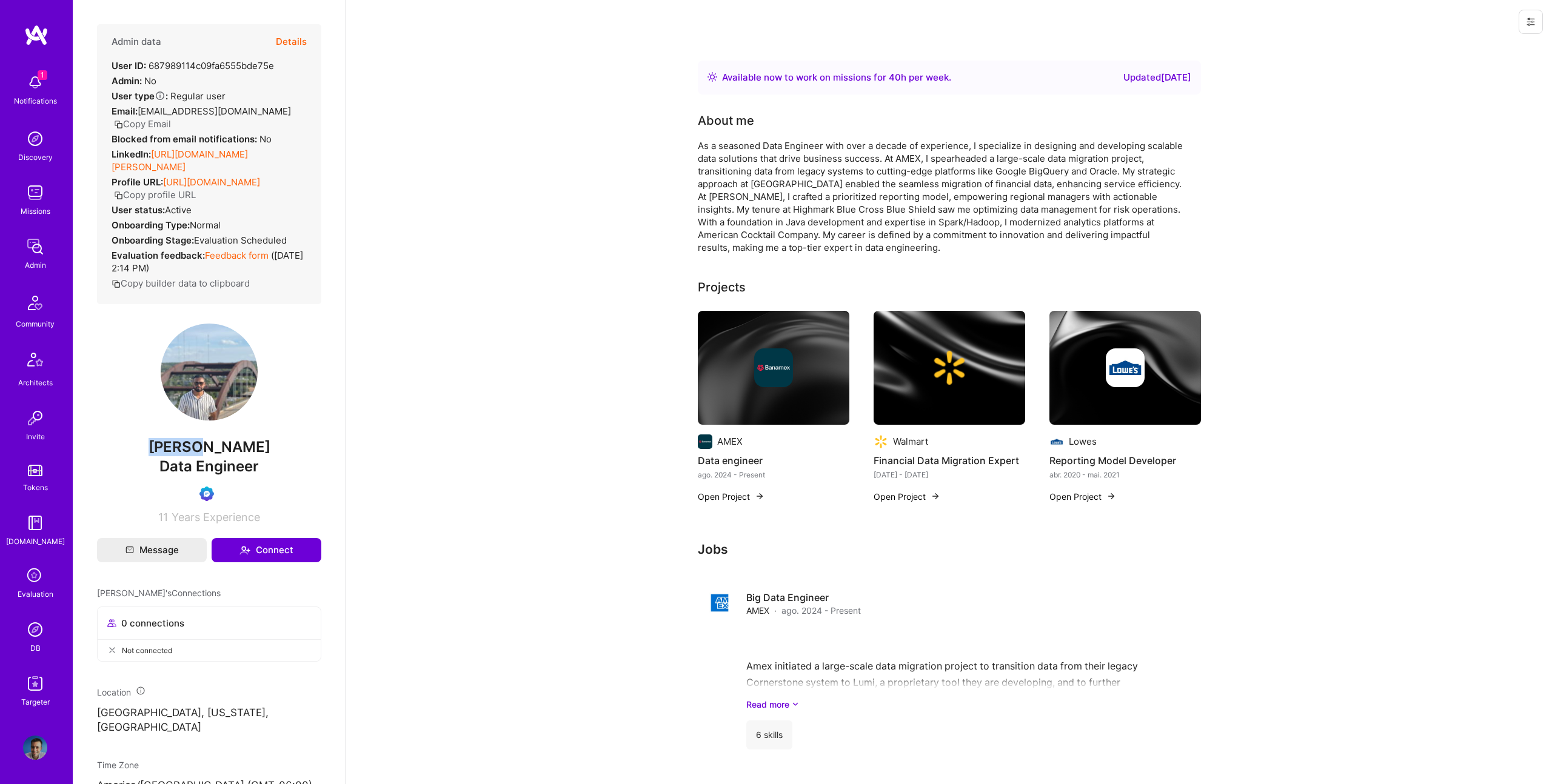
click at [189, 443] on span "balaji kunchala" at bounding box center [209, 447] width 225 height 18
copy span "balaji"
